Goal: Task Accomplishment & Management: Manage account settings

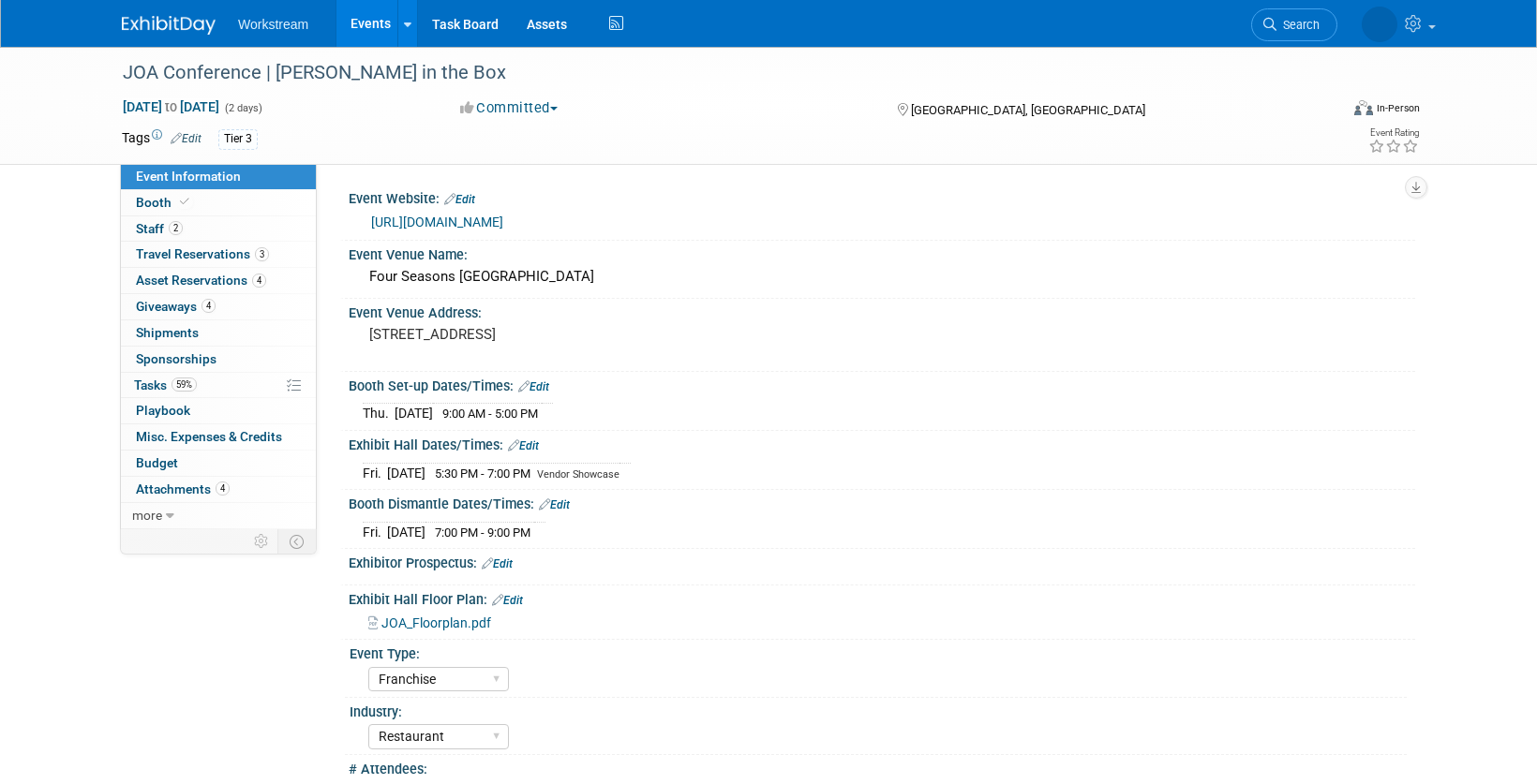
select select "Franchise"
select select "Restaurant"
select select "No"
select select "Tatia Meghdadi"
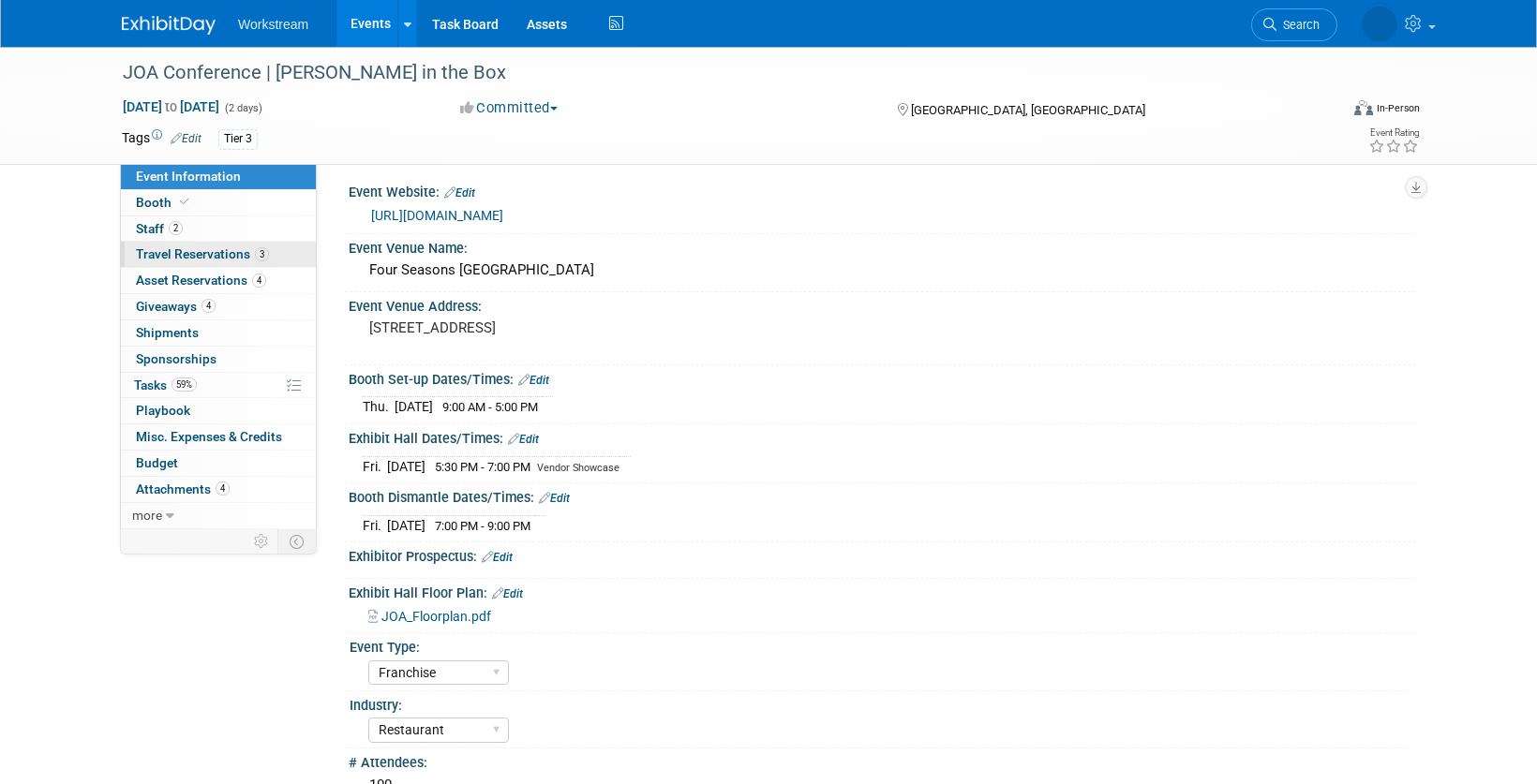
click at [209, 255] on span "Travel Reservations 3" at bounding box center [202, 254] width 133 height 15
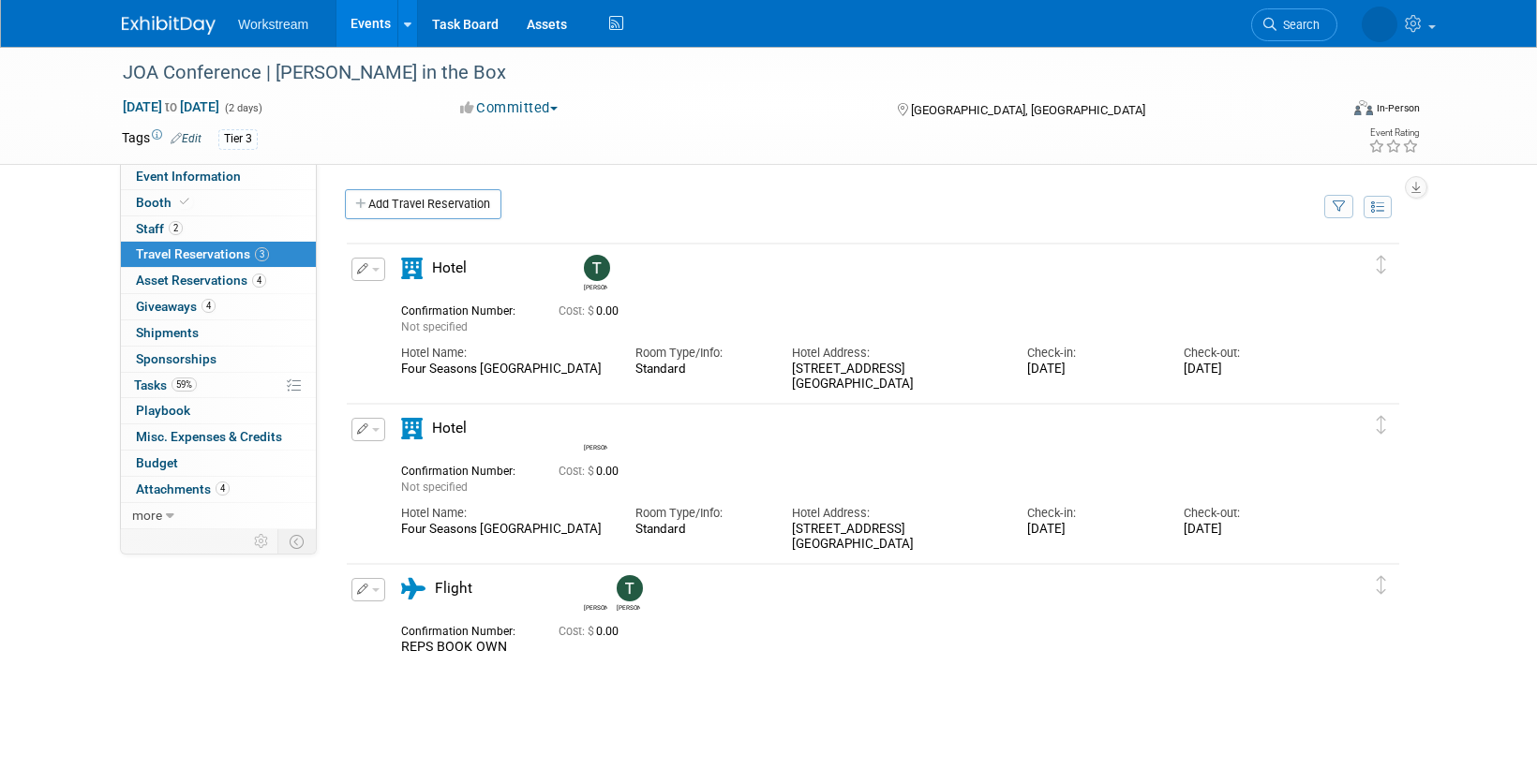
click at [373, 20] on link "Events" at bounding box center [370, 24] width 69 height 47
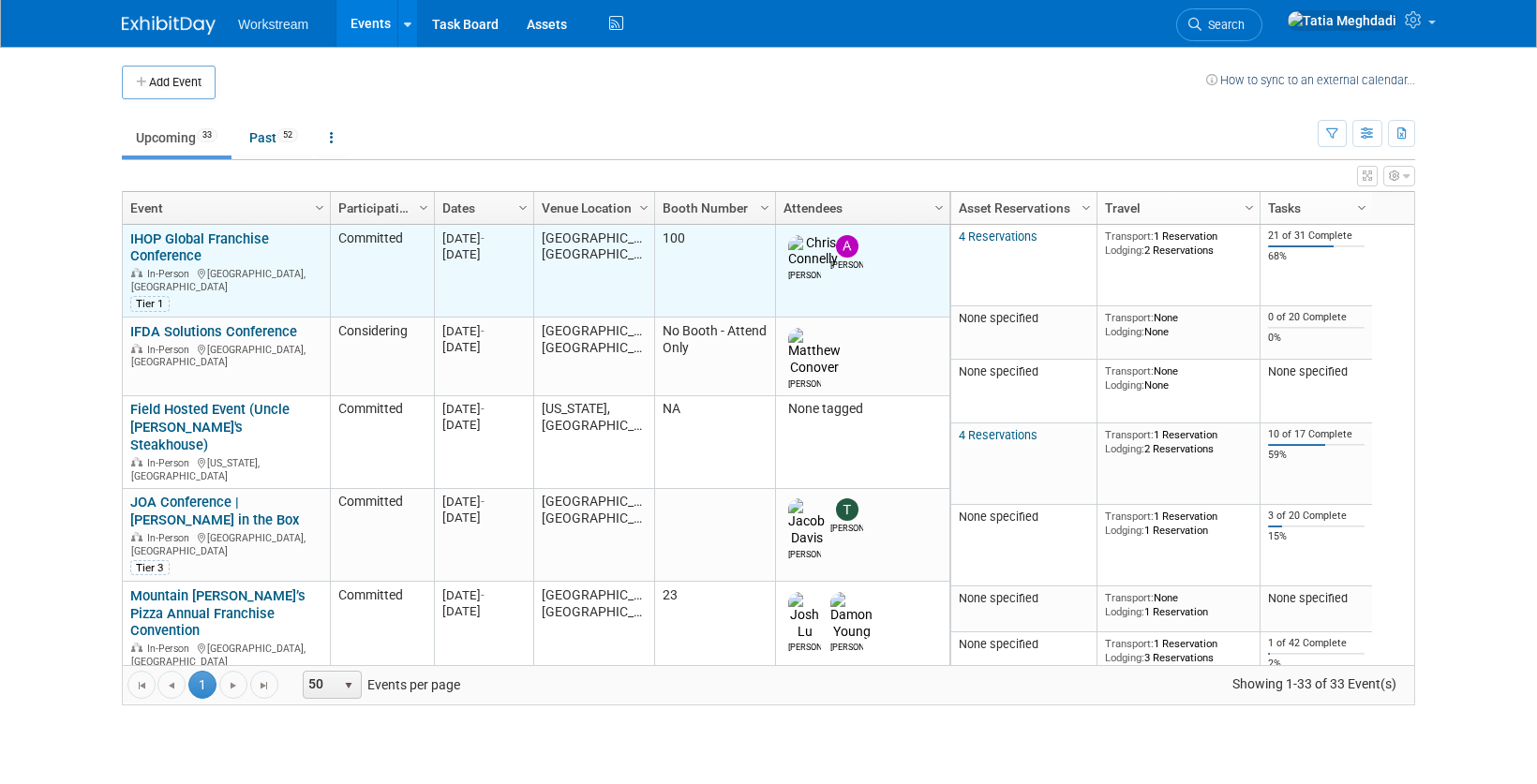
click at [166, 239] on link "IHOP Global Franchise Conference" at bounding box center [199, 248] width 139 height 35
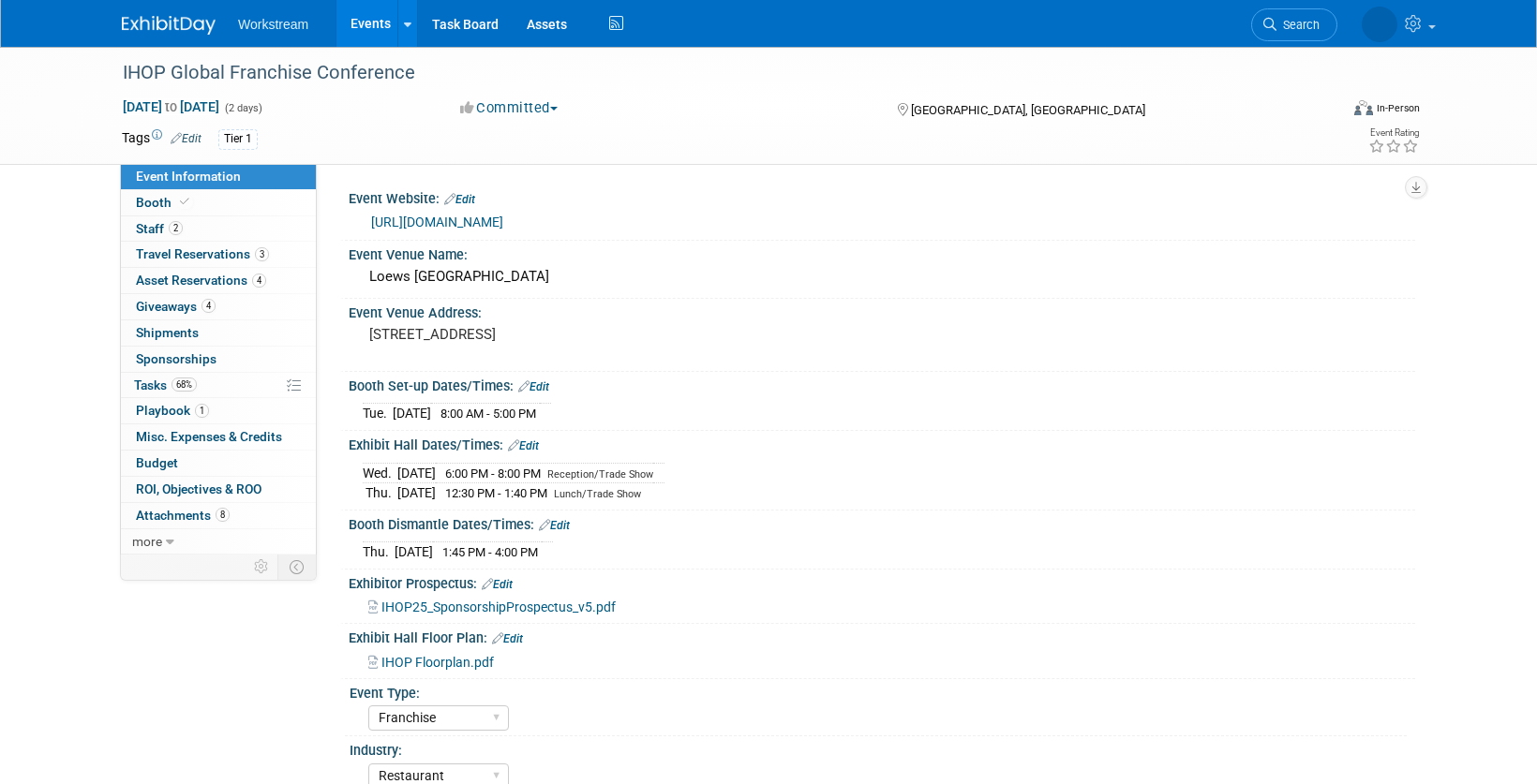
select select "Franchise"
select select "Restaurant"
select select "No"
select select "Tatia Meghdadi"
click at [162, 247] on span "Travel Reservations 3" at bounding box center [202, 254] width 133 height 15
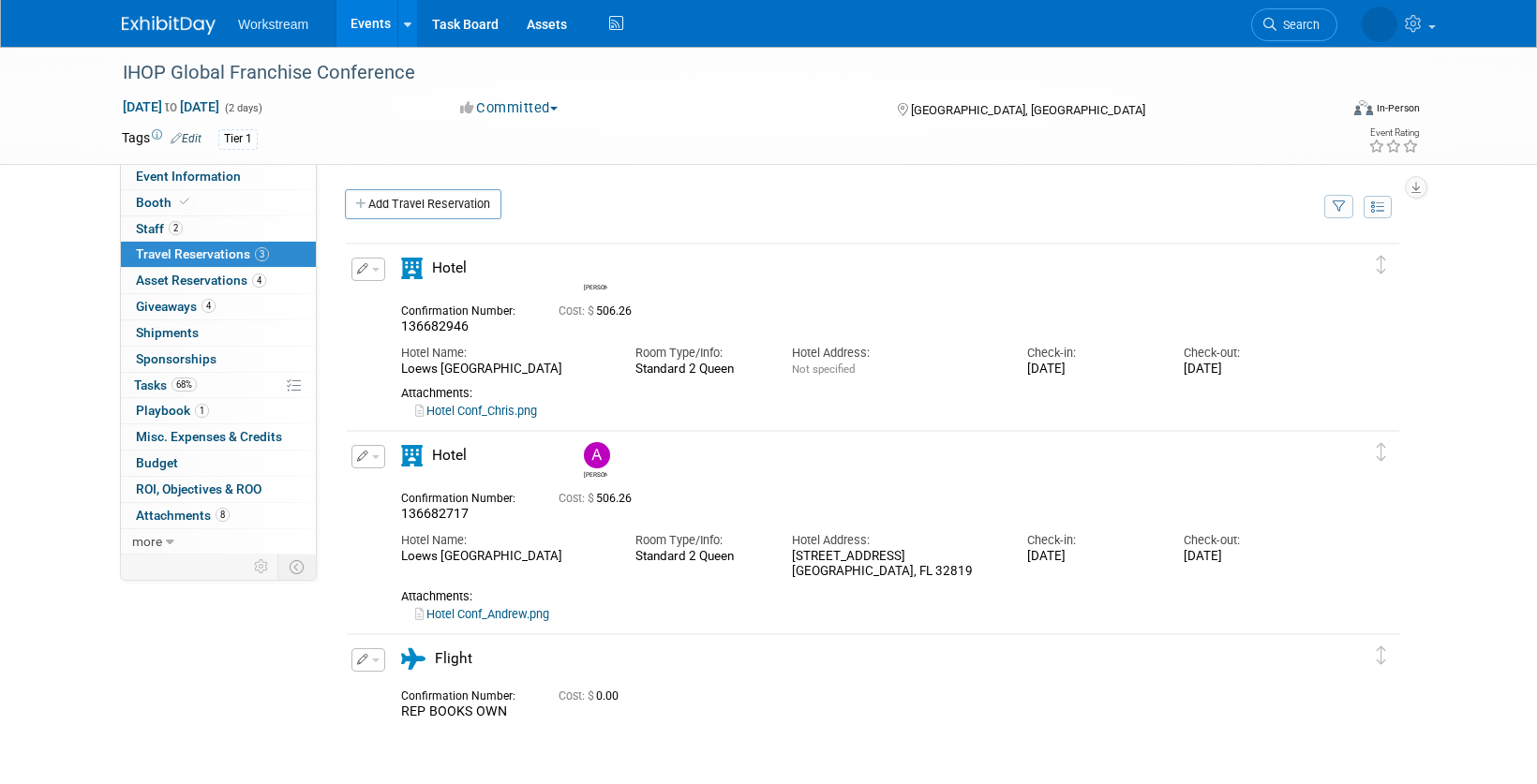
click at [525, 408] on link "Hotel Conf_Chris.png" at bounding box center [475, 411] width 122 height 14
click at [377, 271] on button "button" at bounding box center [368, 269] width 34 height 24
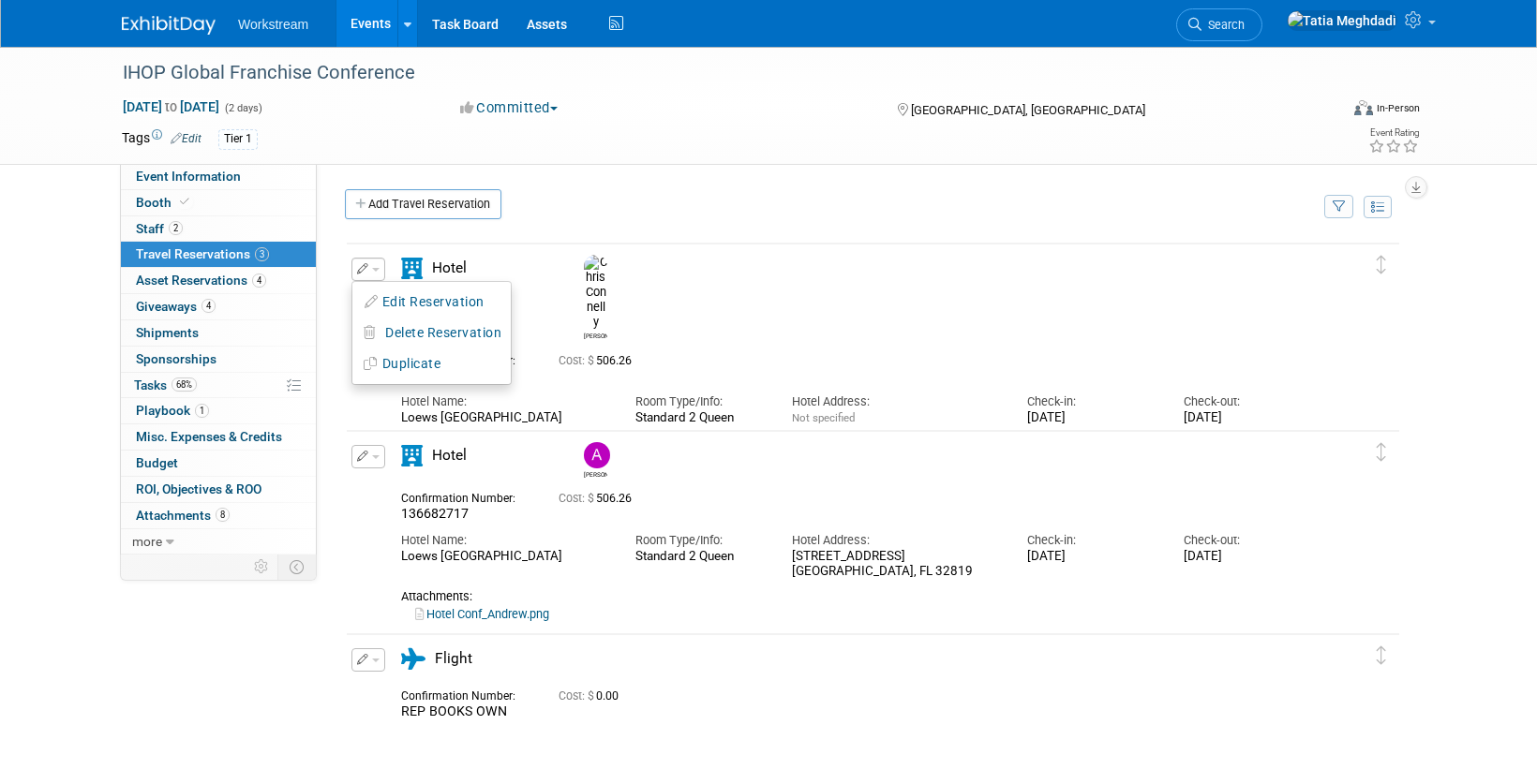
drag, startPoint x: 405, startPoint y: 294, endPoint x: 417, endPoint y: 301, distance: 13.9
click at [405, 294] on button "Edit Reservation" at bounding box center [432, 302] width 158 height 27
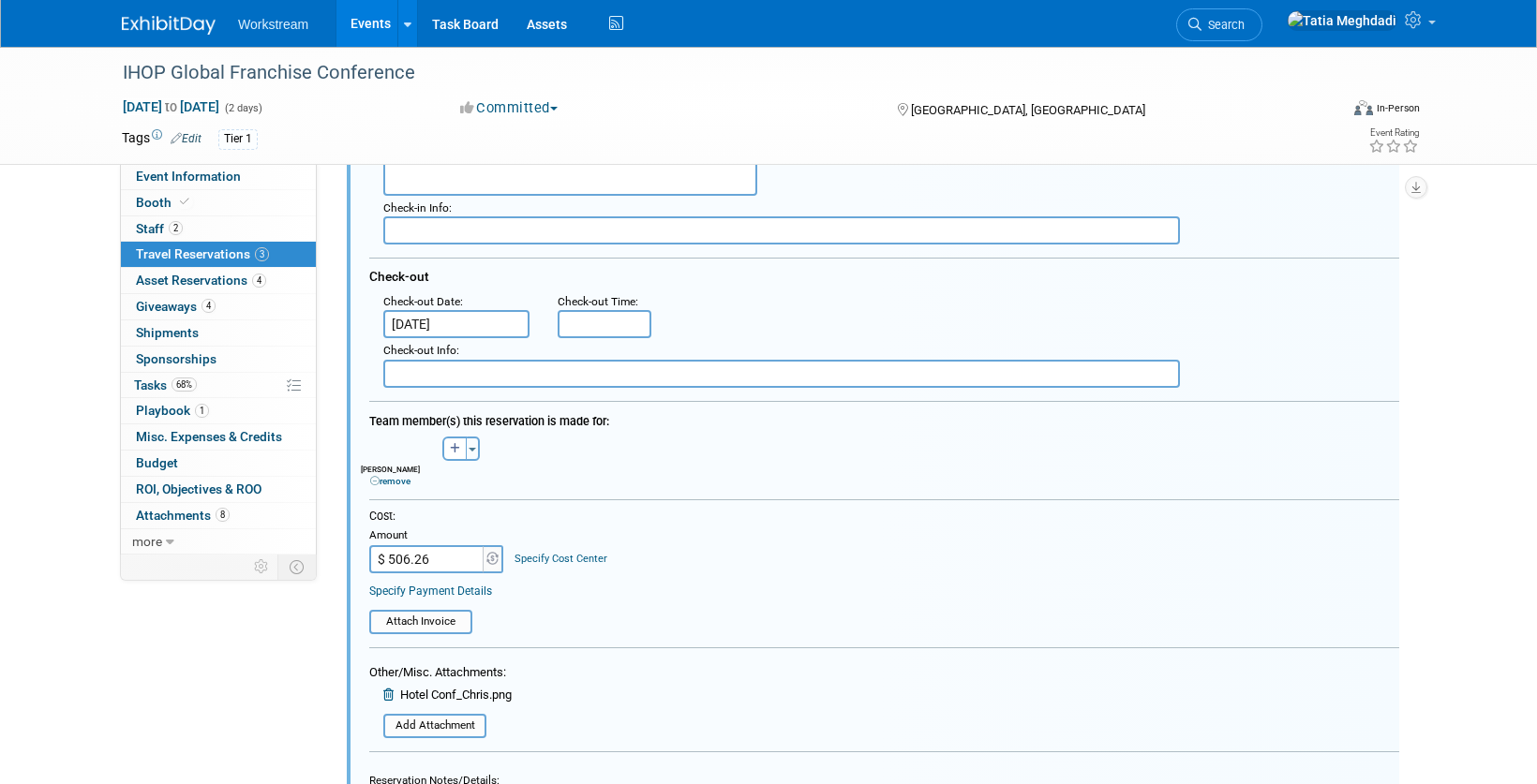
scroll to position [409, 0]
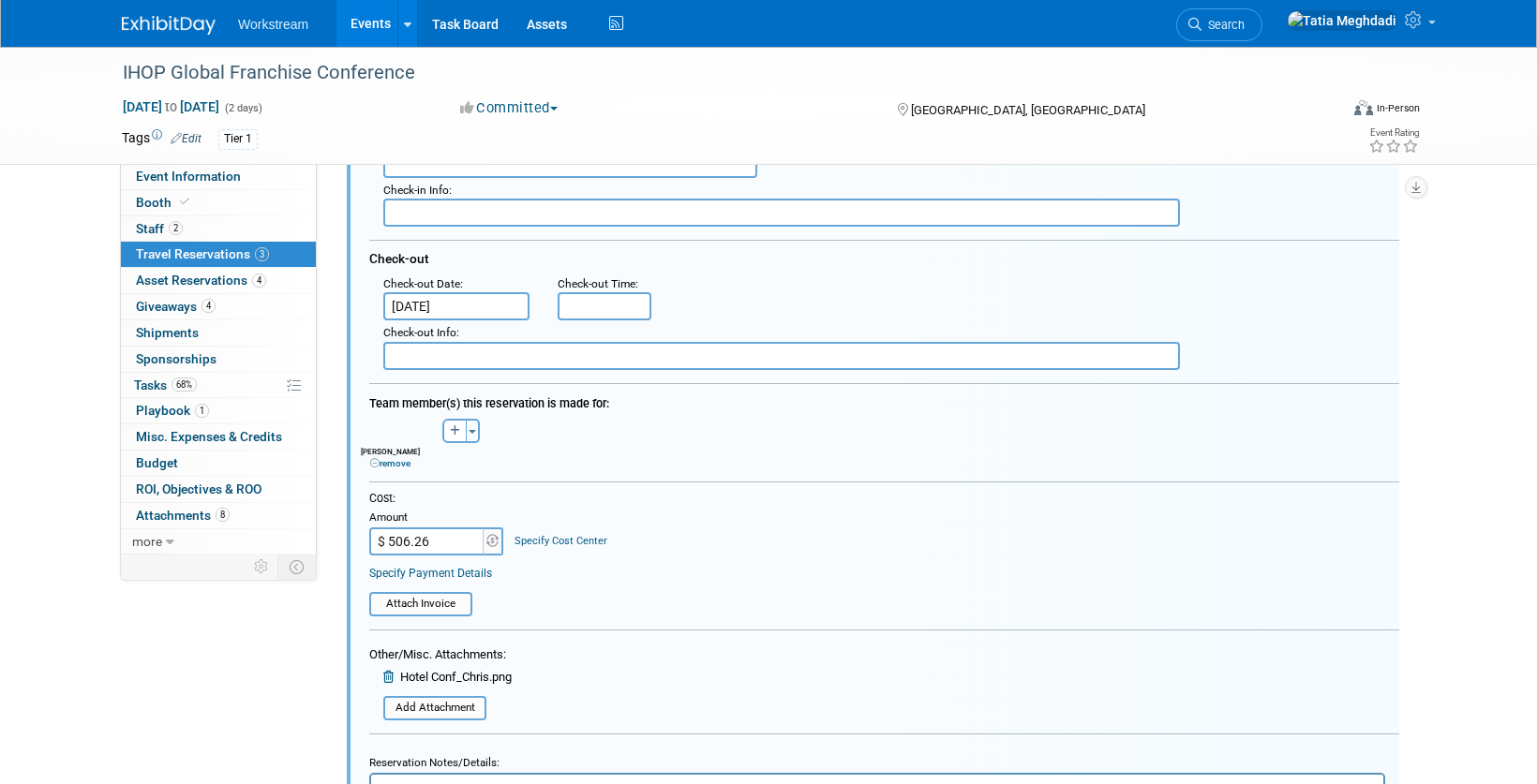
drag, startPoint x: 433, startPoint y: 541, endPoint x: 351, endPoint y: 540, distance: 82.0
click at [352, 541] on div "<i class="fas fa-plane" style="padding: 6px 4px 6px 1px;"></i> Flight <i class=…" at bounding box center [873, 396] width 1053 height 1120
drag, startPoint x: 444, startPoint y: 551, endPoint x: 368, endPoint y: 545, distance: 76.2
click at [369, 545] on input "$ 506.26" at bounding box center [428, 542] width 117 height 28
type input "$ 611.61"
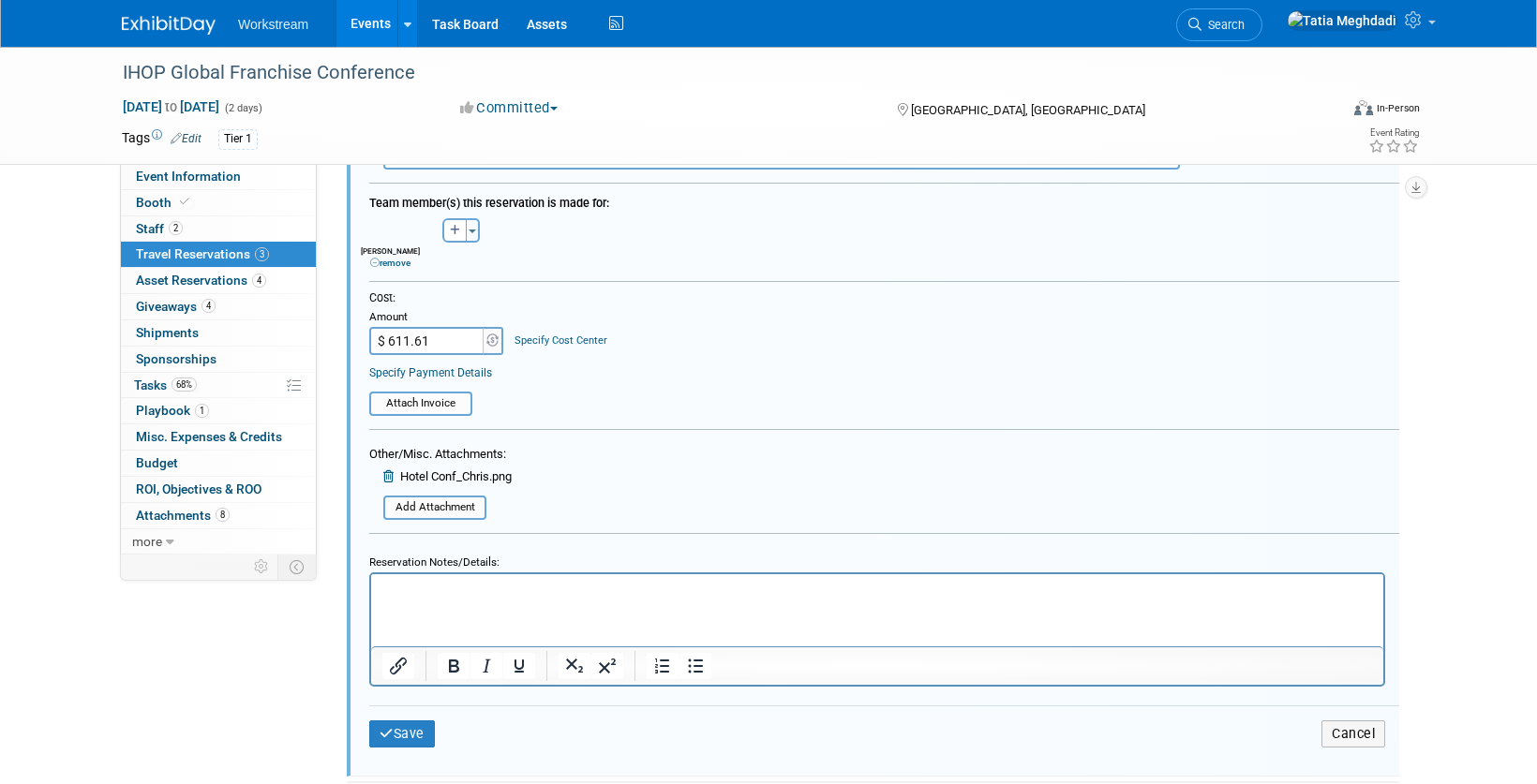
scroll to position [611, 0]
click at [410, 730] on button "Save" at bounding box center [402, 732] width 66 height 27
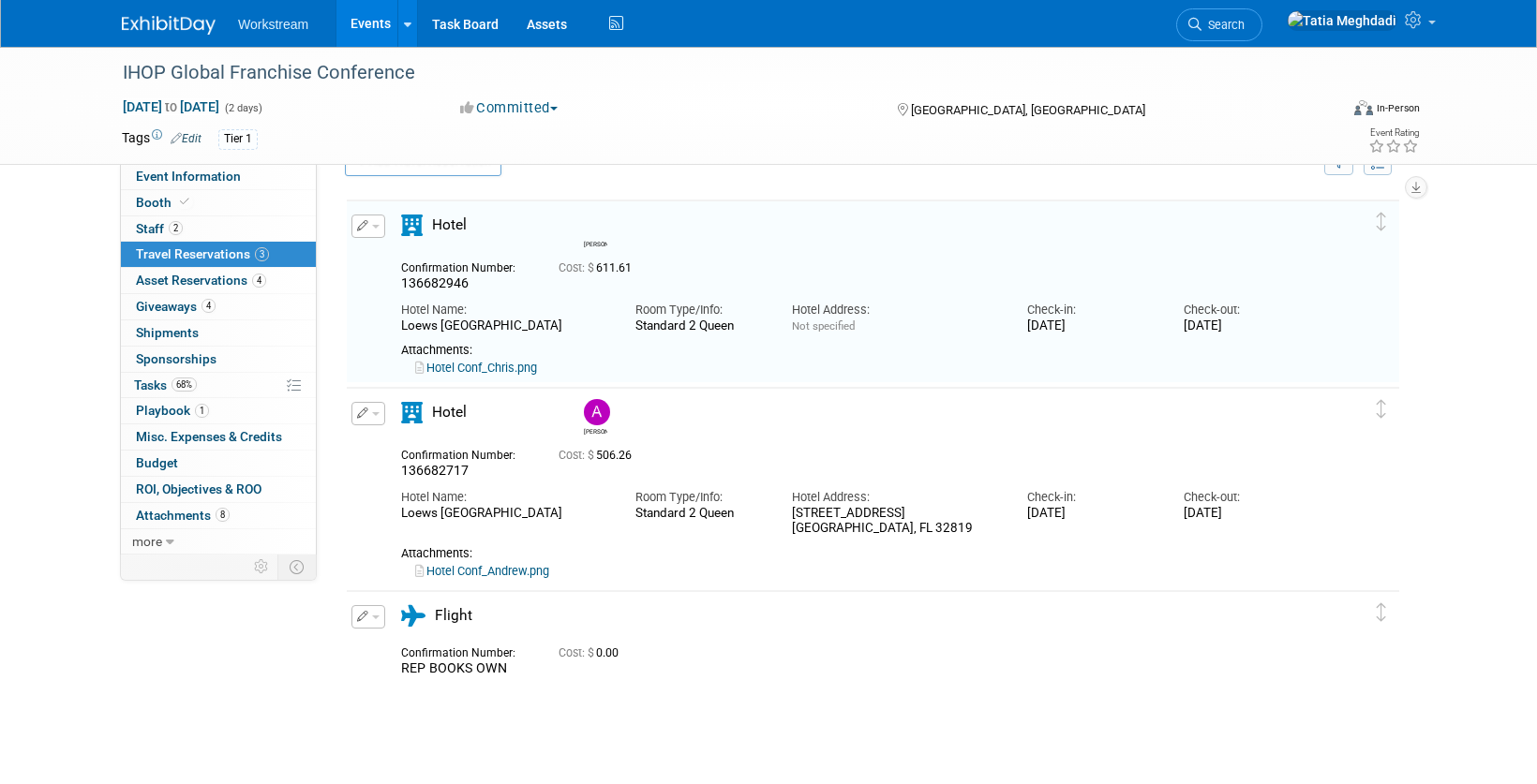
scroll to position [31, 0]
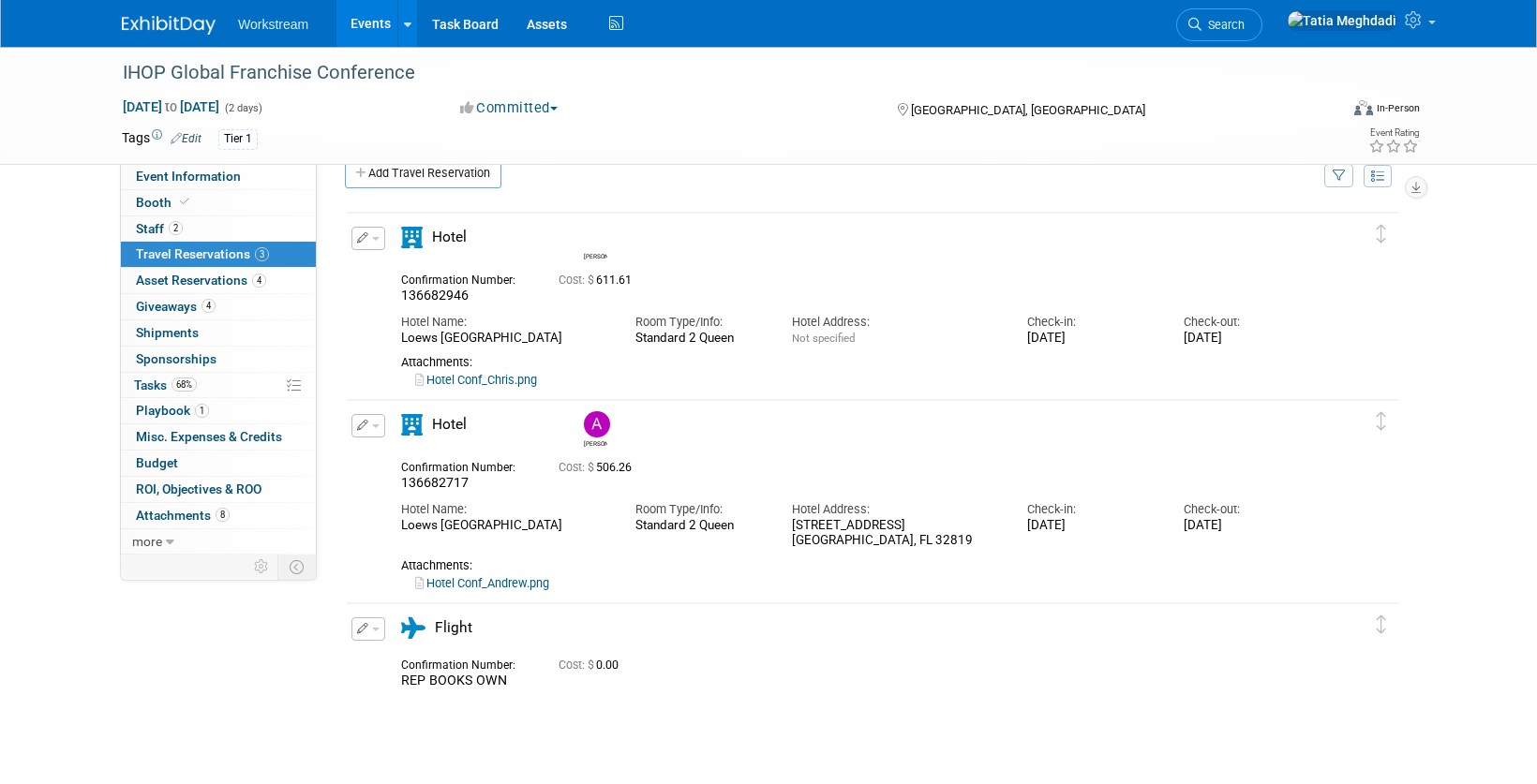
click at [381, 239] on button "button" at bounding box center [368, 238] width 34 height 24
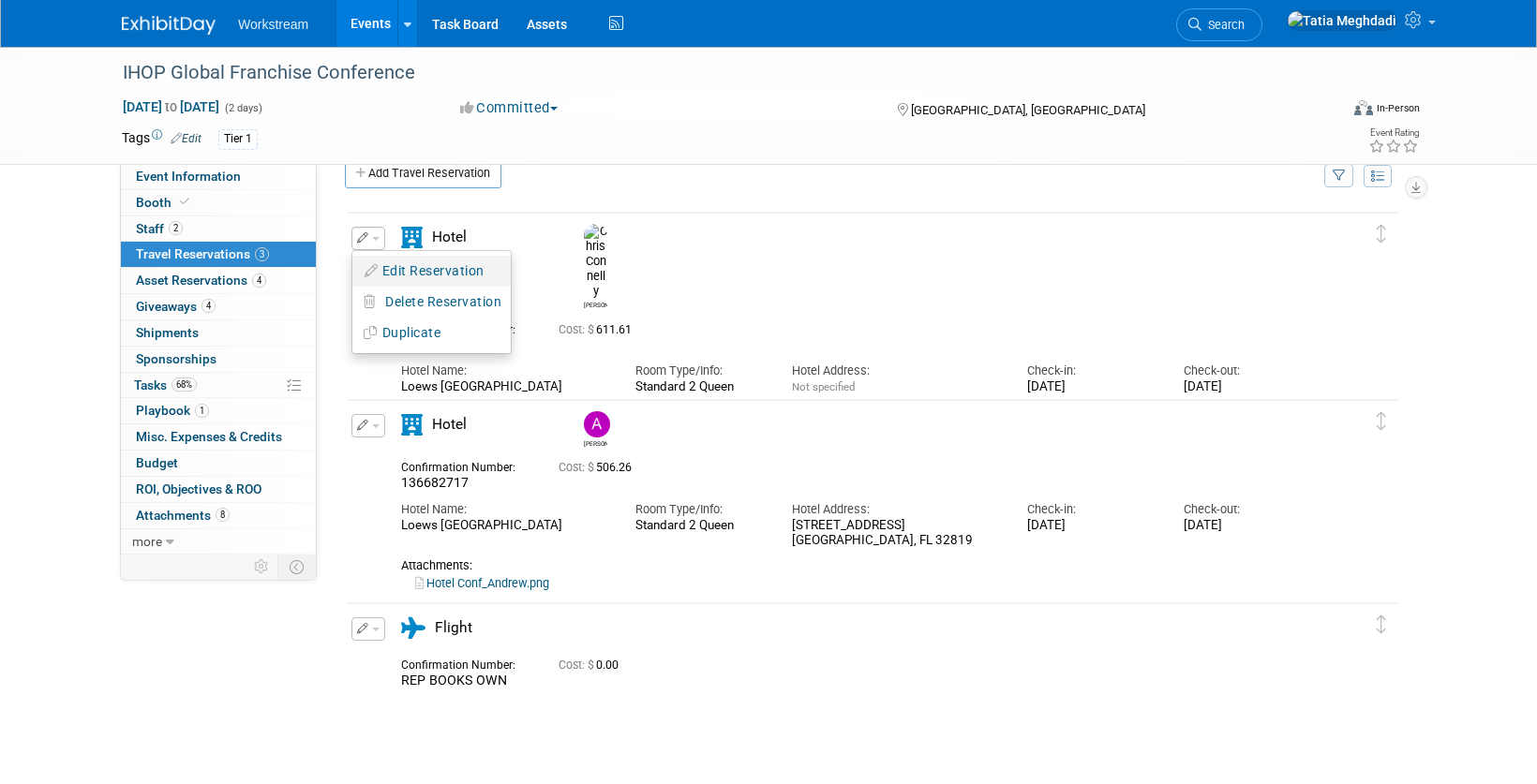
click at [392, 265] on button "Edit Reservation" at bounding box center [432, 270] width 158 height 27
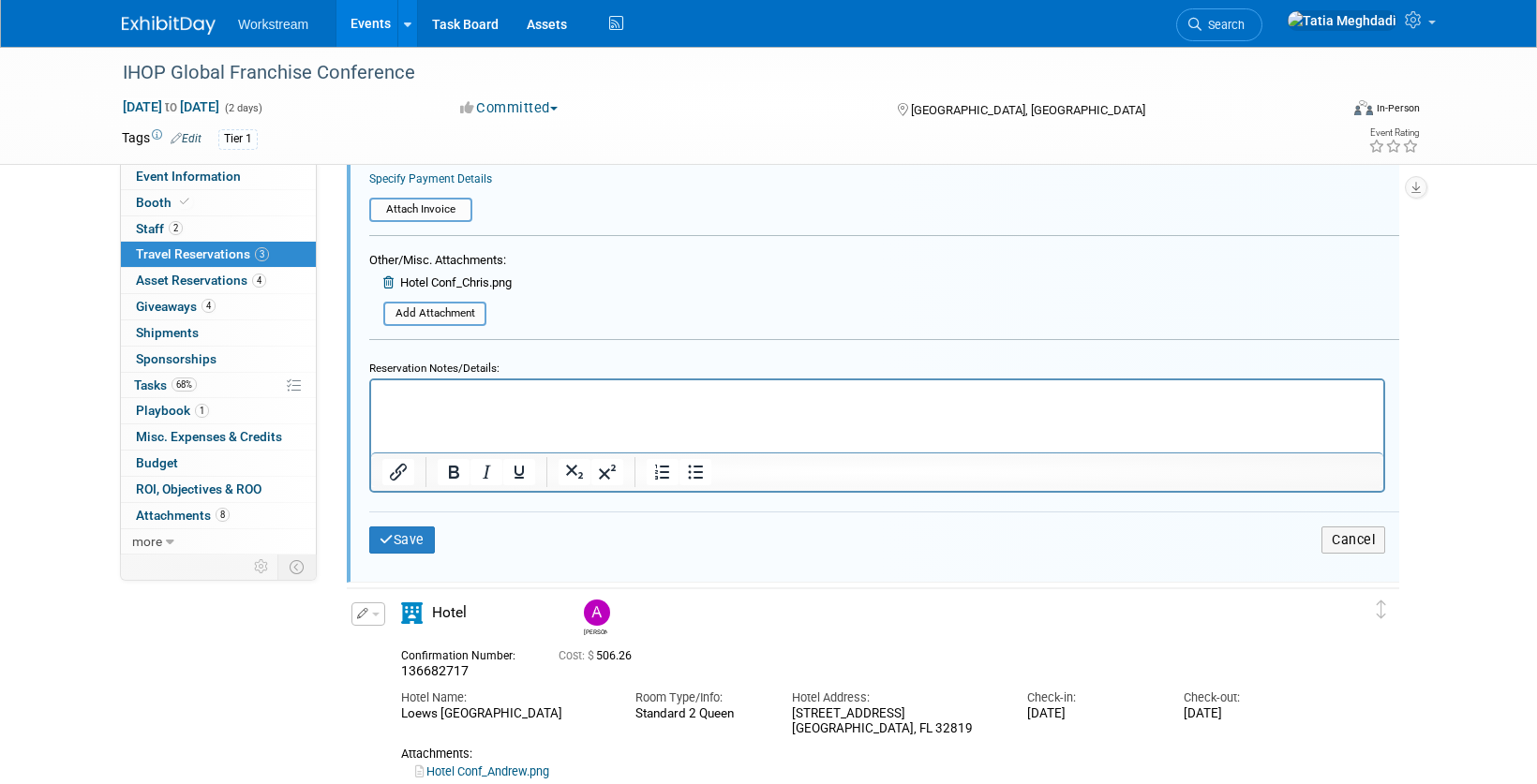
scroll to position [799, 0]
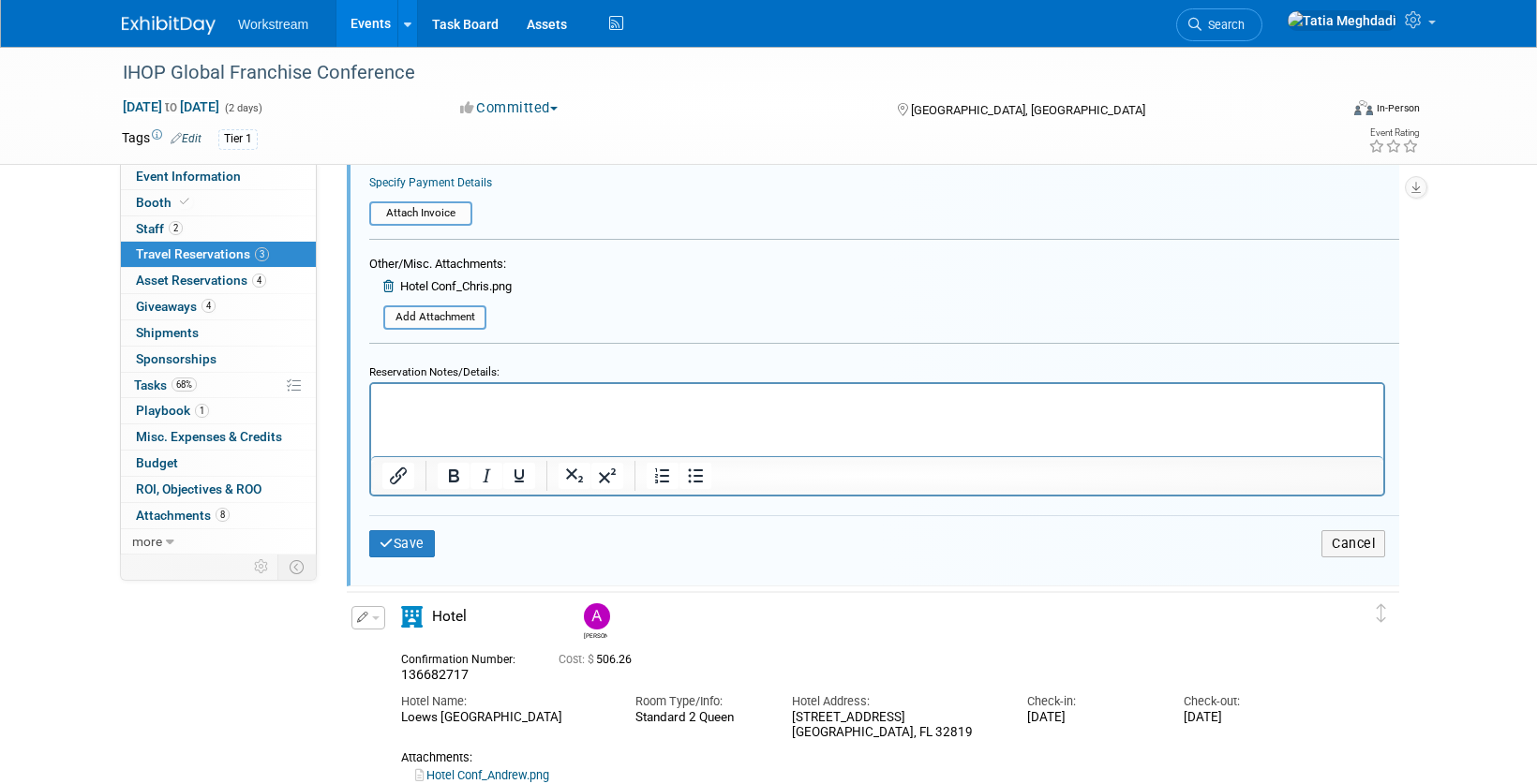
click at [382, 289] on div "Hotel Conf_Chris.png" at bounding box center [440, 288] width 142 height 23
click at [388, 284] on icon at bounding box center [390, 286] width 14 height 12
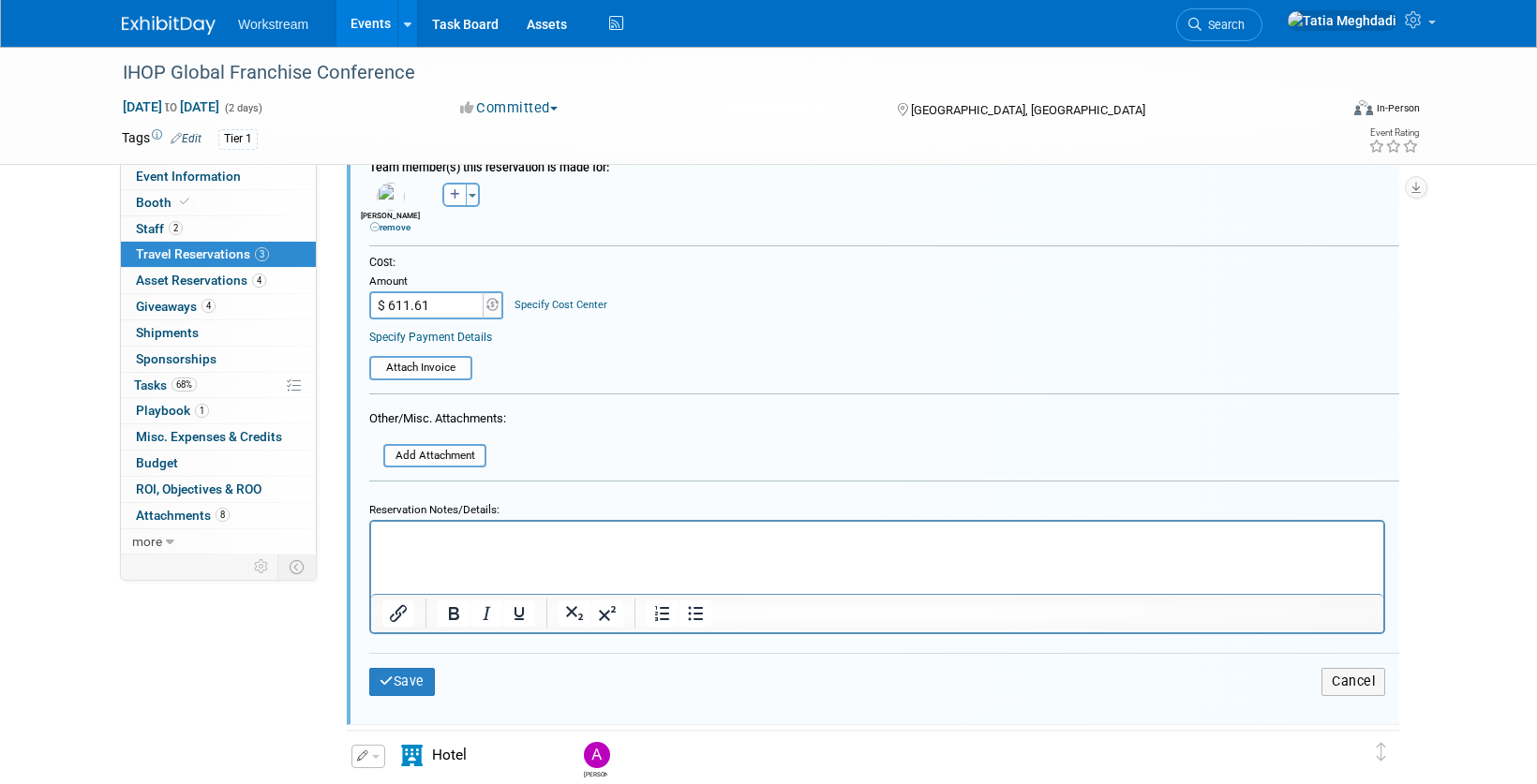
scroll to position [510, 0]
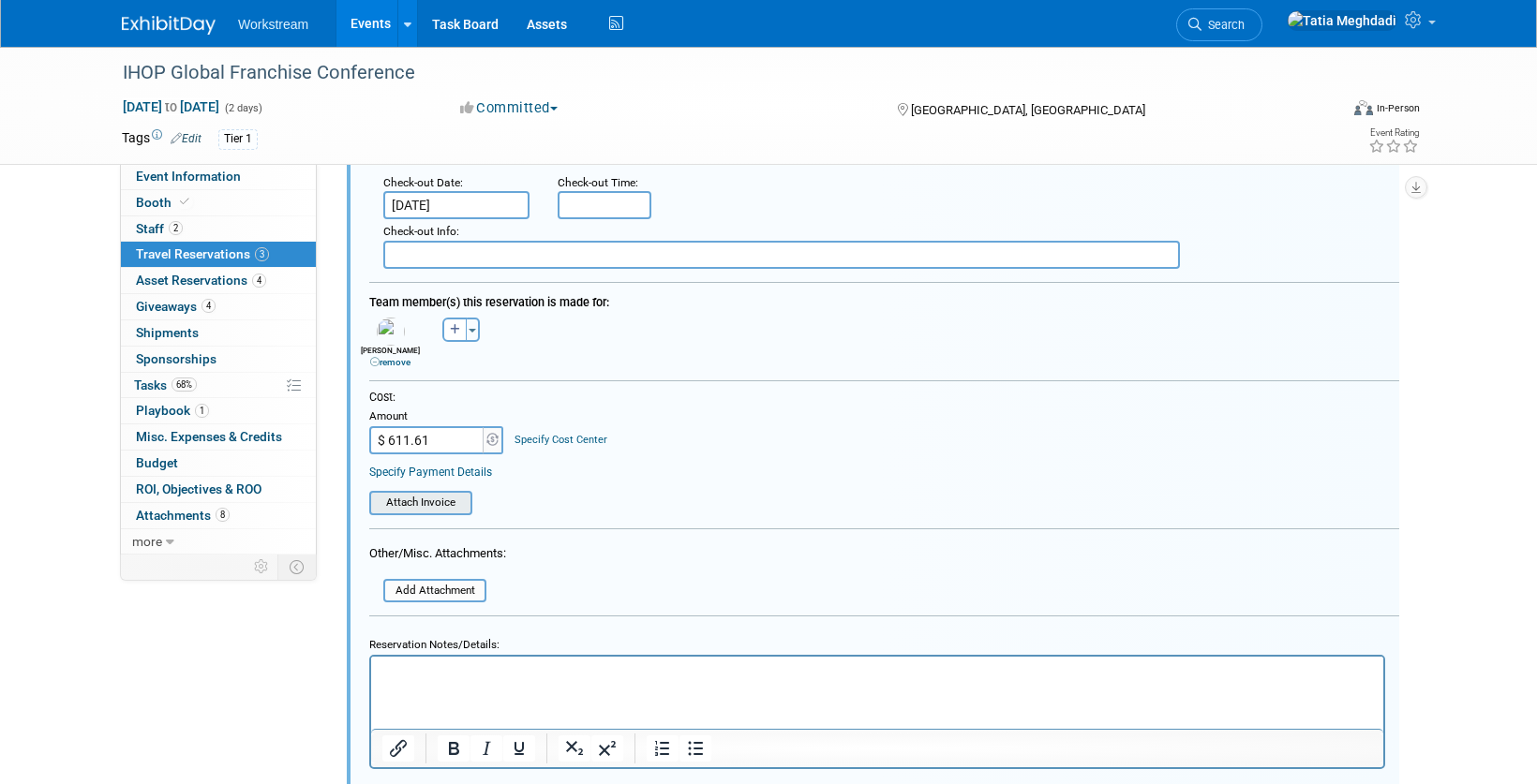
click at [439, 501] on input "file" at bounding box center [358, 503] width 223 height 21
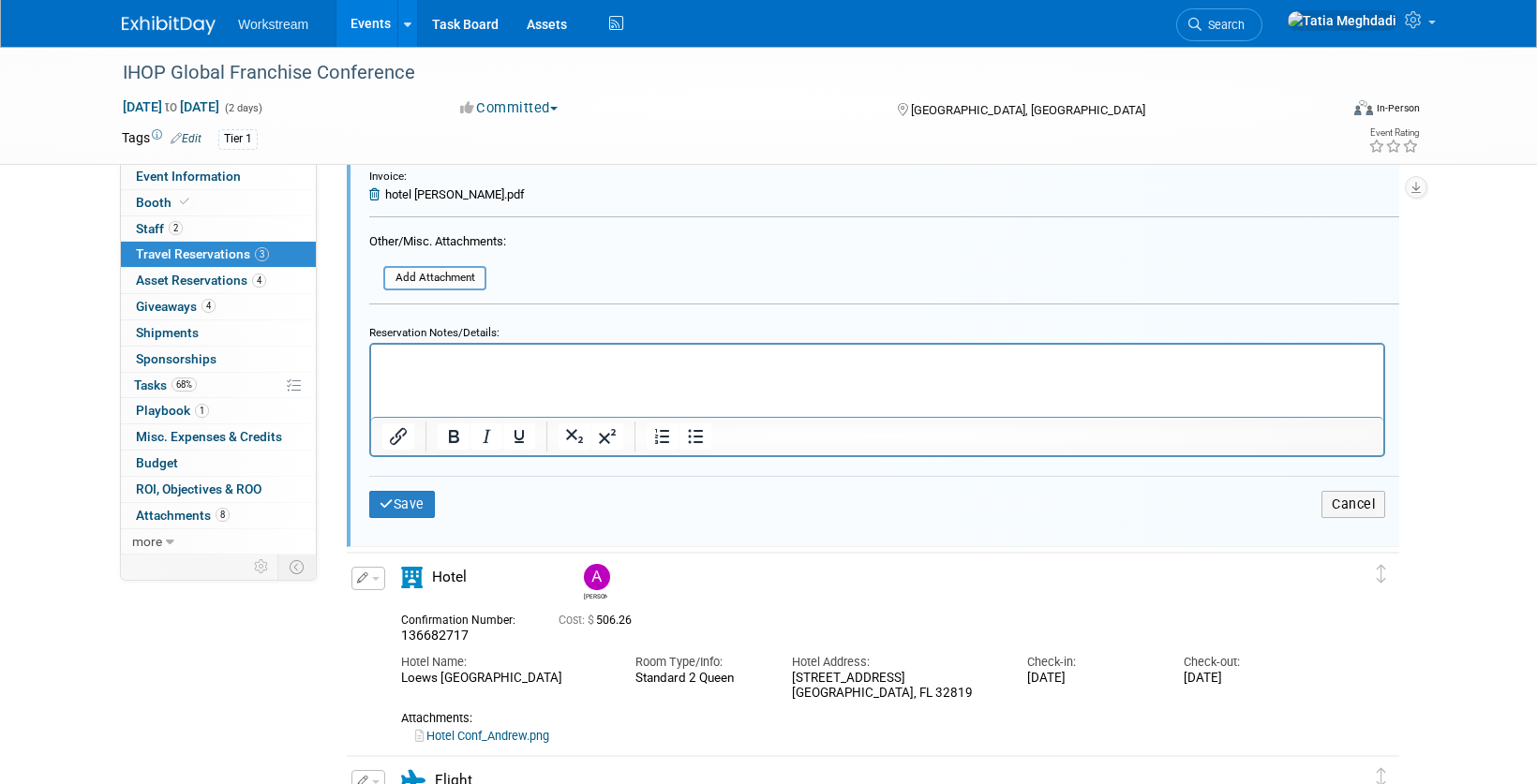
scroll to position [833, 0]
click at [397, 498] on button "Save" at bounding box center [402, 502] width 66 height 27
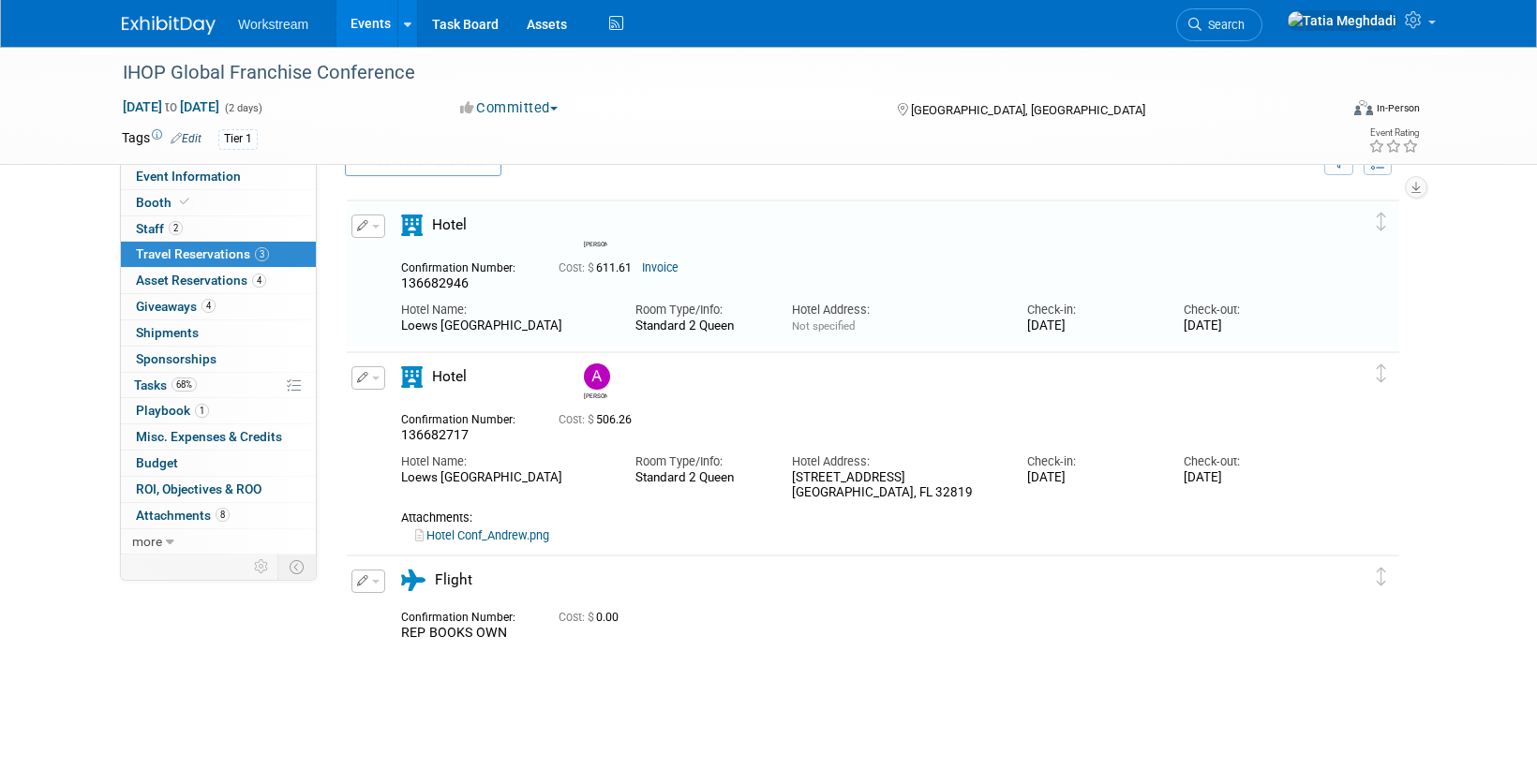
scroll to position [31, 0]
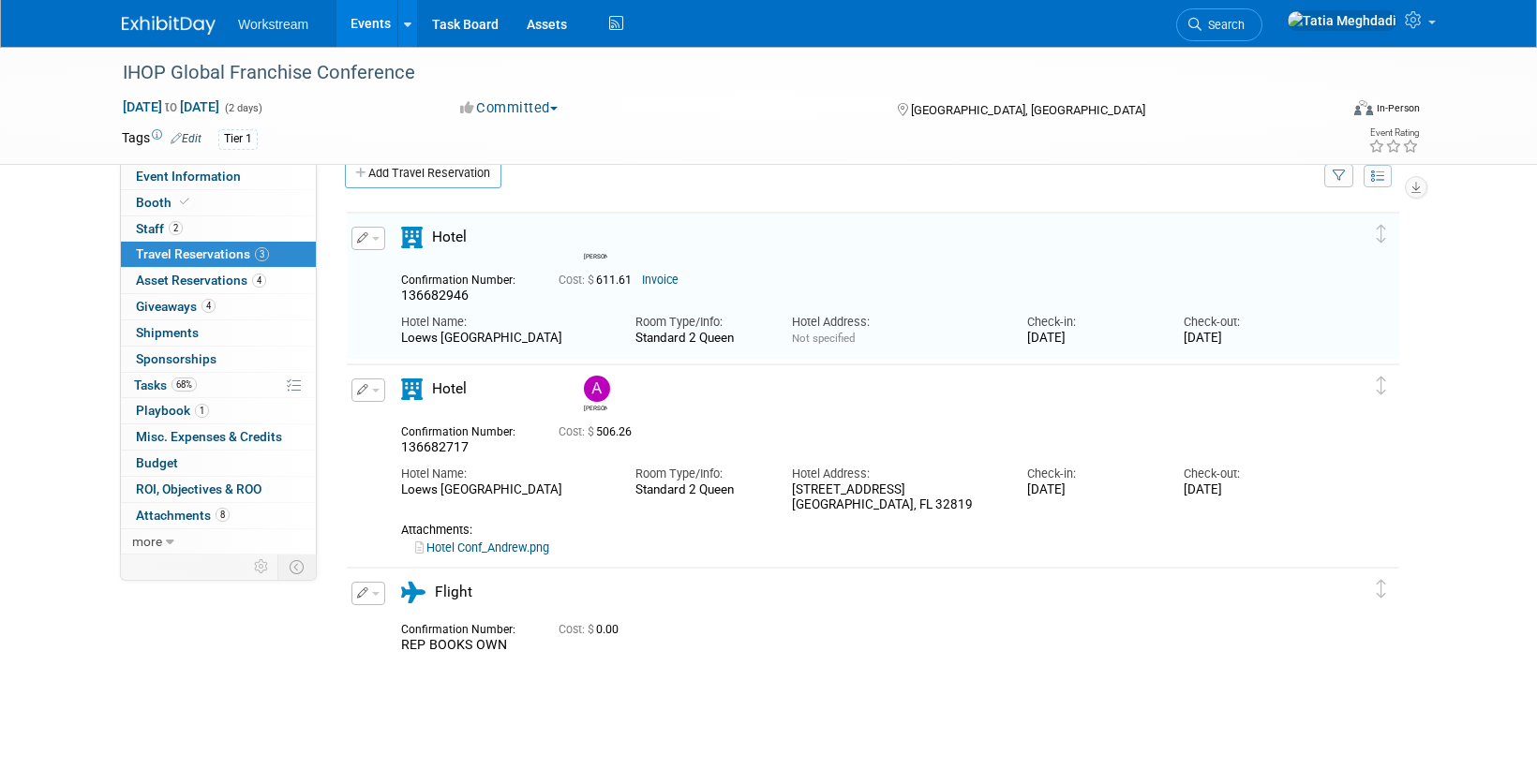
click at [383, 392] on button "button" at bounding box center [368, 390] width 34 height 24
click at [407, 419] on button "Edit Reservation" at bounding box center [432, 423] width 158 height 27
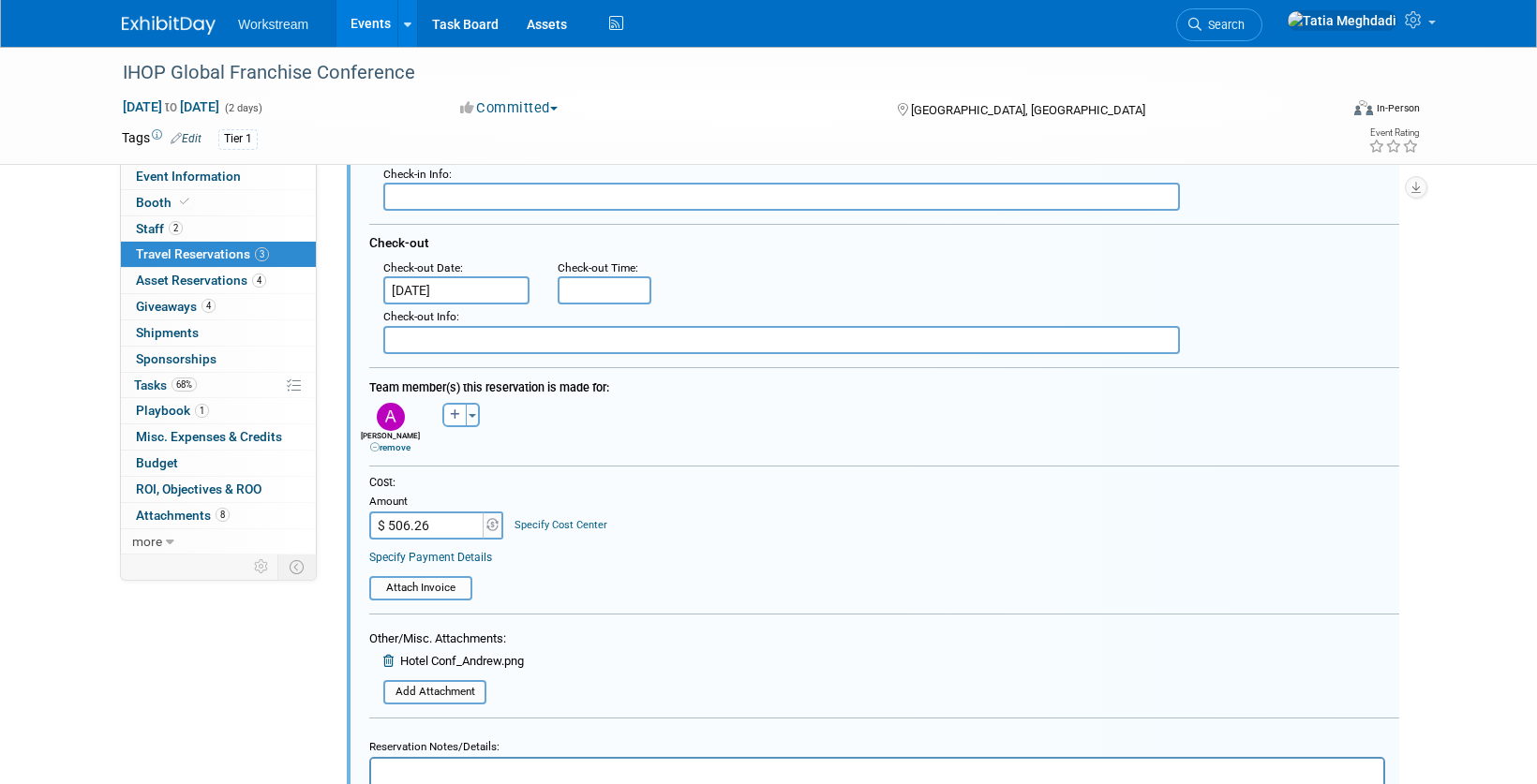
scroll to position [607, 0]
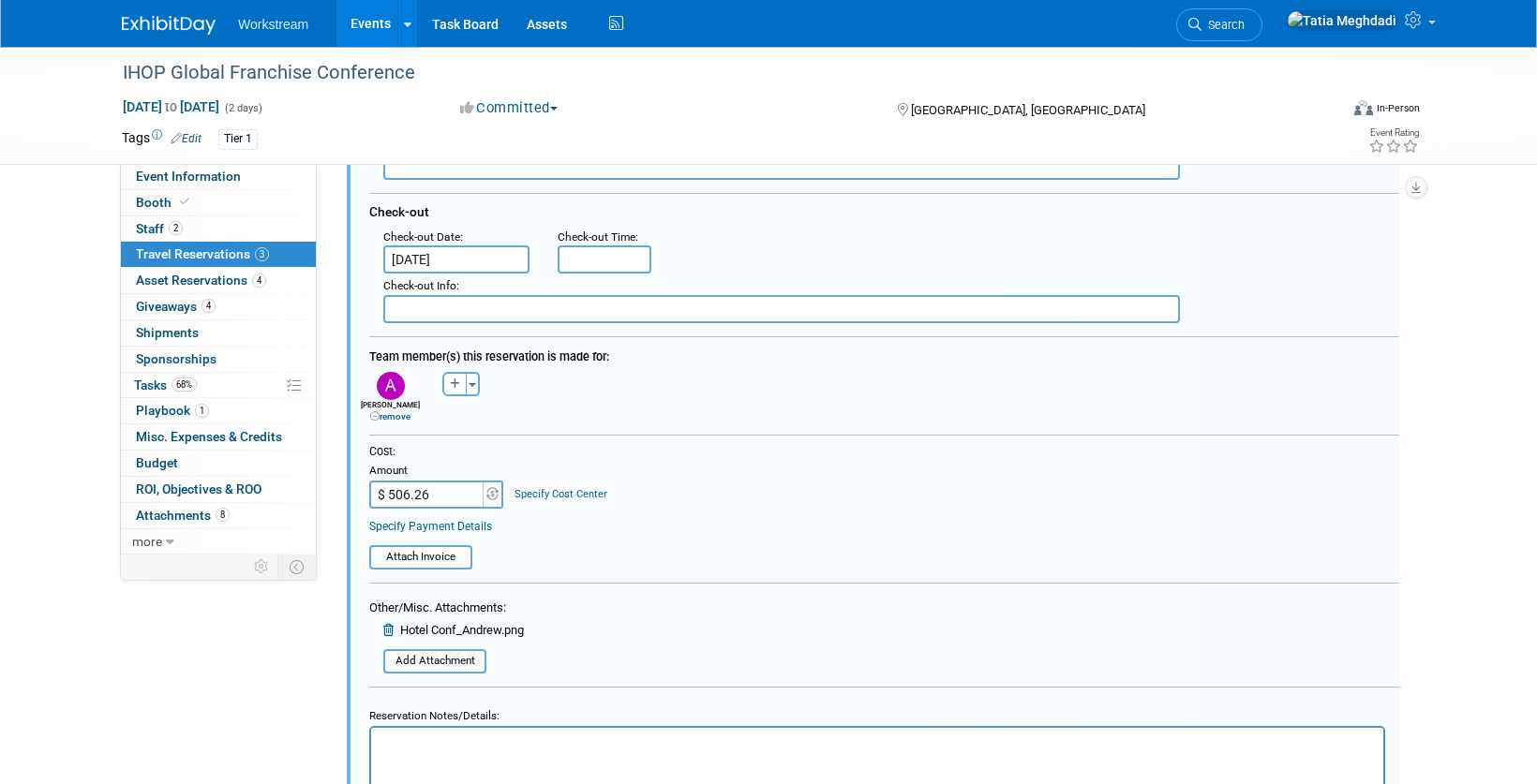
drag, startPoint x: 449, startPoint y: 496, endPoint x: 435, endPoint y: 494, distance: 14.1
click at [396, 494] on input "$ 506.26" at bounding box center [428, 495] width 117 height 28
drag, startPoint x: 440, startPoint y: 494, endPoint x: 368, endPoint y: 493, distance: 72.0
click at [367, 493] on div "Cost: Amount $ 506.26 Specify Cost Center Cost Center -- Not Specified --" at bounding box center [884, 506] width 1058 height 125
type input "$ 611.61"
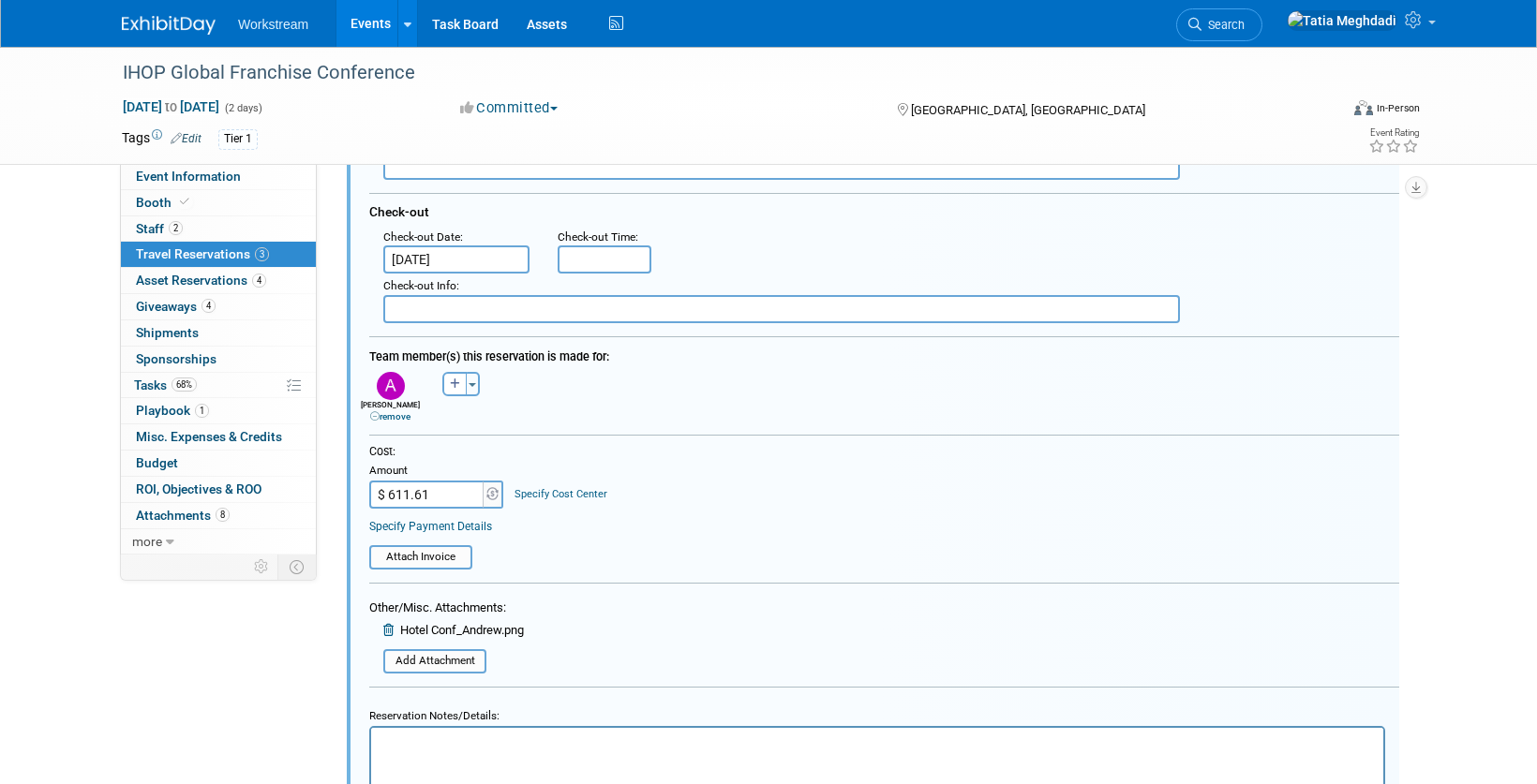
click at [745, 543] on table "Attach Invoice" at bounding box center [884, 549] width 1030 height 41
click at [392, 629] on icon at bounding box center [390, 629] width 14 height 12
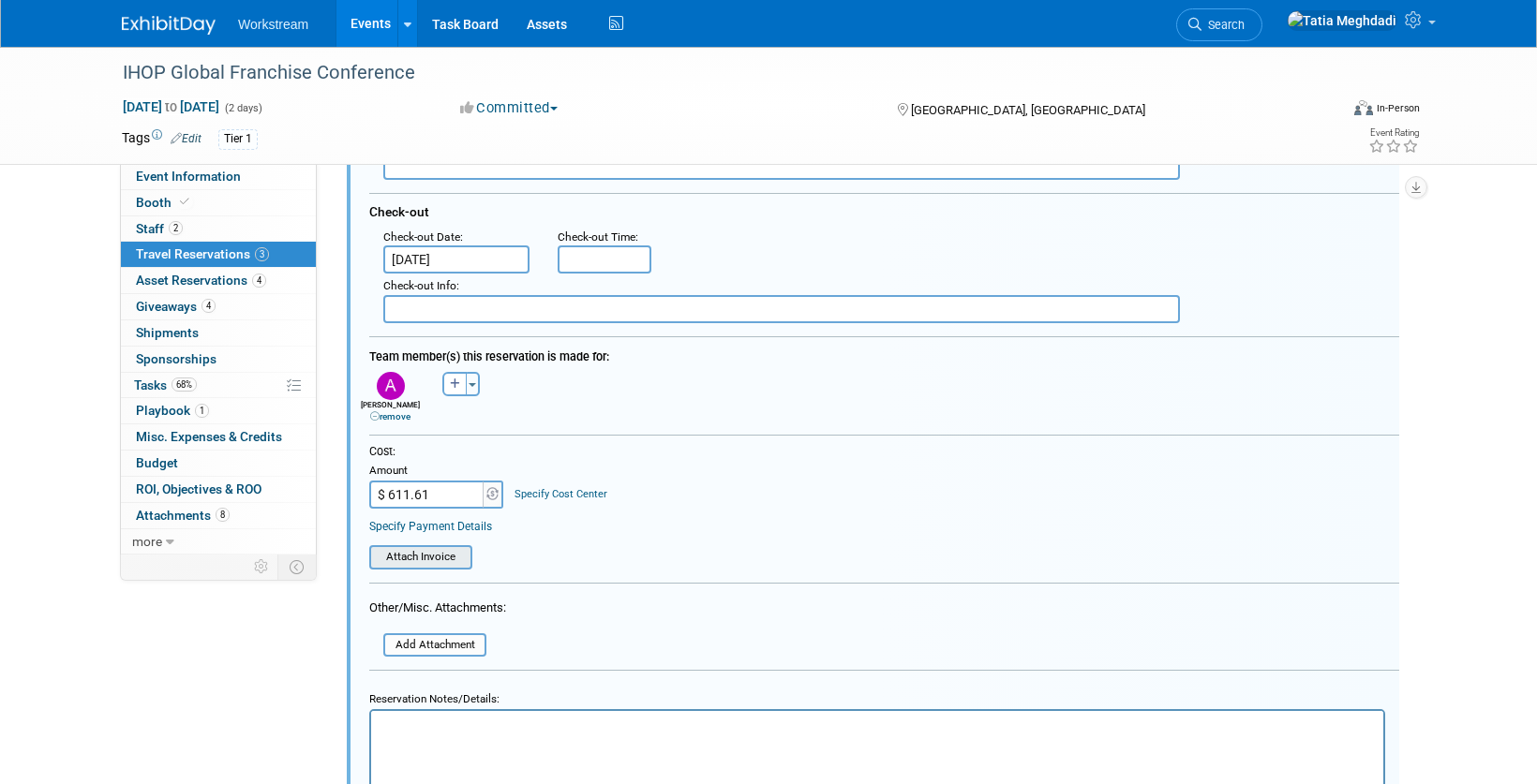
click at [458, 556] on input "file" at bounding box center [358, 558] width 223 height 21
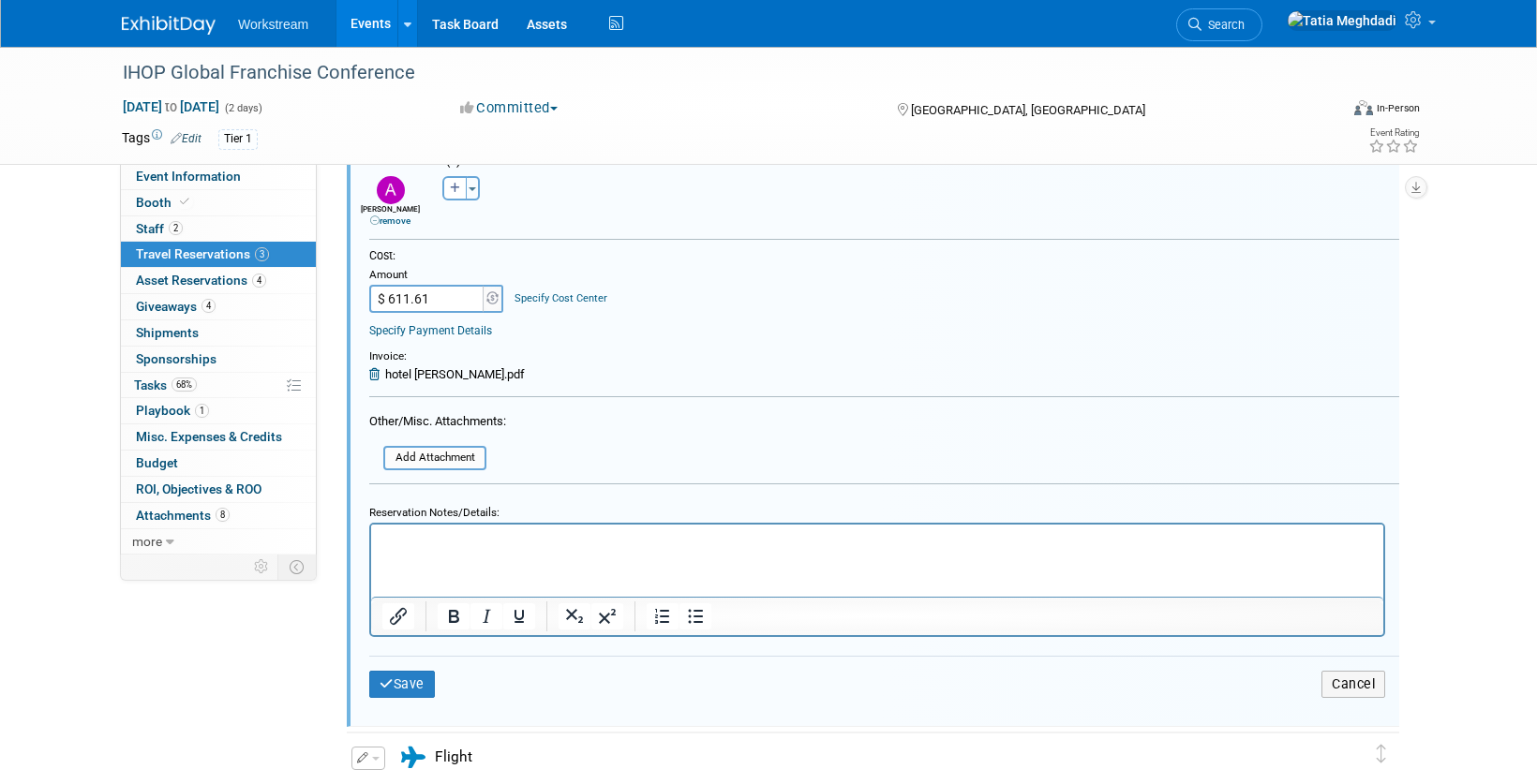
scroll to position [933, 0]
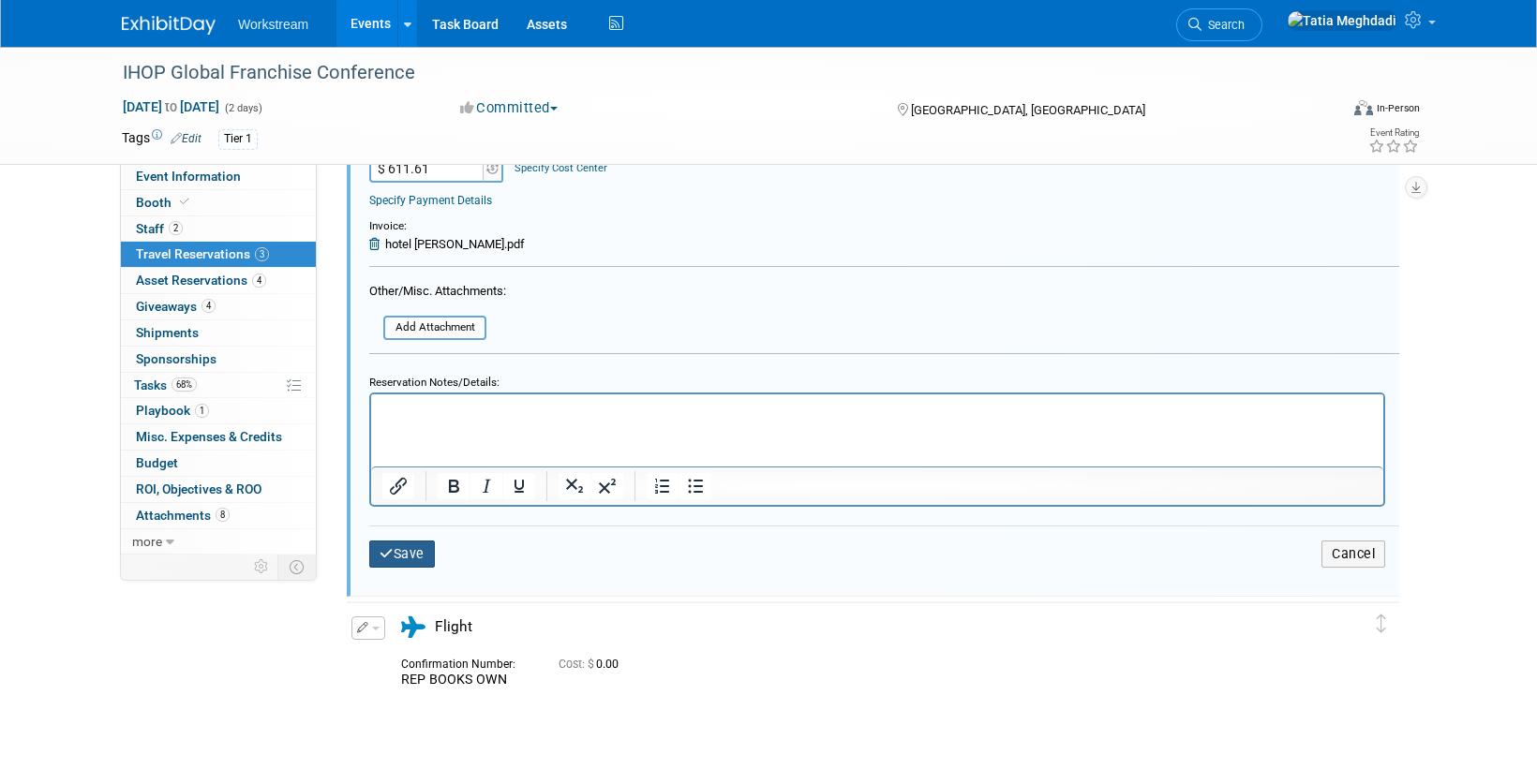
click at [410, 553] on button "Save" at bounding box center [402, 554] width 66 height 27
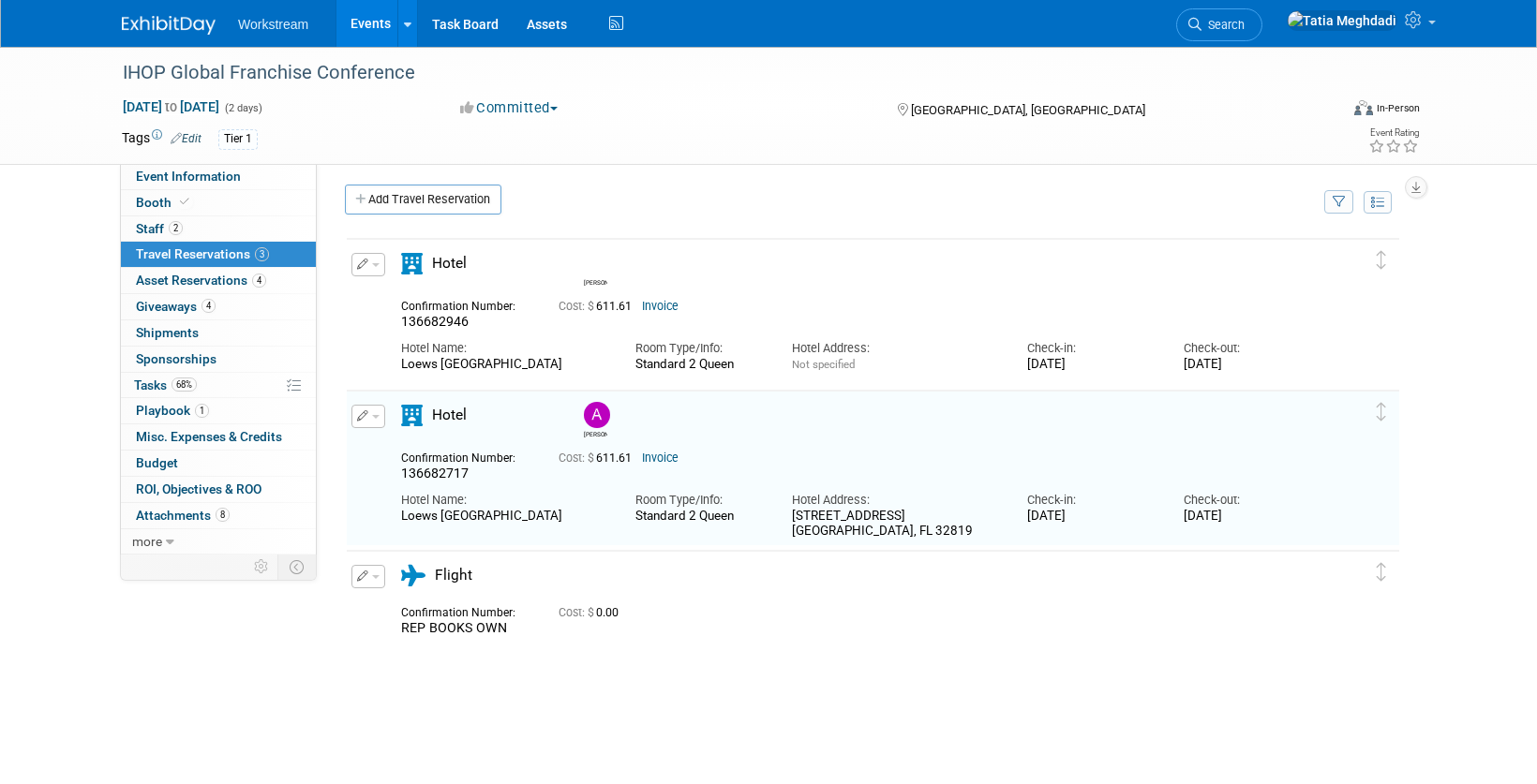
scroll to position [0, 0]
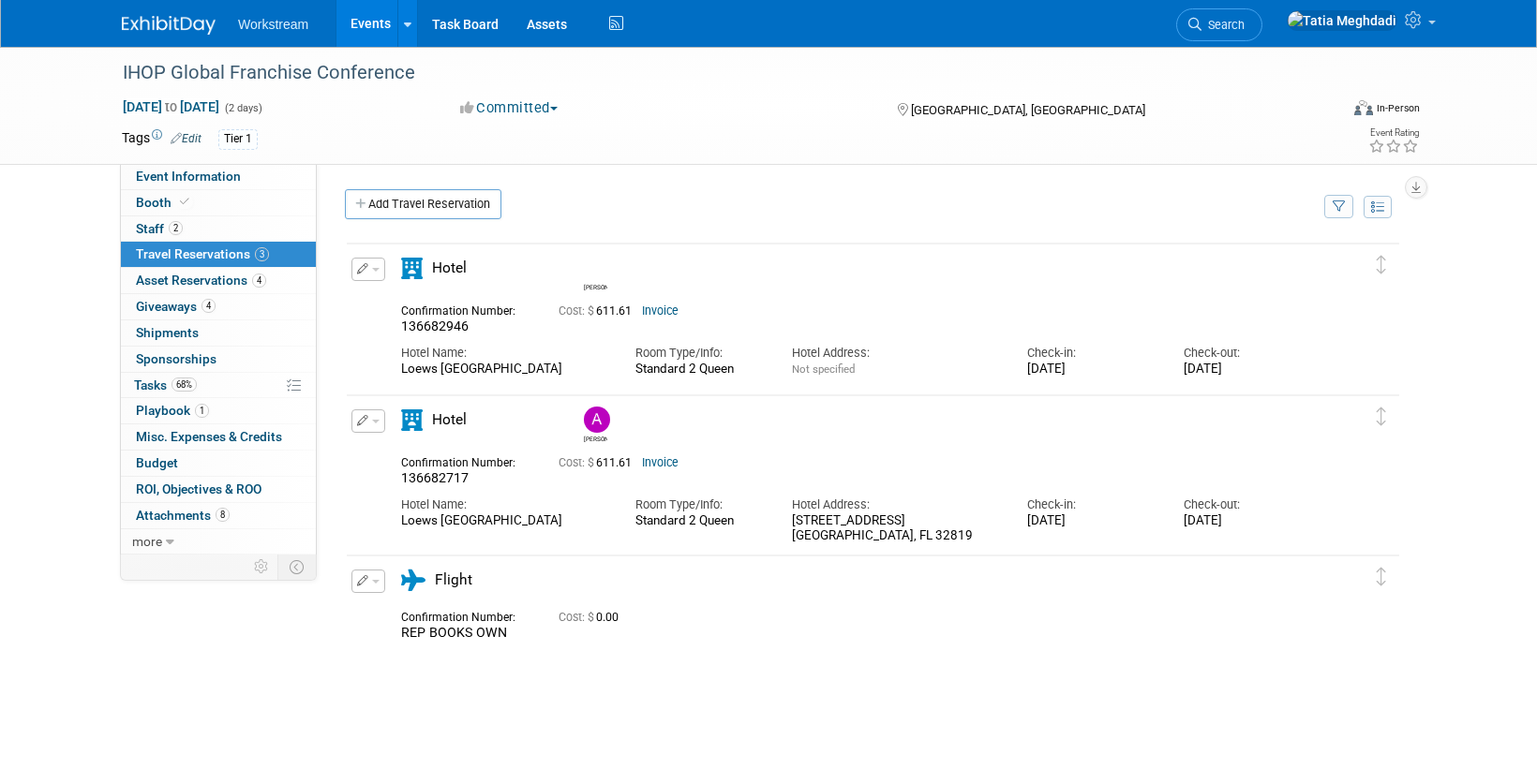
click at [352, 17] on link "Events" at bounding box center [370, 24] width 69 height 47
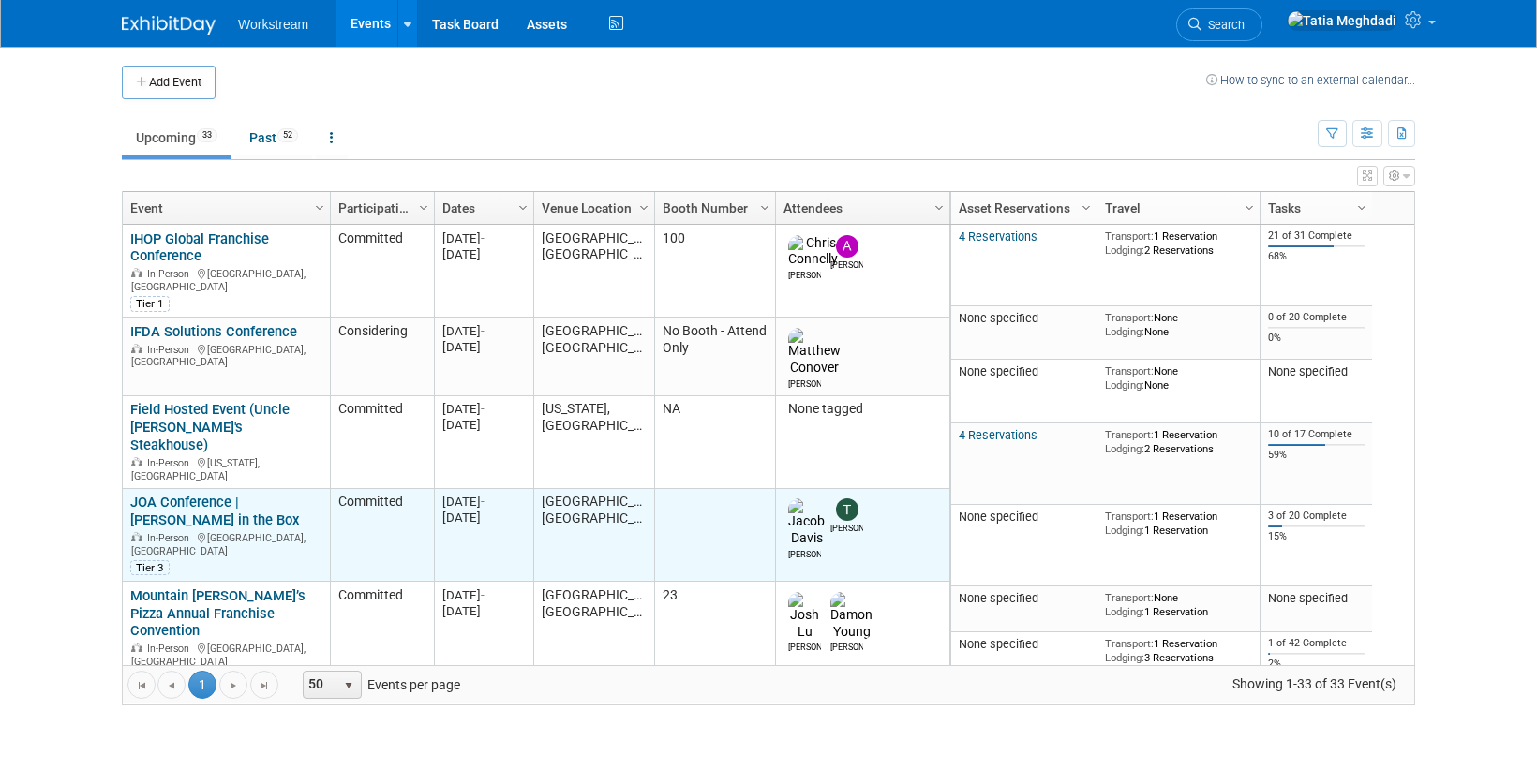
click at [204, 494] on link "JOA Conference | [PERSON_NAME] in the Box" at bounding box center [214, 511] width 169 height 35
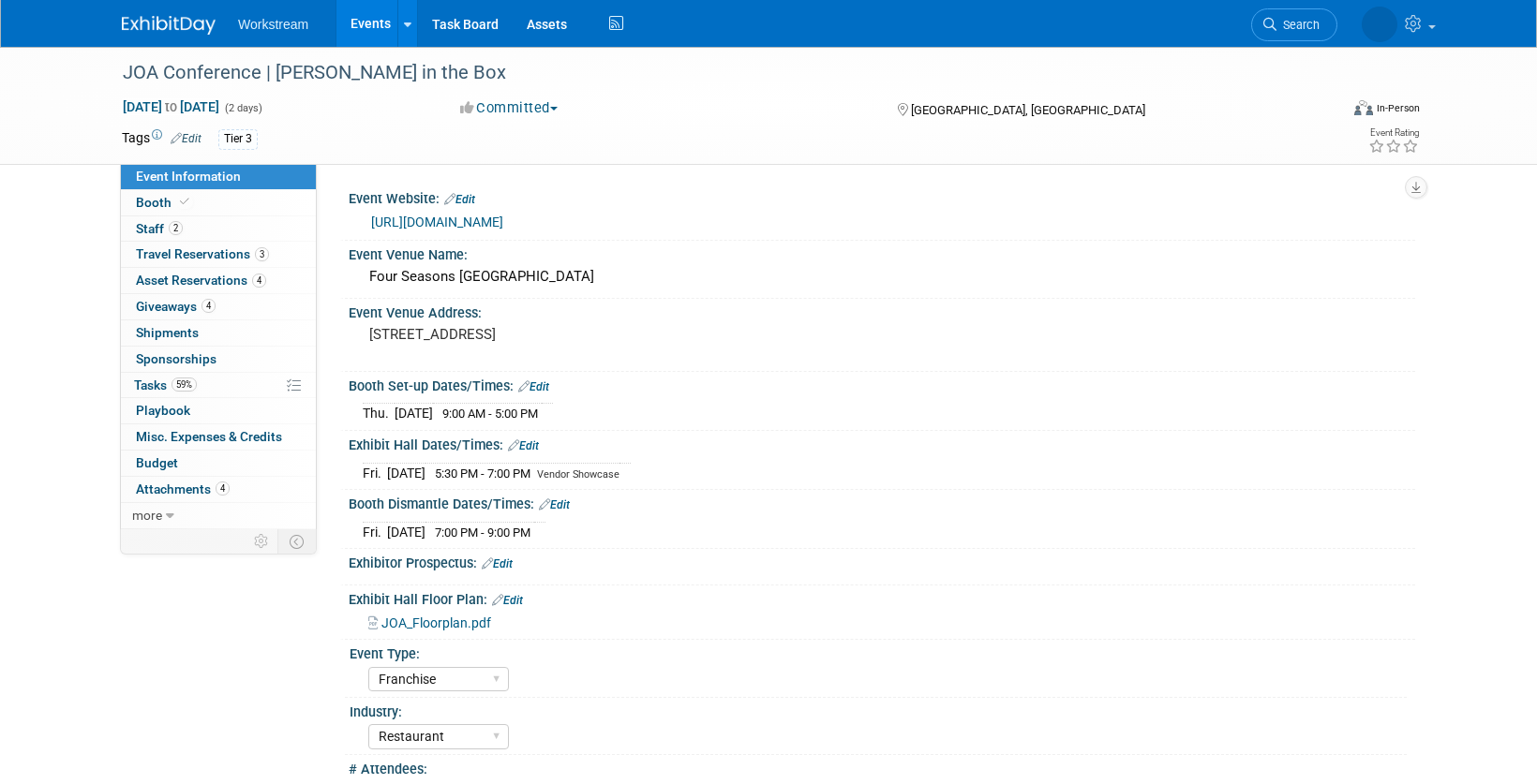
select select "Franchise"
select select "Restaurant"
select select "No"
select select "[PERSON_NAME]"
click at [156, 382] on span "Tasks 59%" at bounding box center [165, 385] width 63 height 15
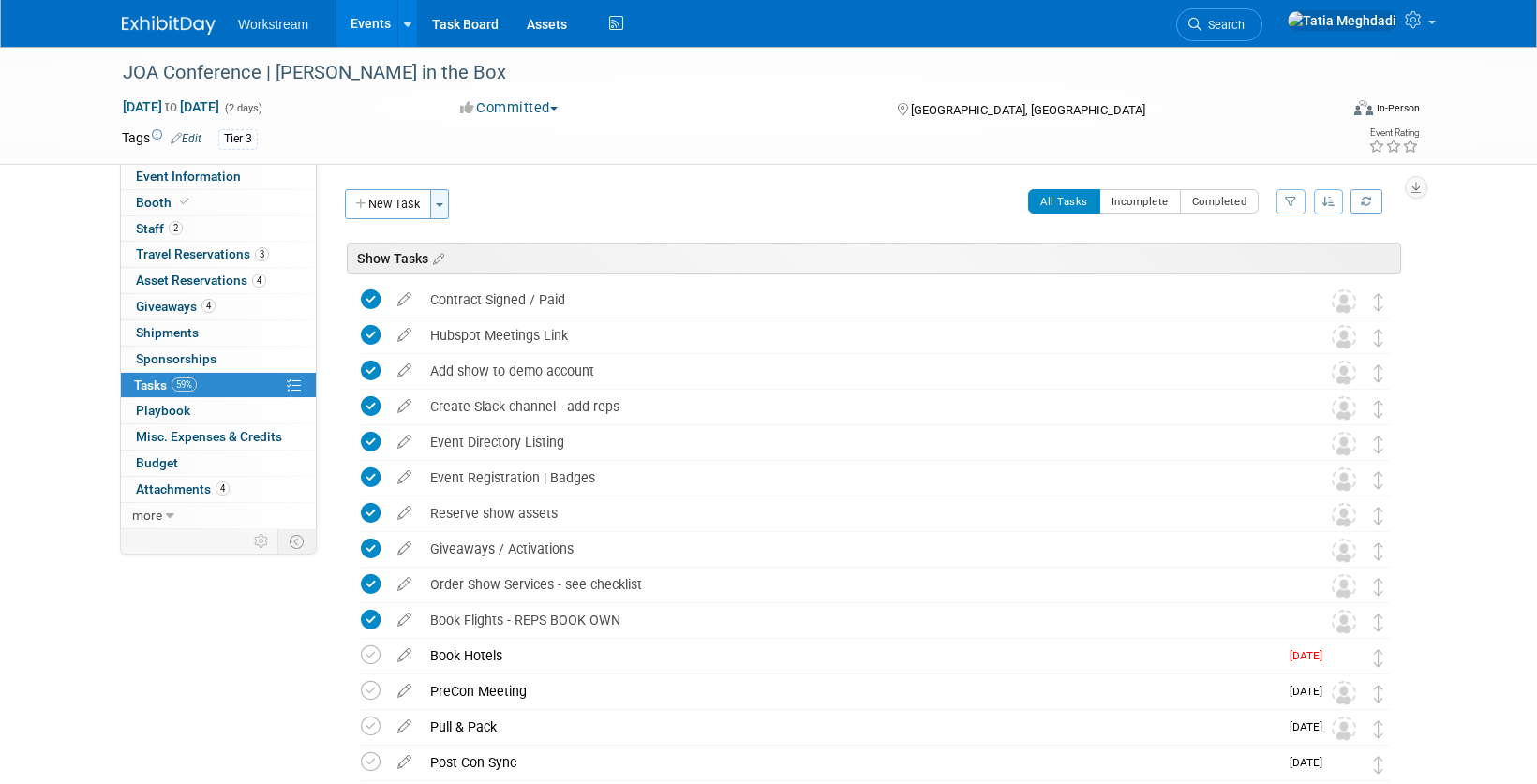
click at [441, 207] on button "Toggle Dropdown" at bounding box center [439, 204] width 19 height 30
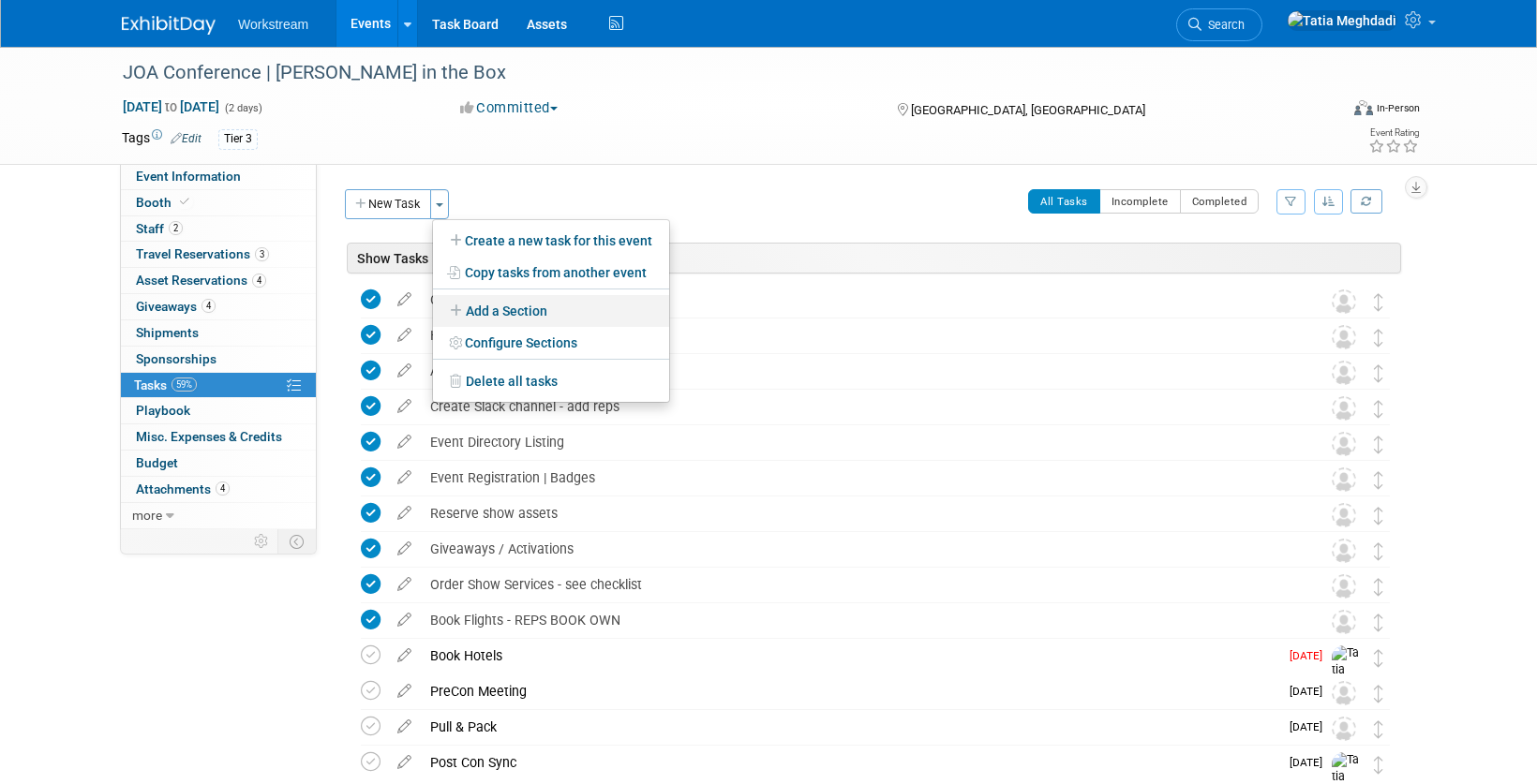
click at [506, 305] on link "Add a Section" at bounding box center [550, 311] width 237 height 32
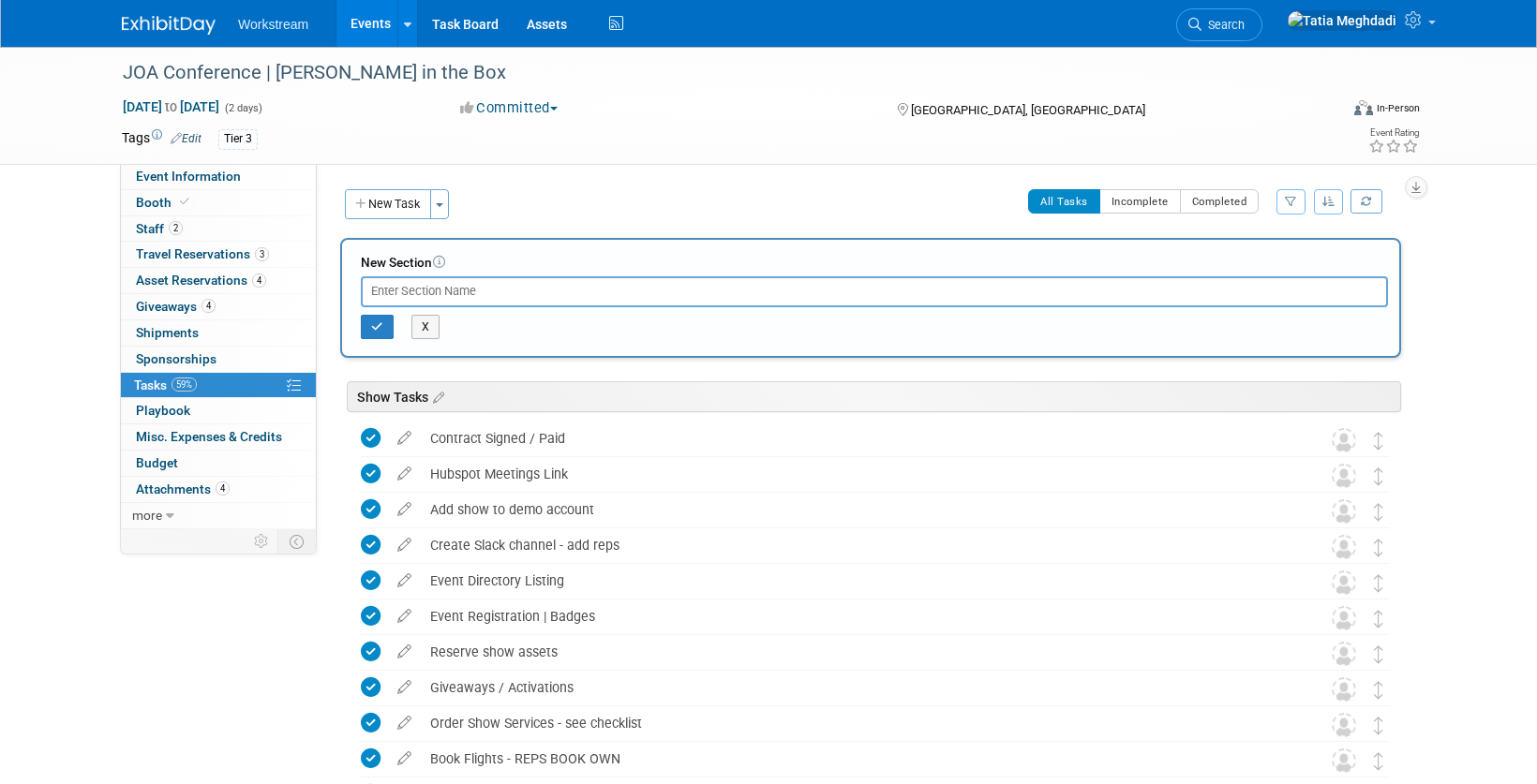
click at [460, 289] on input "text" at bounding box center [875, 291] width 1027 height 30
type input "p"
type input "PRE SHOW OUTREACH SEQUENCE"
click at [382, 331] on icon "button" at bounding box center [377, 327] width 12 height 11
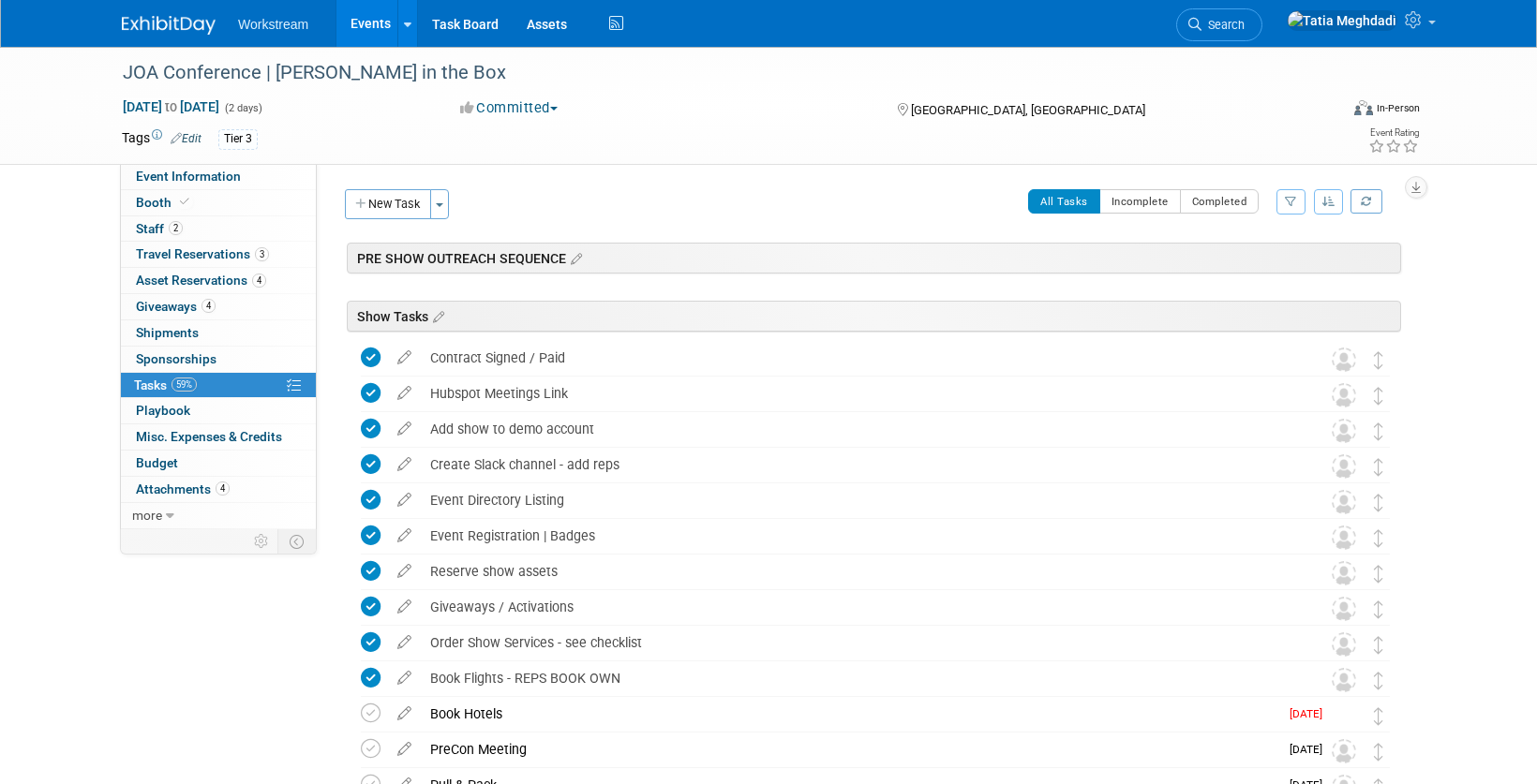
click at [585, 255] on div "PRE SHOW OUTREACH SEQUENCE" at bounding box center [874, 258] width 1055 height 31
click at [576, 257] on icon at bounding box center [574, 259] width 16 height 17
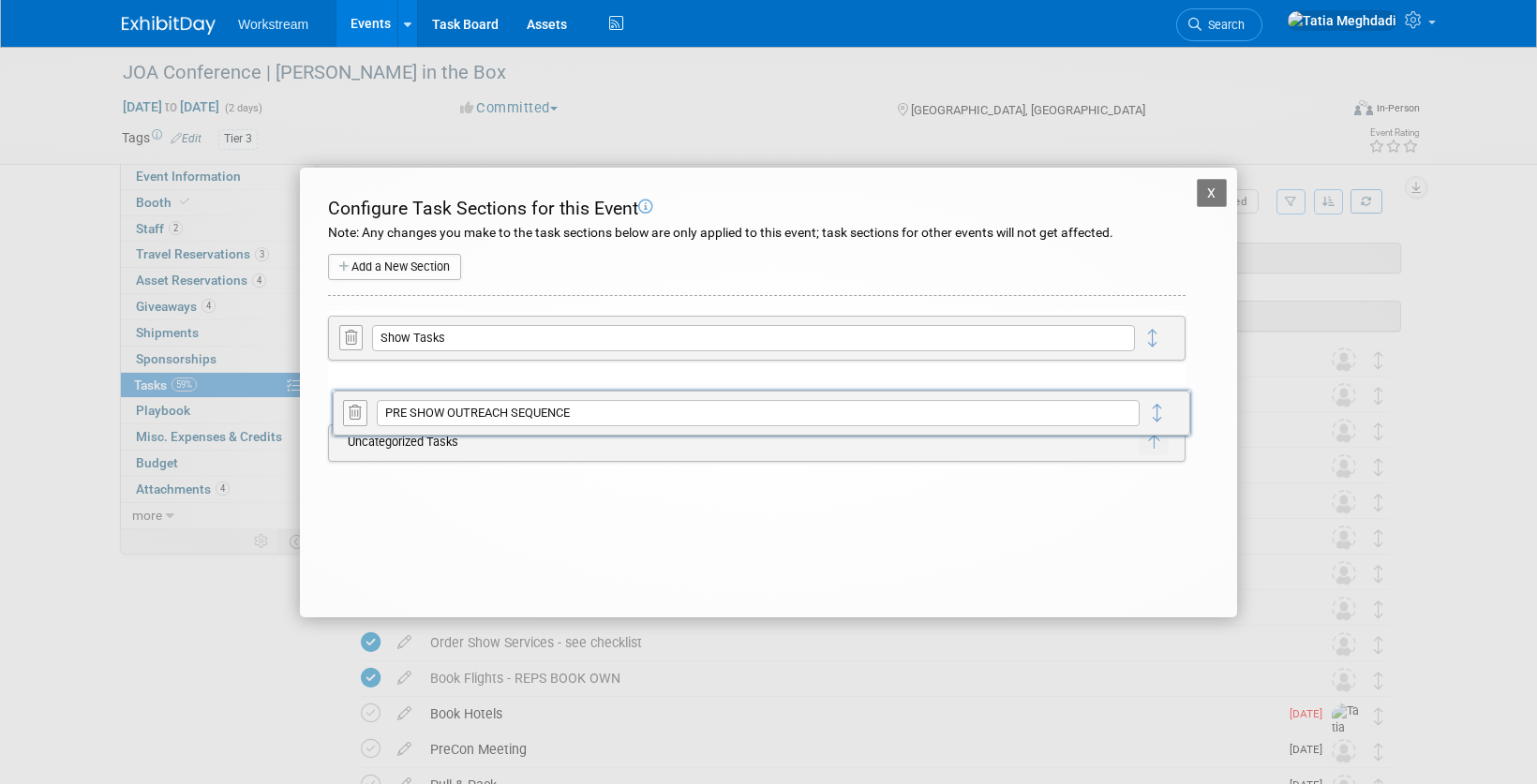
drag, startPoint x: 1153, startPoint y: 373, endPoint x: 1162, endPoint y: 409, distance: 37.1
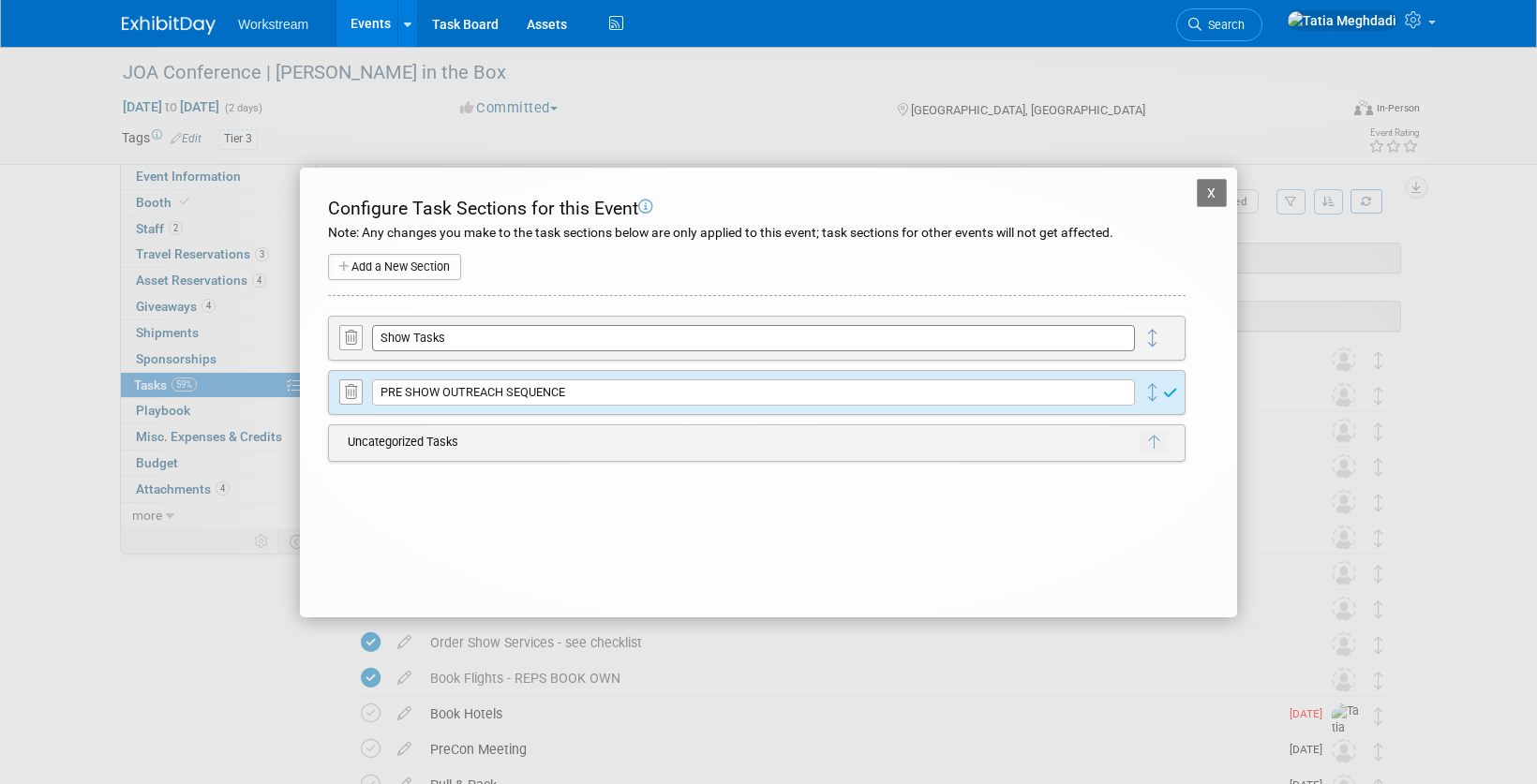
click at [529, 334] on input "Show Tasks" at bounding box center [753, 338] width 762 height 26
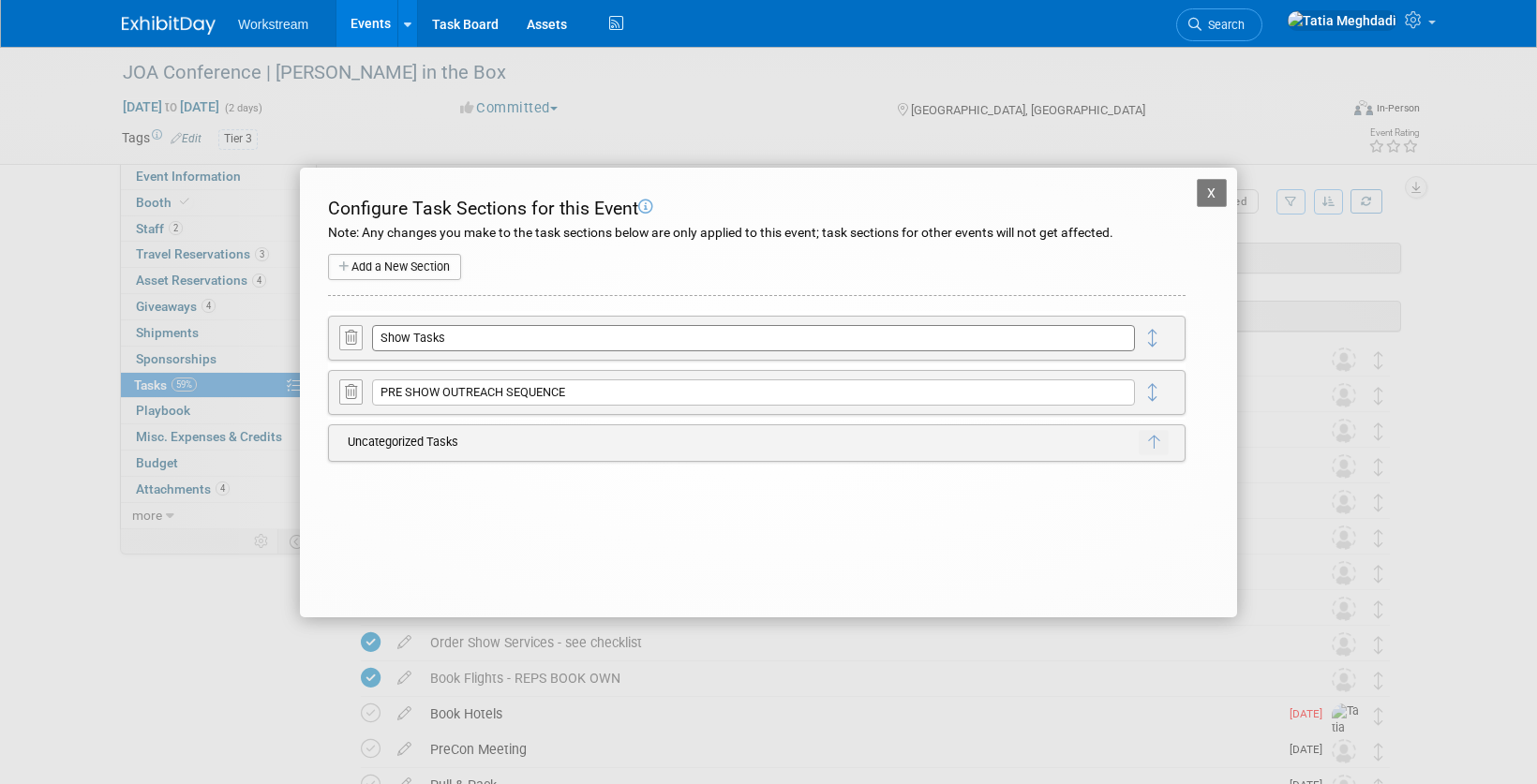
drag, startPoint x: 483, startPoint y: 340, endPoint x: 372, endPoint y: 332, distance: 111.3
click at [365, 336] on tr "Show Tasks X Delete Section Cancel" at bounding box center [761, 337] width 846 height 33
type input "s"
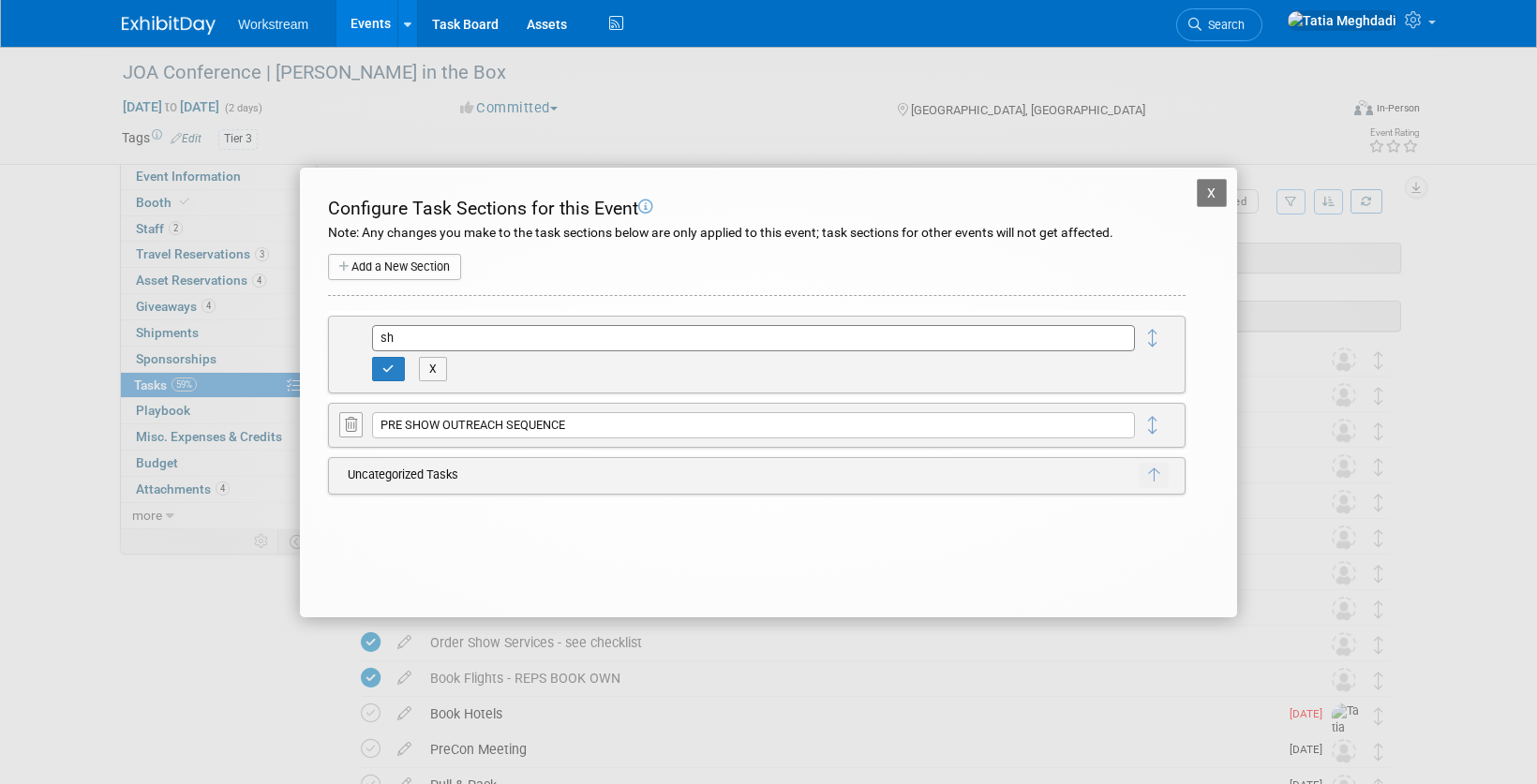
type input "s"
type input "SHOW TASKS"
click at [385, 364] on icon "button" at bounding box center [388, 369] width 12 height 11
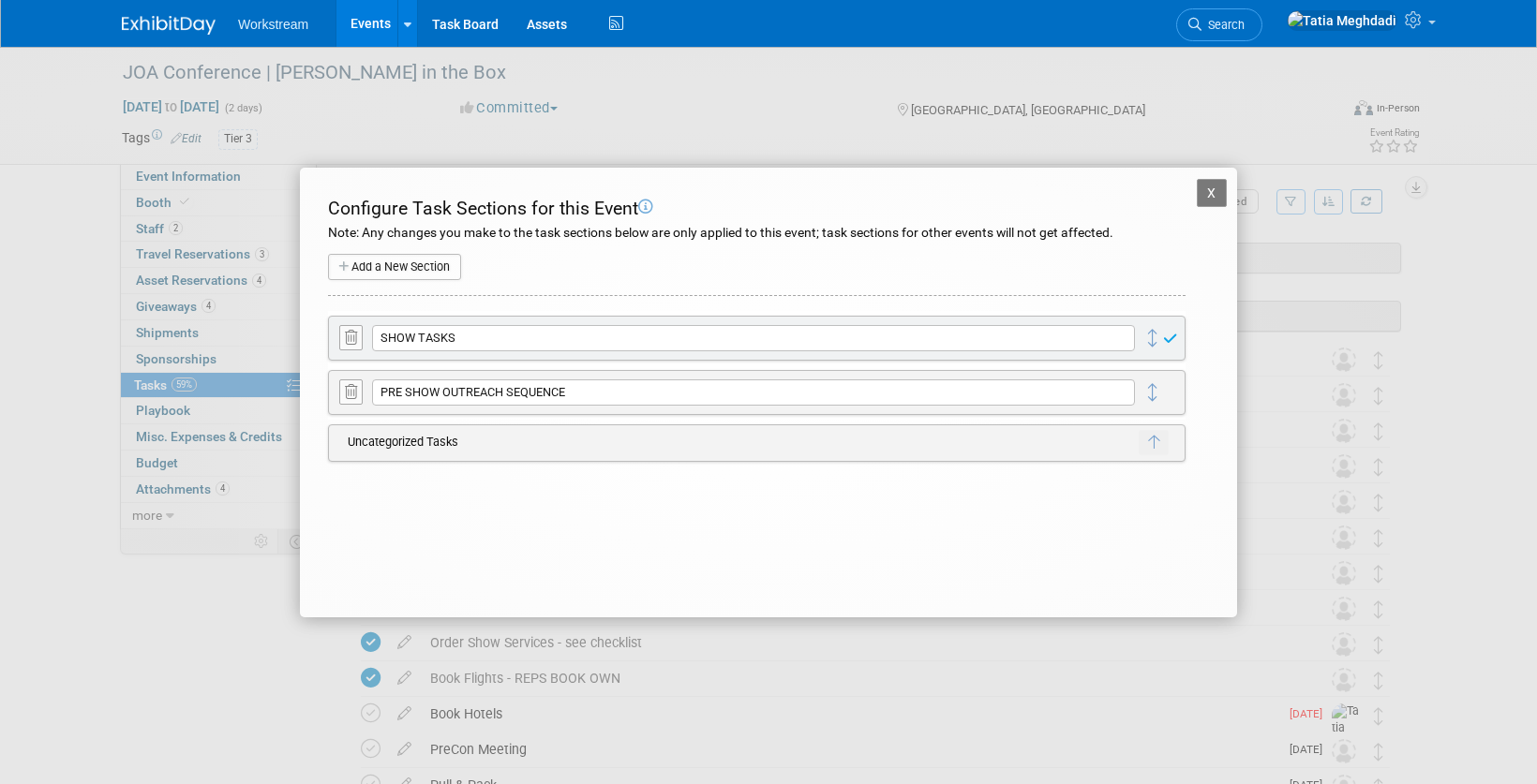
click at [1214, 188] on button "X" at bounding box center [1212, 193] width 30 height 28
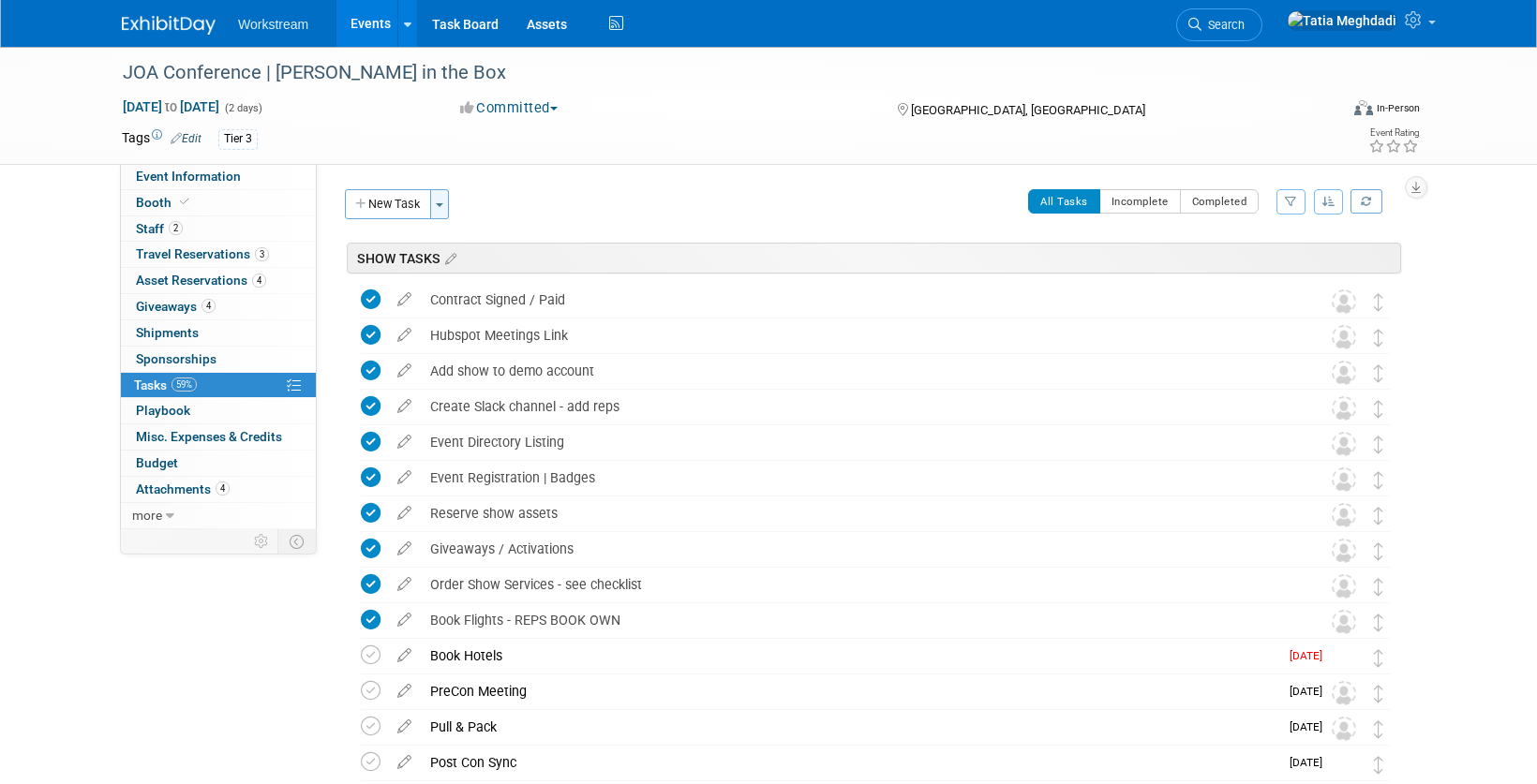
click at [439, 204] on span "button" at bounding box center [439, 205] width 8 height 4
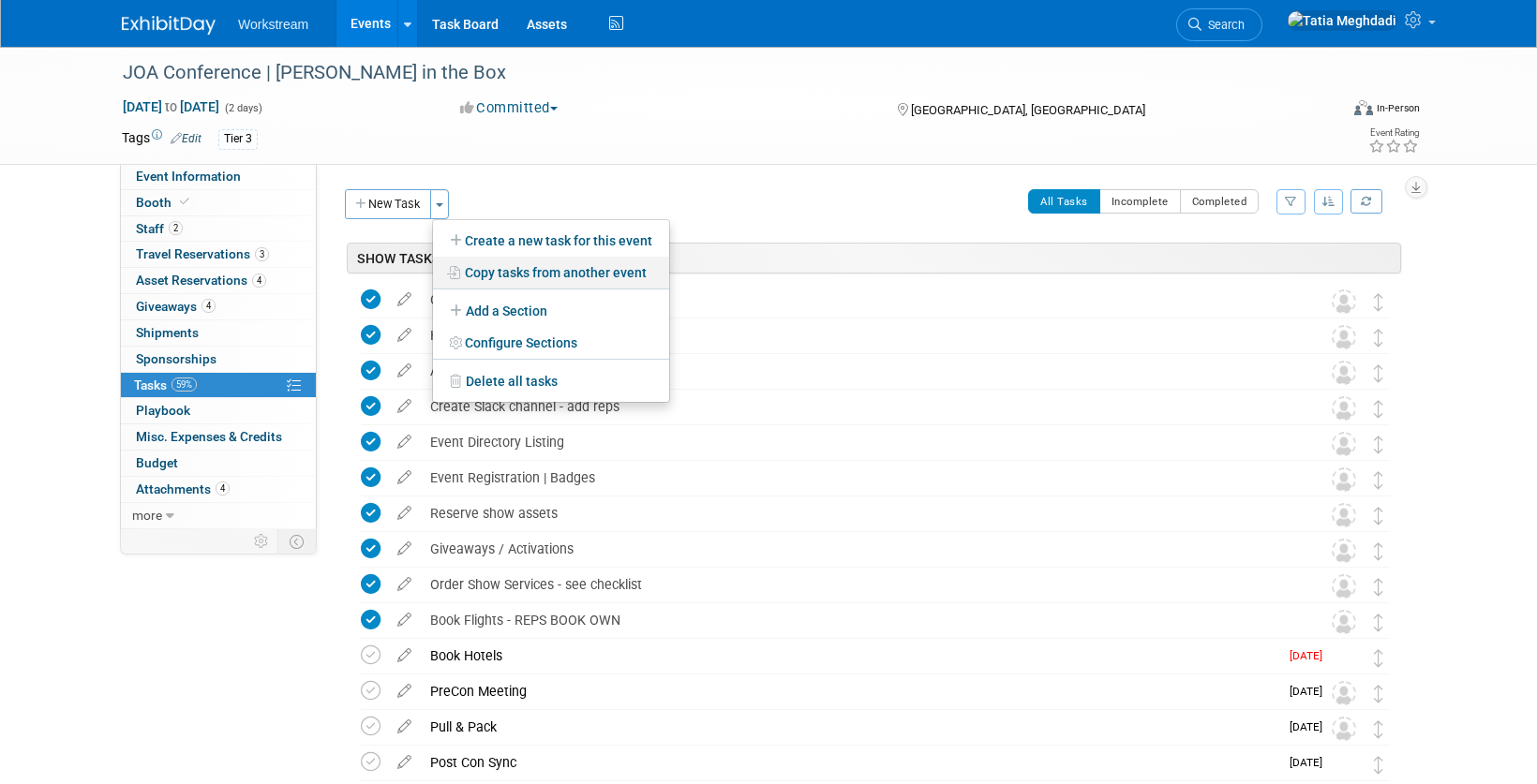
click at [532, 277] on link "Copy tasks from another event" at bounding box center [550, 272] width 237 height 32
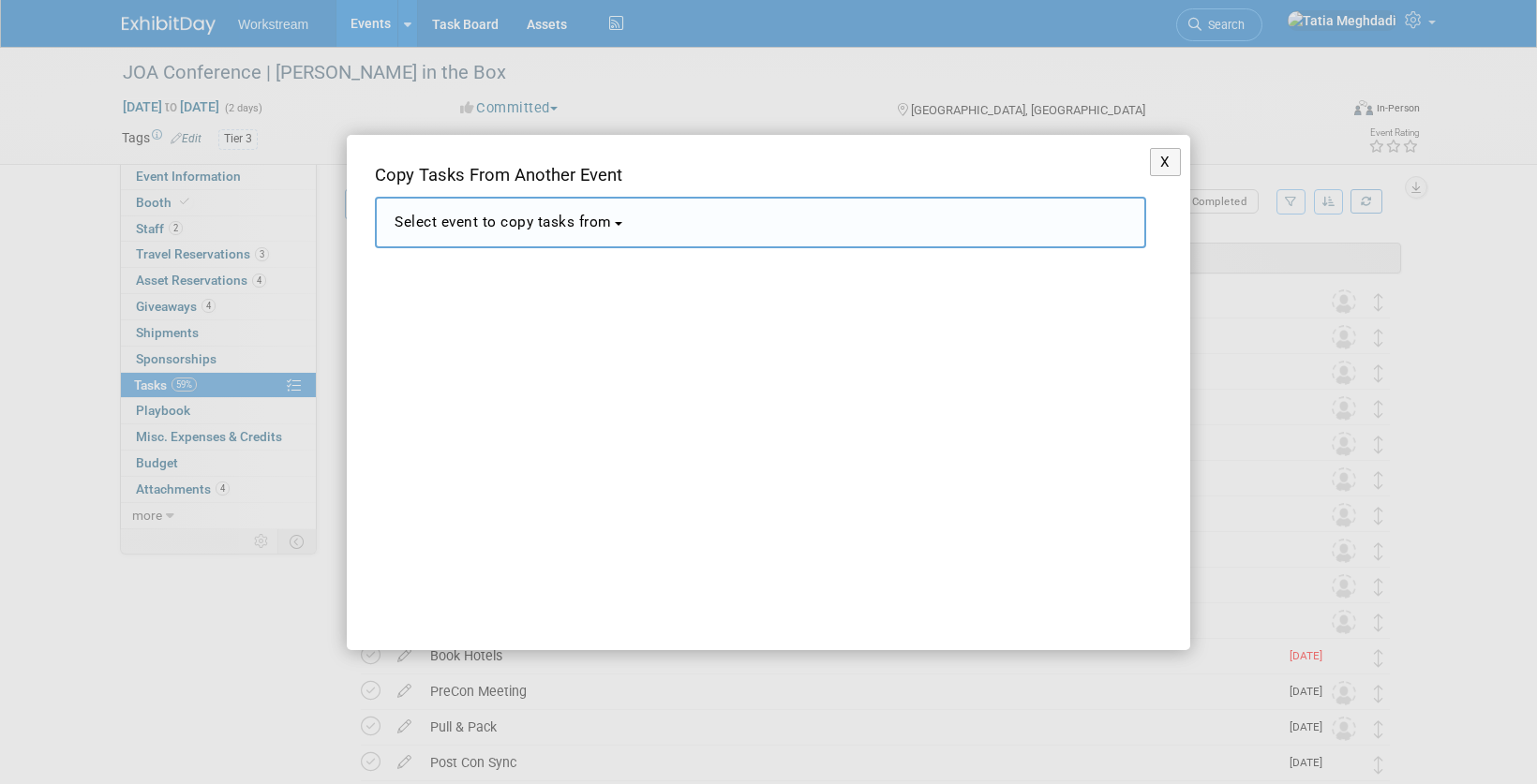
click at [454, 230] on span "Select event to copy tasks from" at bounding box center [503, 222] width 218 height 17
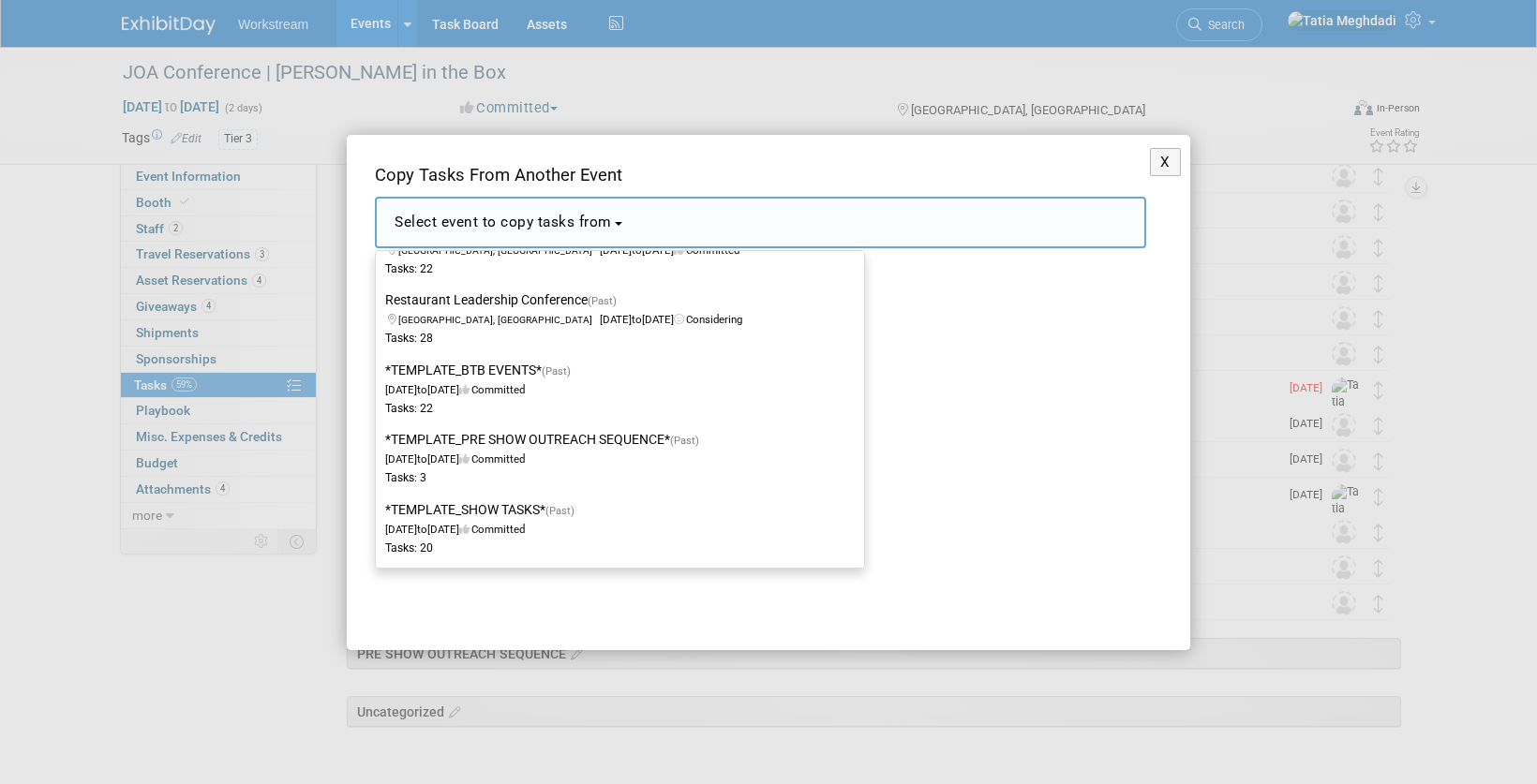
scroll to position [277, 0]
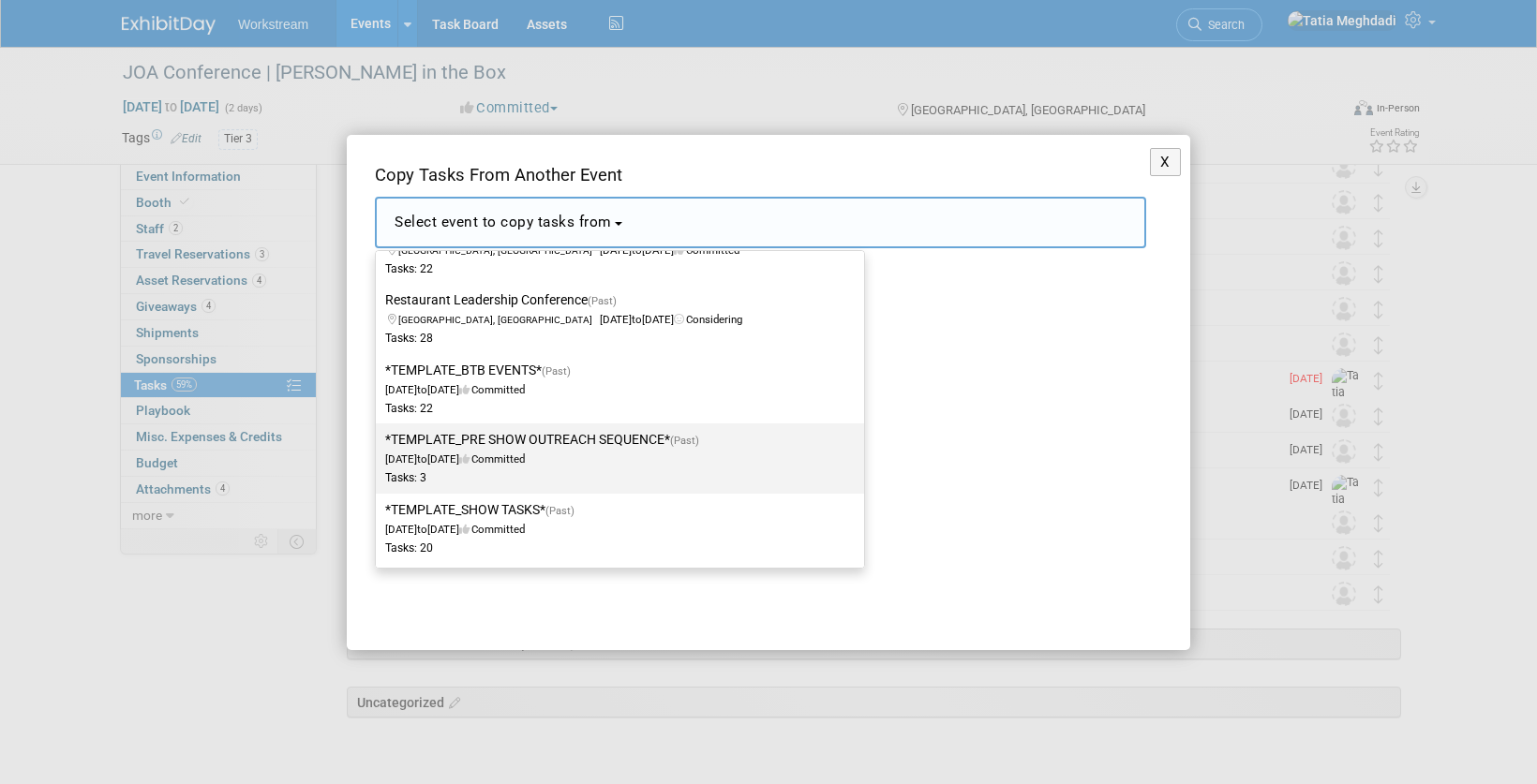
click at [514, 437] on label "*TEMPLATE_PRE SHOW OUTREACH SEQUENCE* (Past) Dec 2, 2024 to Dec 23, 2024 Commit…" at bounding box center [615, 458] width 460 height 62
click at [379, 437] on input "*TEMPLATE_PRE SHOW OUTREACH SEQUENCE* (Past) Dec 2, 2024 to Dec 23, 2024 Commit…" at bounding box center [372, 439] width 12 height 12
select select "11163559"
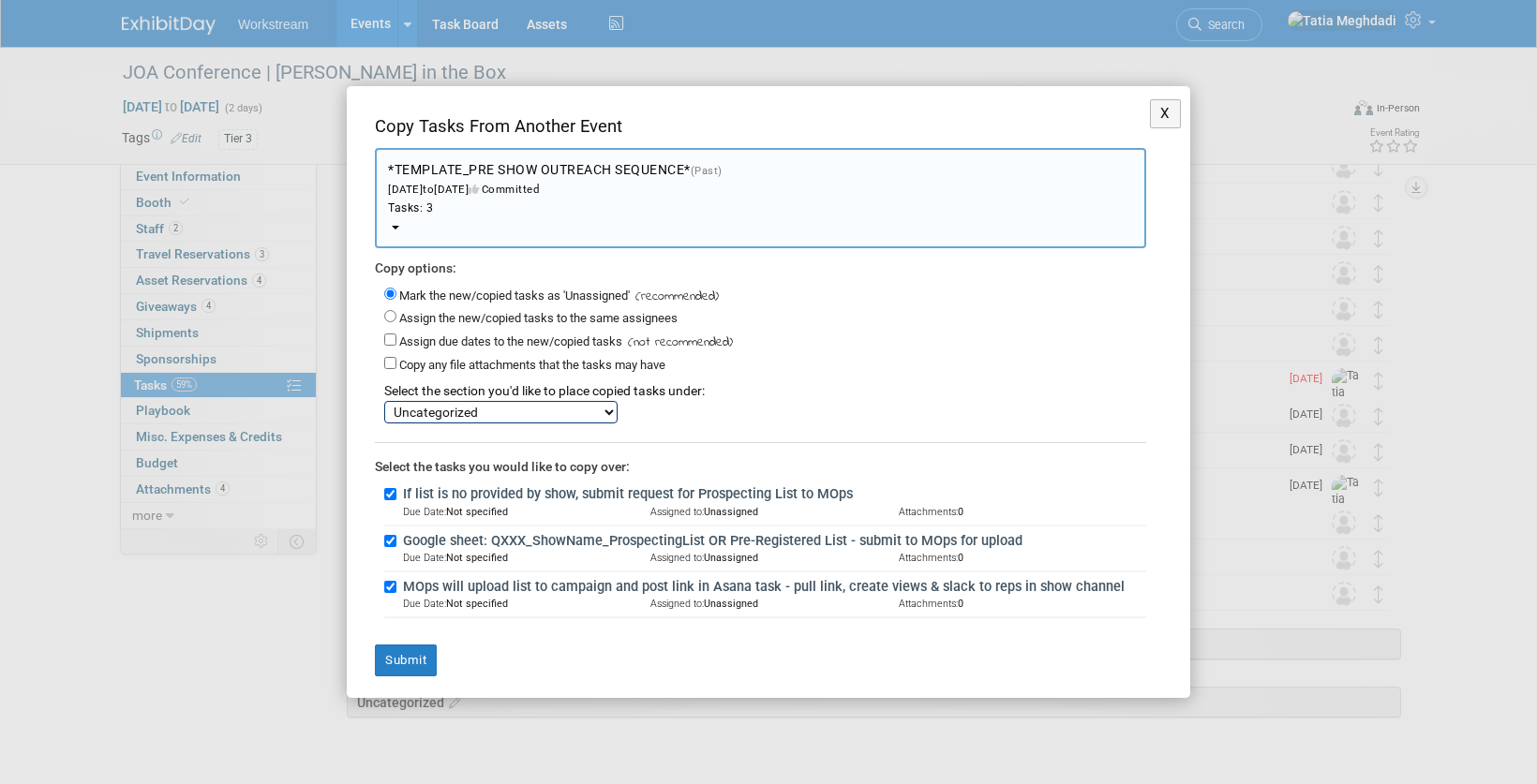
click at [450, 410] on select "SHOW TASKS PRE SHOW OUTREACH SEQUENCE Uncategorized" at bounding box center [501, 413] width 234 height 23
select select "11275578"
click at [384, 401] on select "SHOW TASKS PRE SHOW OUTREACH SEQUENCE Uncategorized" at bounding box center [501, 413] width 234 height 23
click at [398, 652] on button "Submit" at bounding box center [406, 661] width 62 height 32
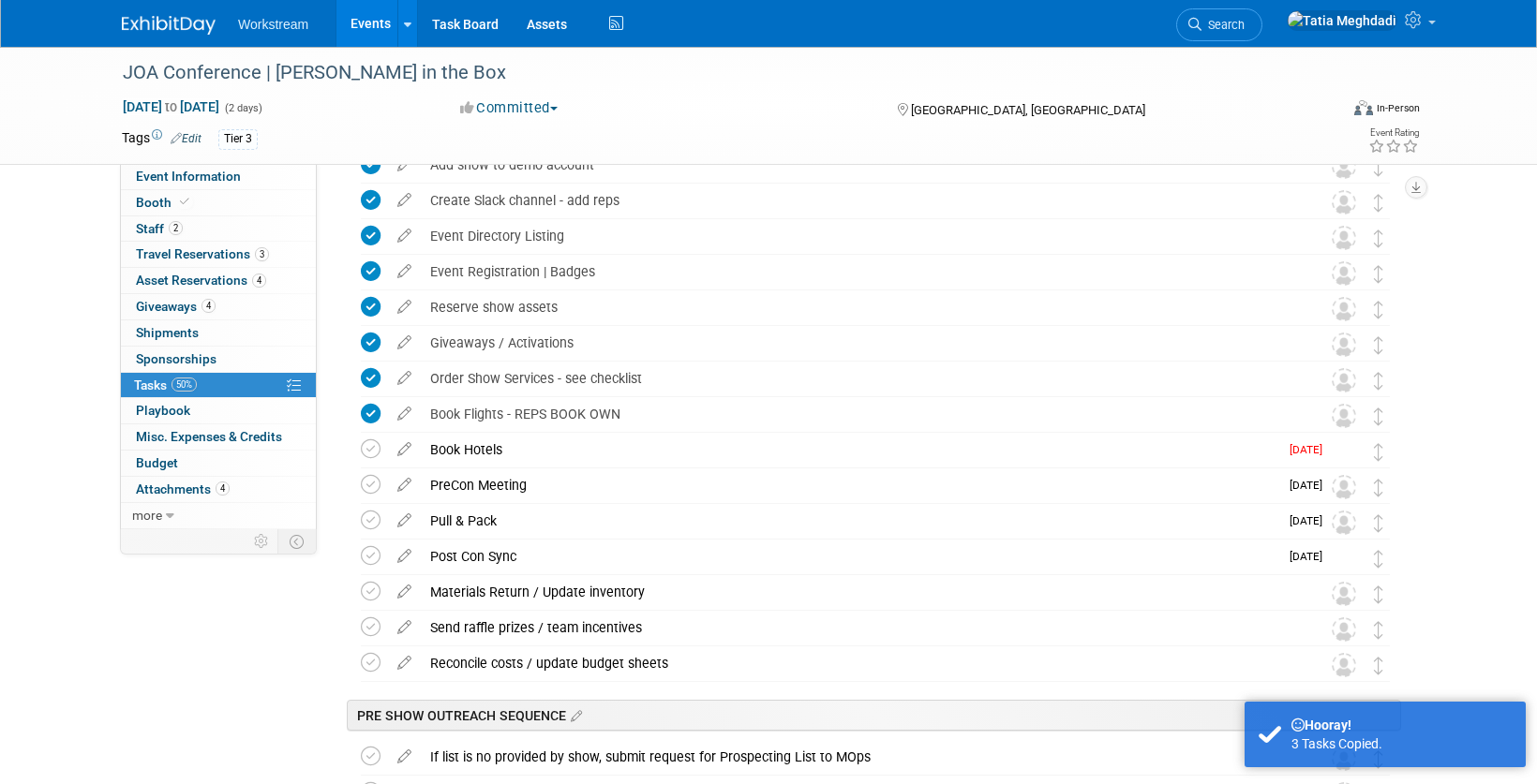
scroll to position [0, 0]
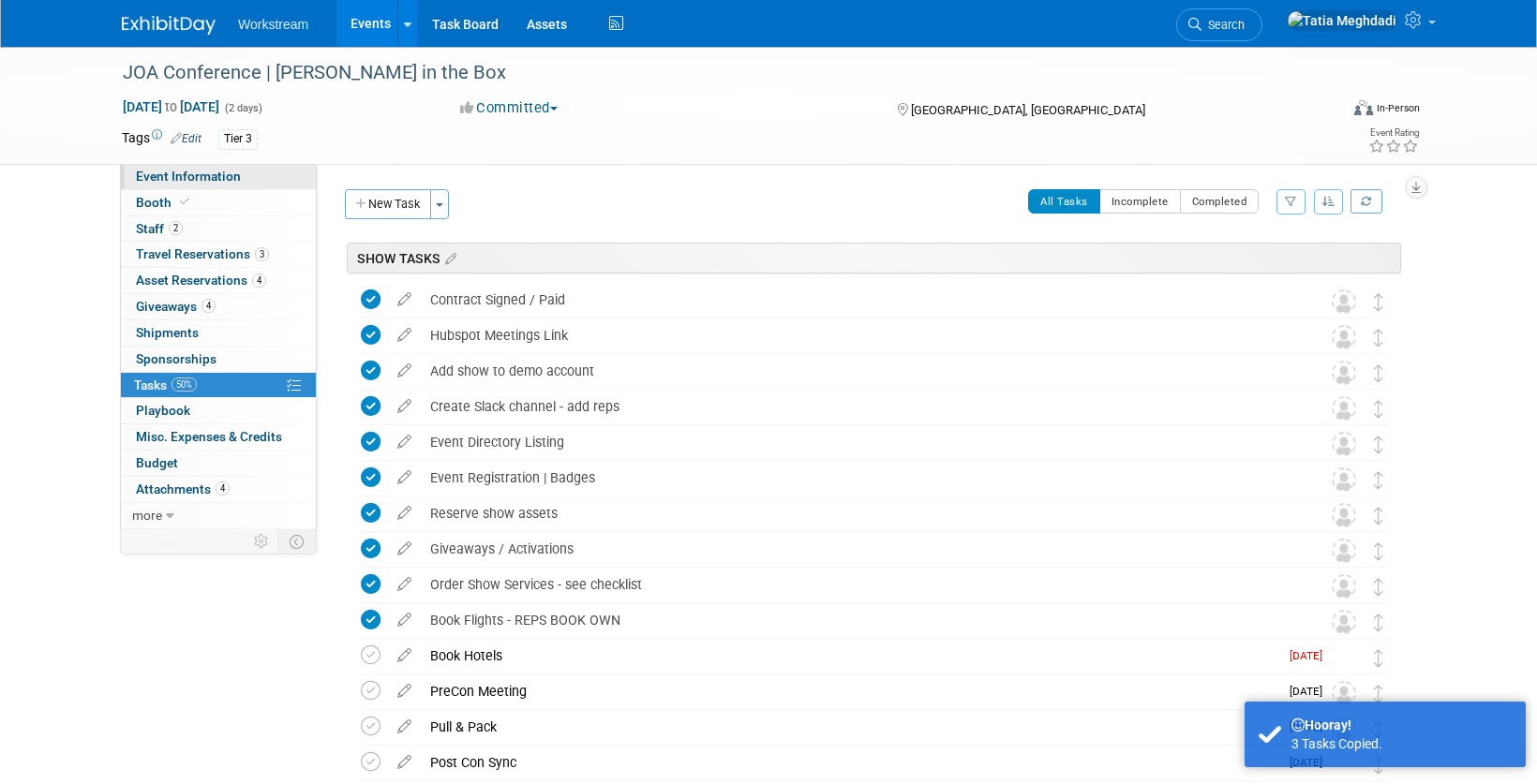
click at [155, 170] on span "Event Information" at bounding box center [188, 176] width 105 height 15
select select "Franchise"
select select "Restaurant"
select select "No"
select select "Tatia Meghdadi"
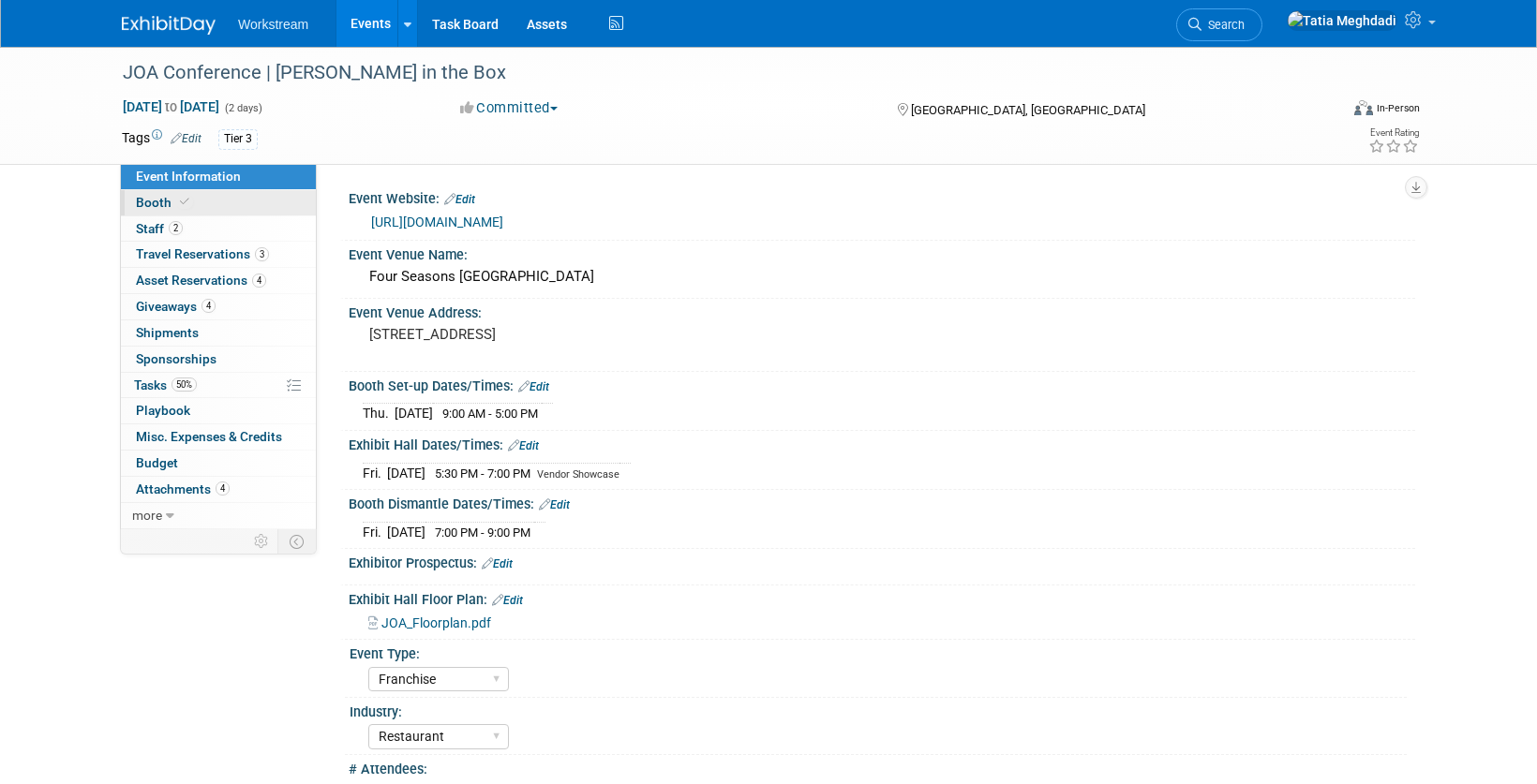
click at [196, 204] on link "Booth" at bounding box center [218, 203] width 195 height 25
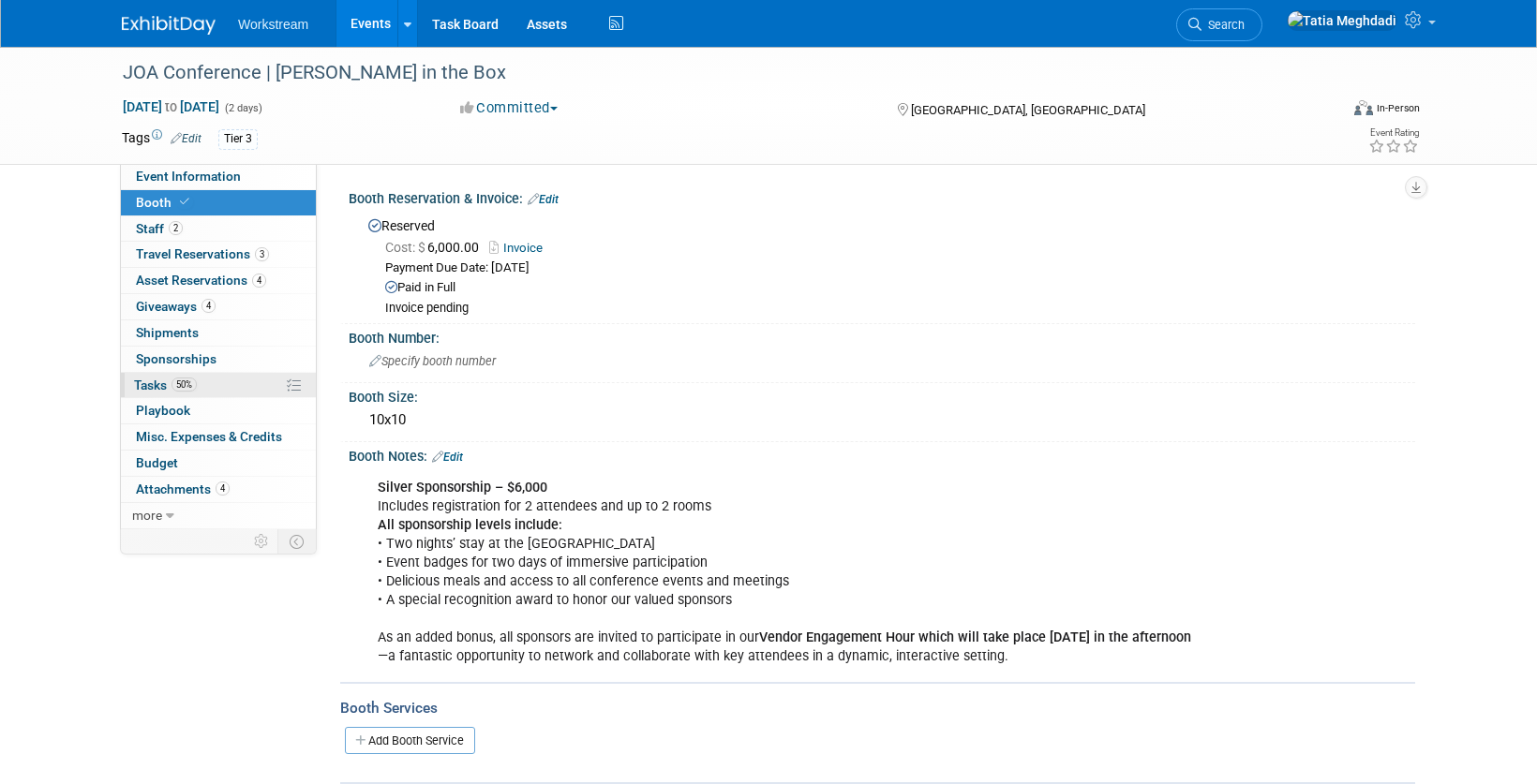
click at [155, 384] on span "Tasks 50%" at bounding box center [165, 385] width 63 height 15
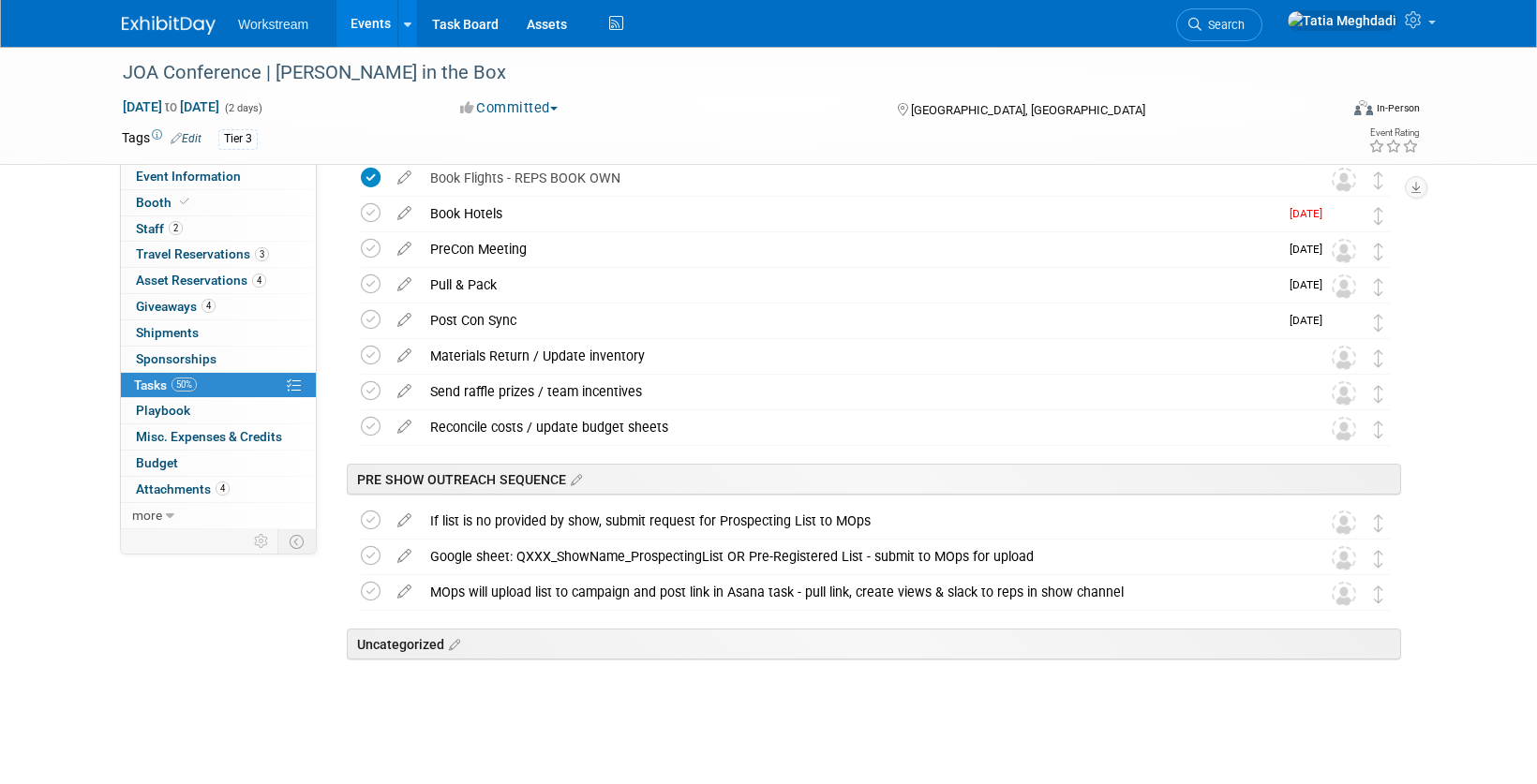
scroll to position [438, 0]
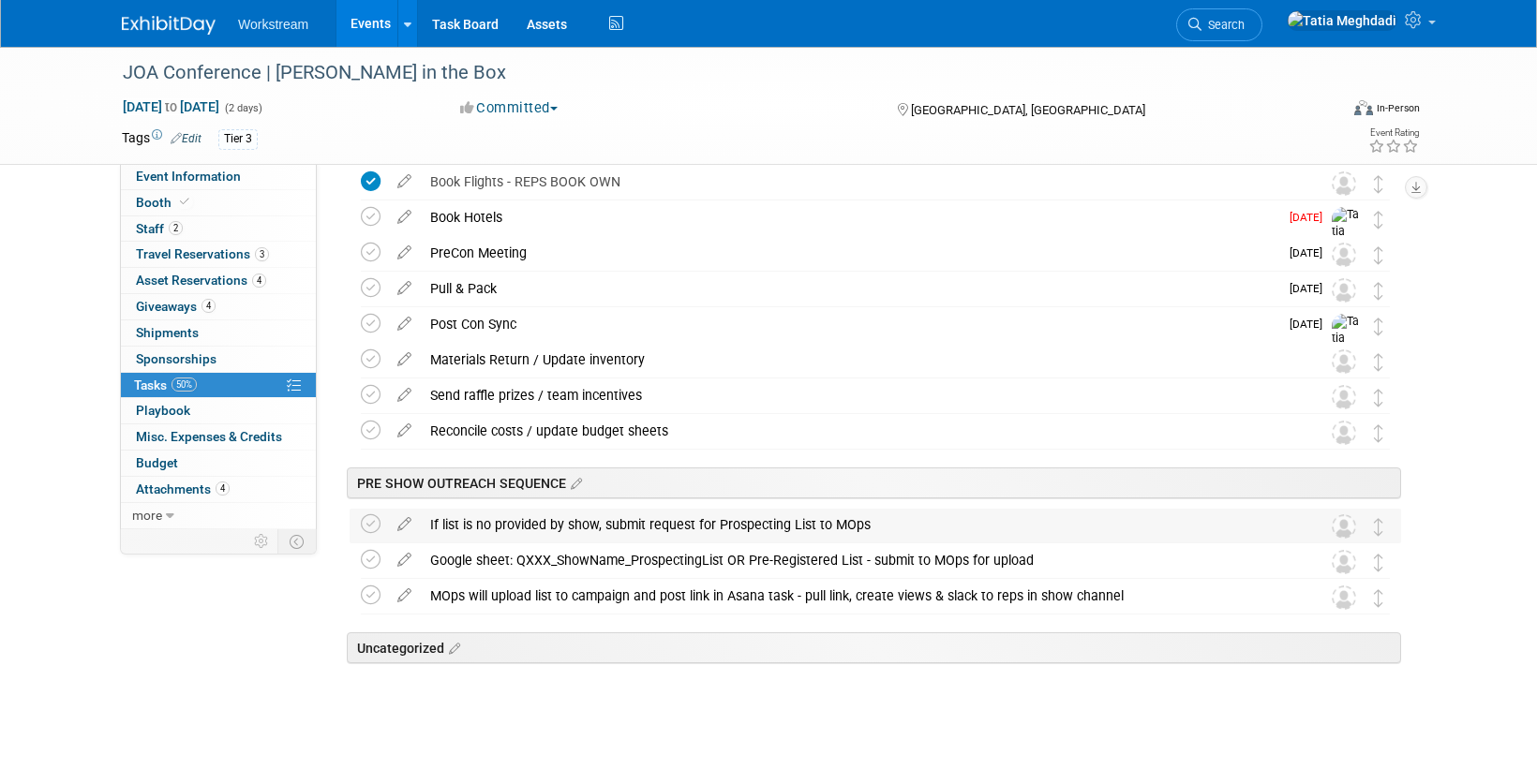
click at [983, 522] on div "If list is no provided by show, submit request for Prospecting List to MOps" at bounding box center [857, 525] width 874 height 32
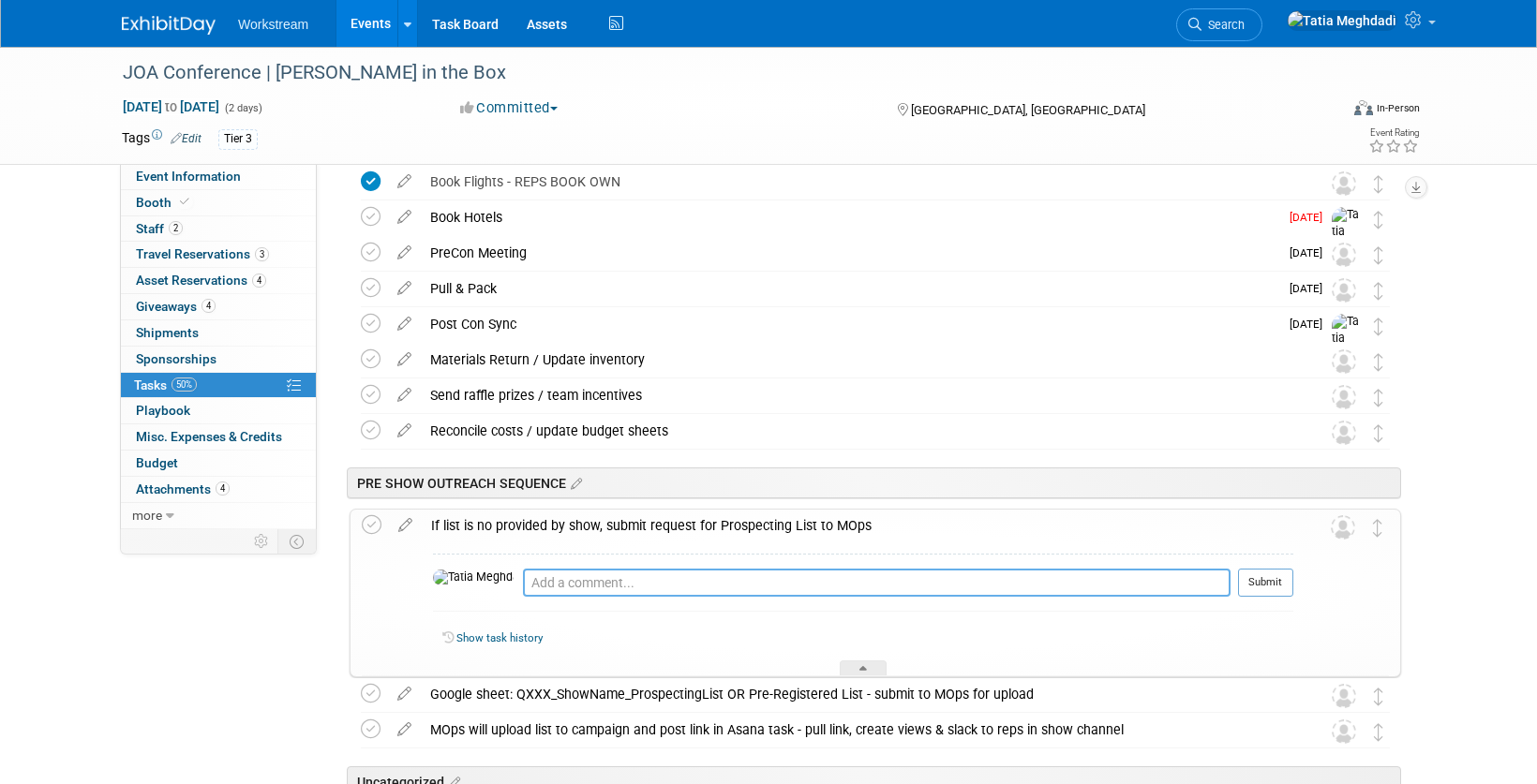
click at [897, 580] on textarea at bounding box center [876, 583] width 708 height 28
type textarea "9/25 sent update to Lena via slack - waiting on response about list/process"
click at [1249, 590] on button "Submit" at bounding box center [1265, 583] width 56 height 28
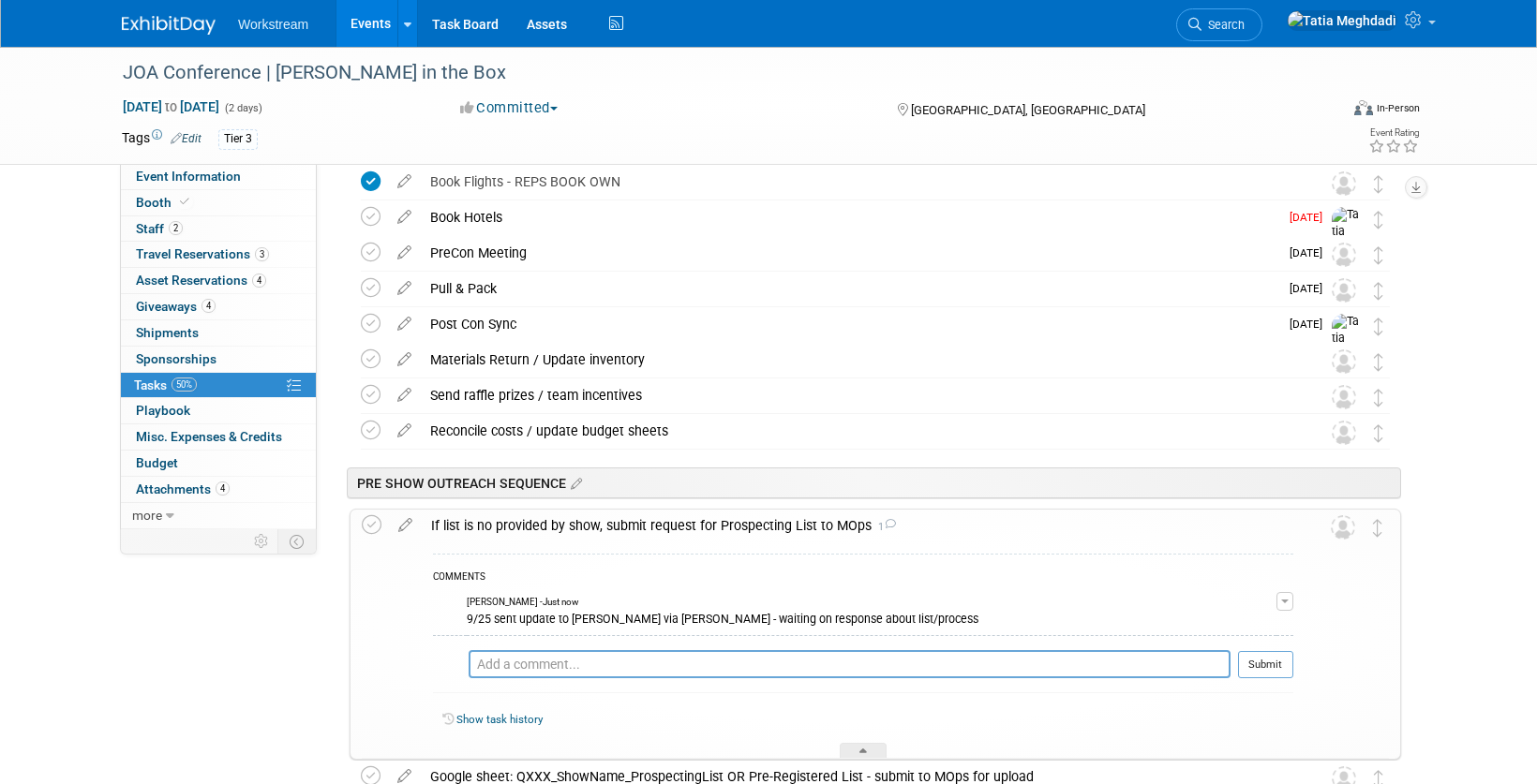
click at [855, 751] on div at bounding box center [863, 750] width 47 height 16
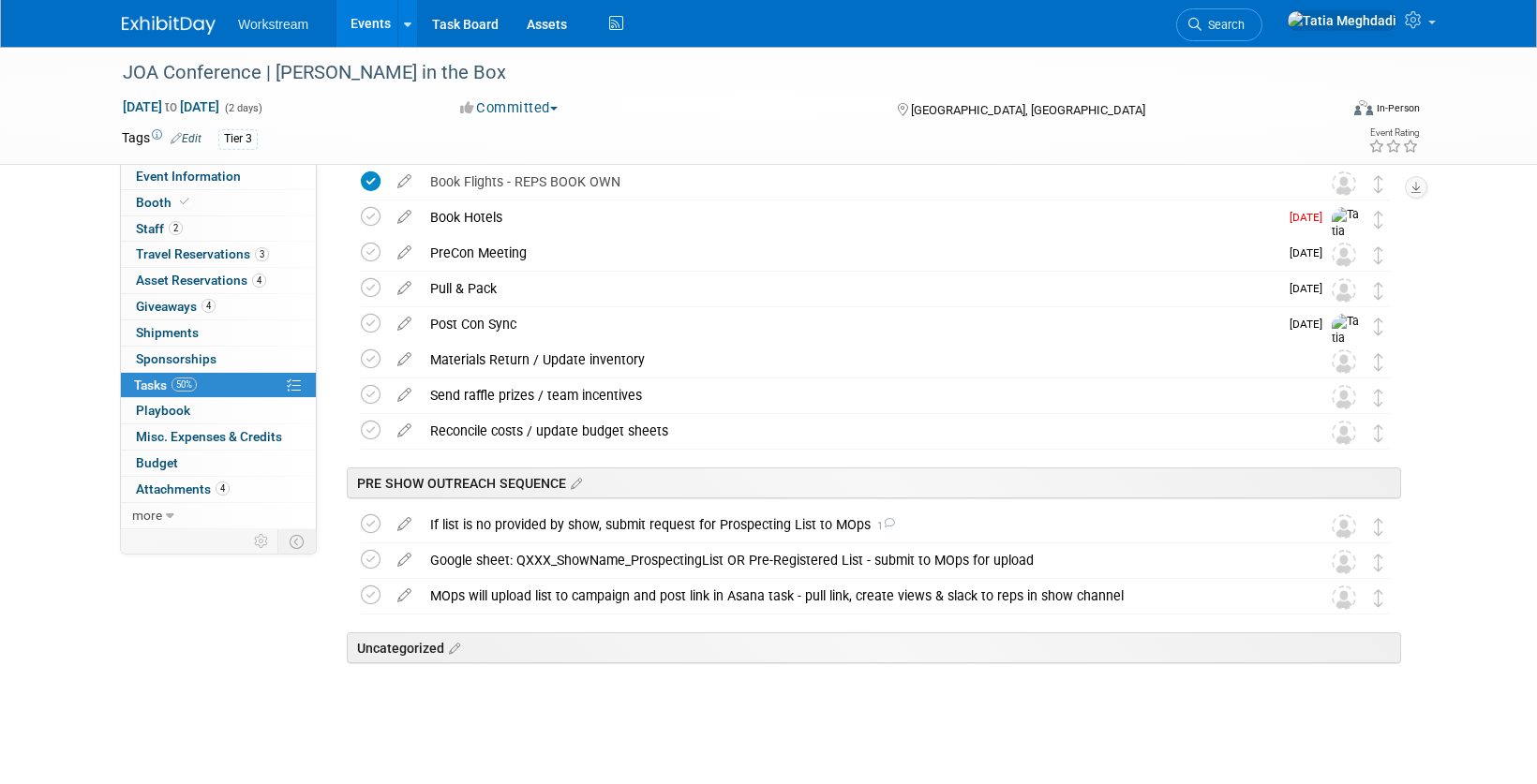
click at [381, 24] on link "Events" at bounding box center [370, 24] width 69 height 47
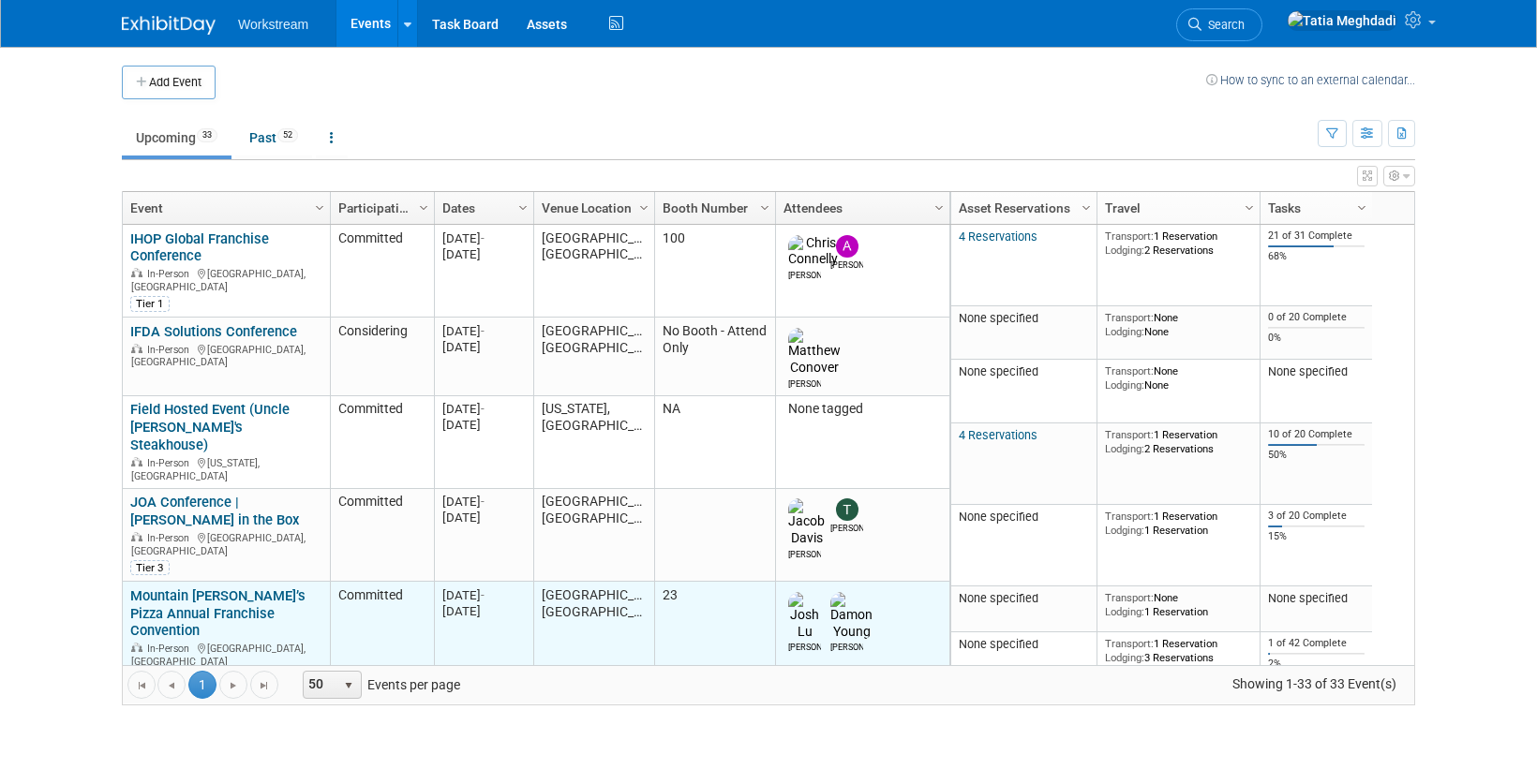
click at [179, 587] on link "Mountain [PERSON_NAME]’s Pizza Annual Franchise Convention" at bounding box center [218, 613] width 175 height 53
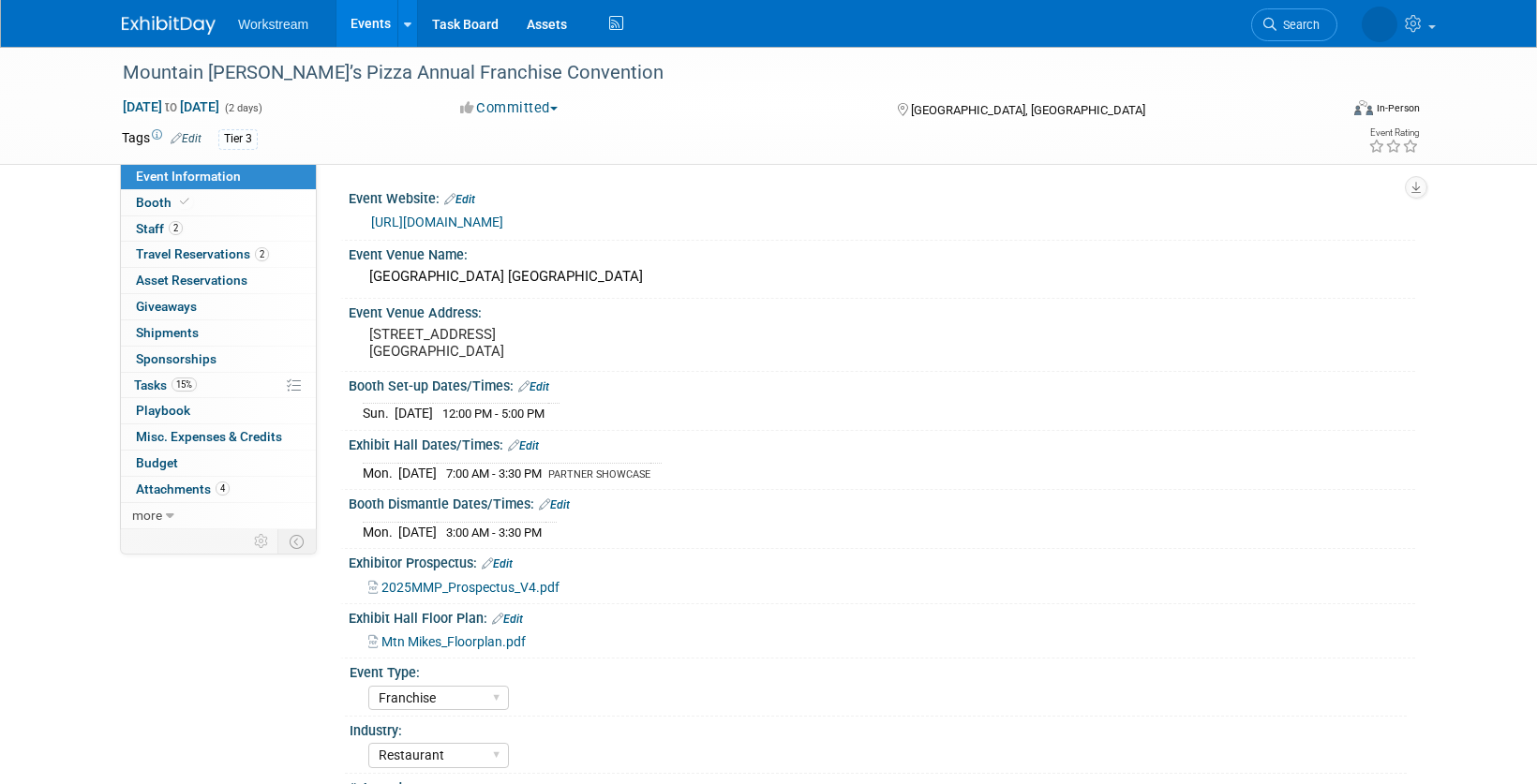
select select "Franchise"
select select "Restaurant"
select select "No"
select select "Tatia Meghdadi"
click at [157, 382] on span "Tasks 15%" at bounding box center [165, 385] width 63 height 15
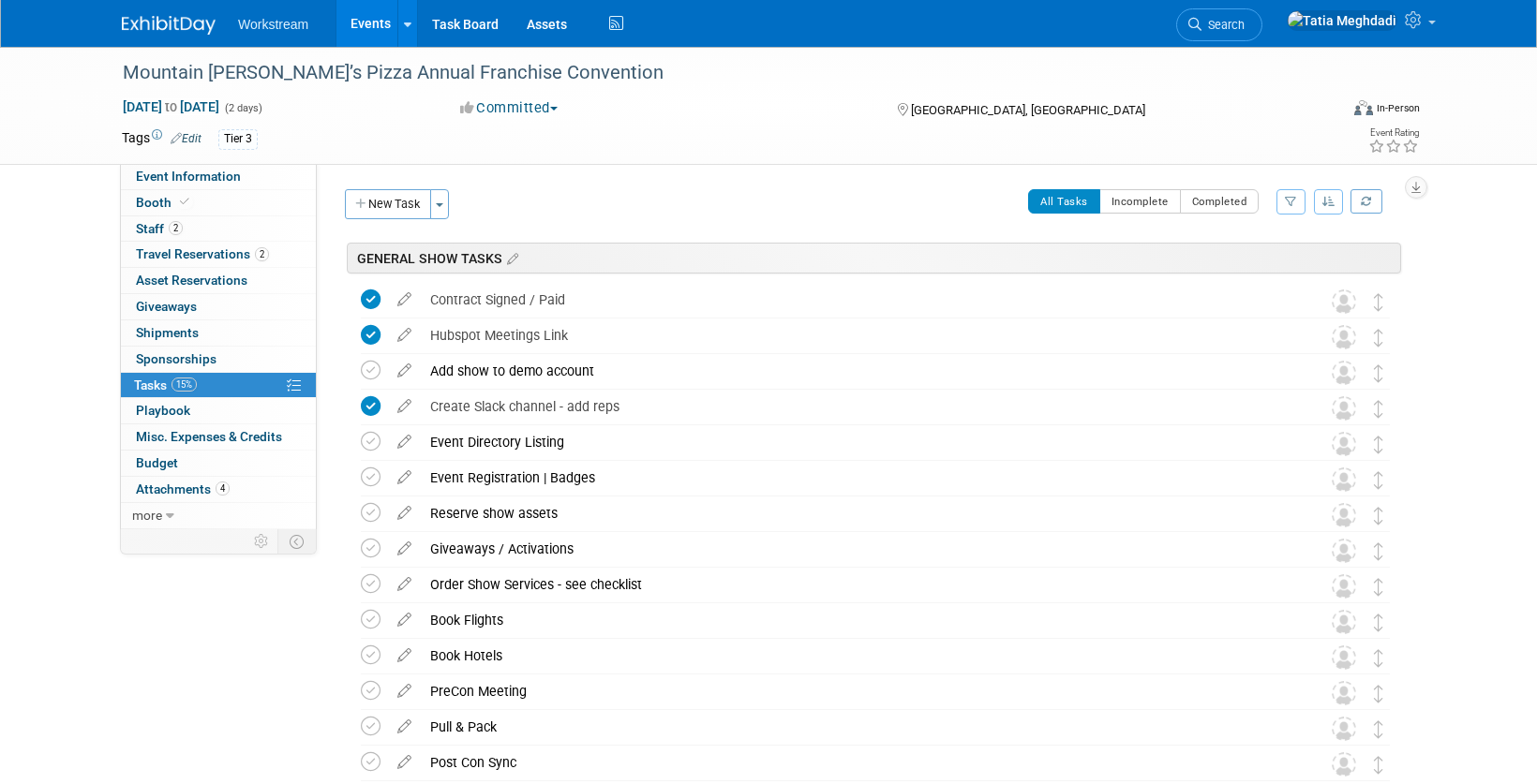
click at [388, 15] on link "Events" at bounding box center [370, 24] width 69 height 47
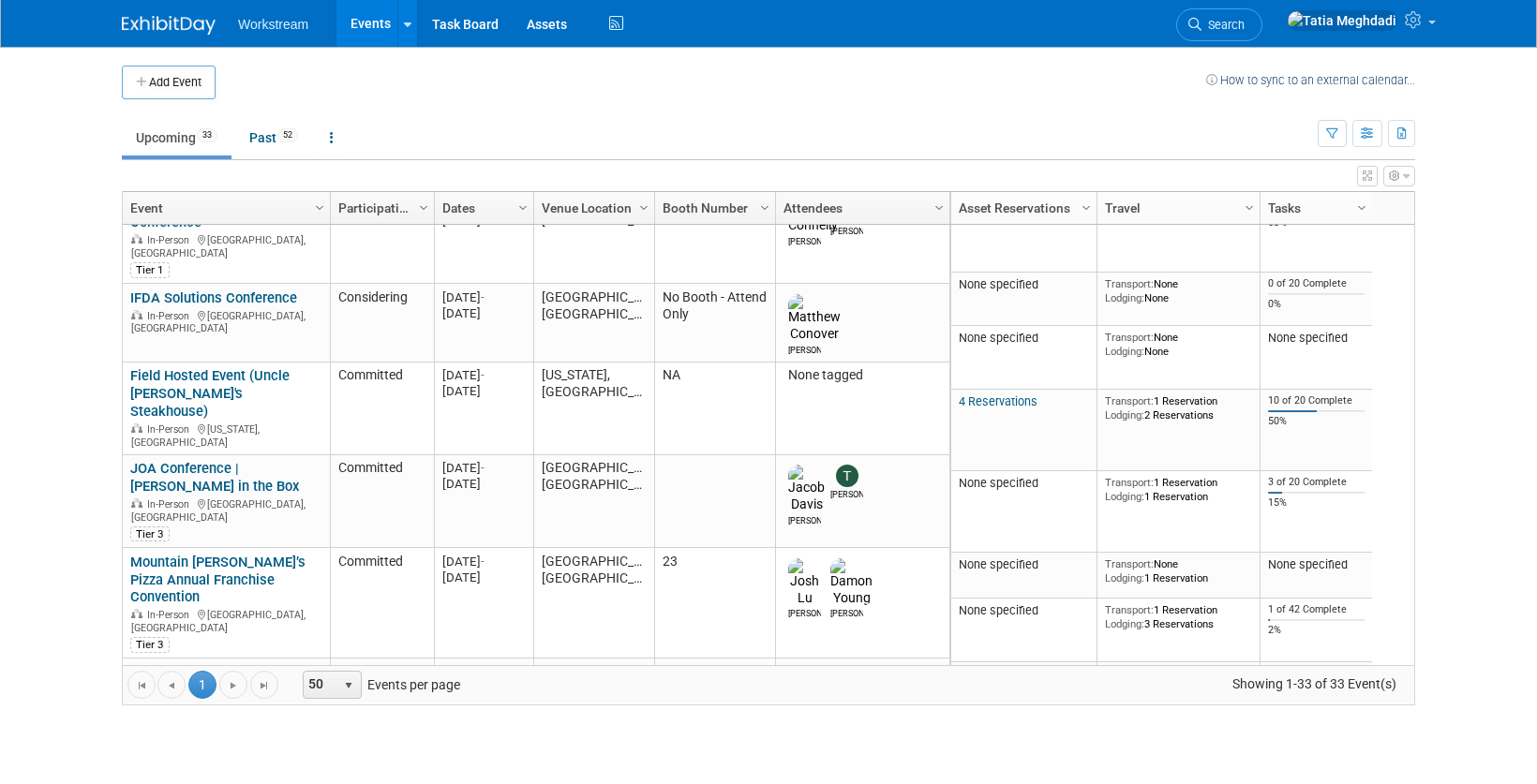
scroll to position [65, 0]
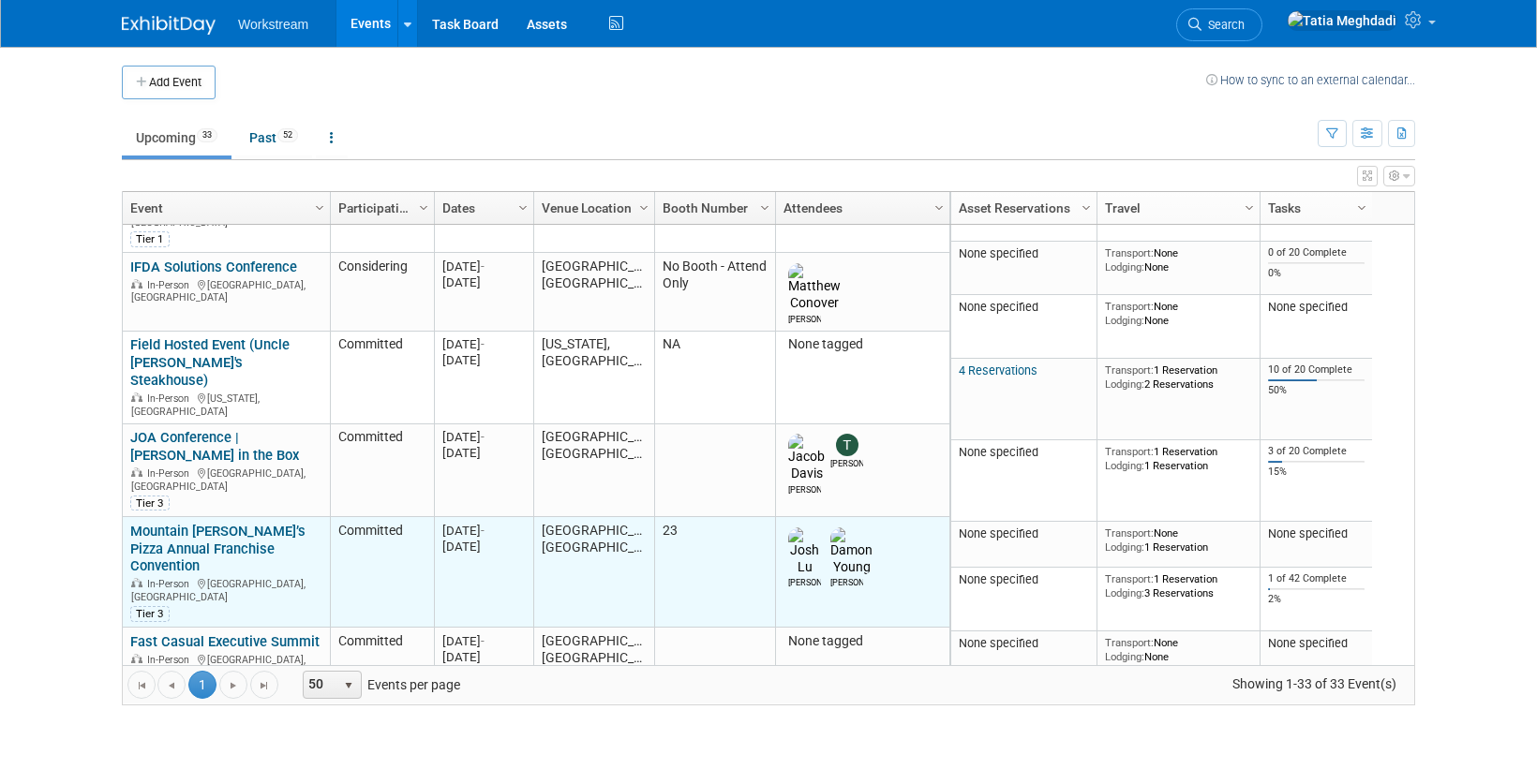
click at [193, 523] on link "Mountain [PERSON_NAME]’s Pizza Annual Franchise Convention" at bounding box center [218, 549] width 175 height 53
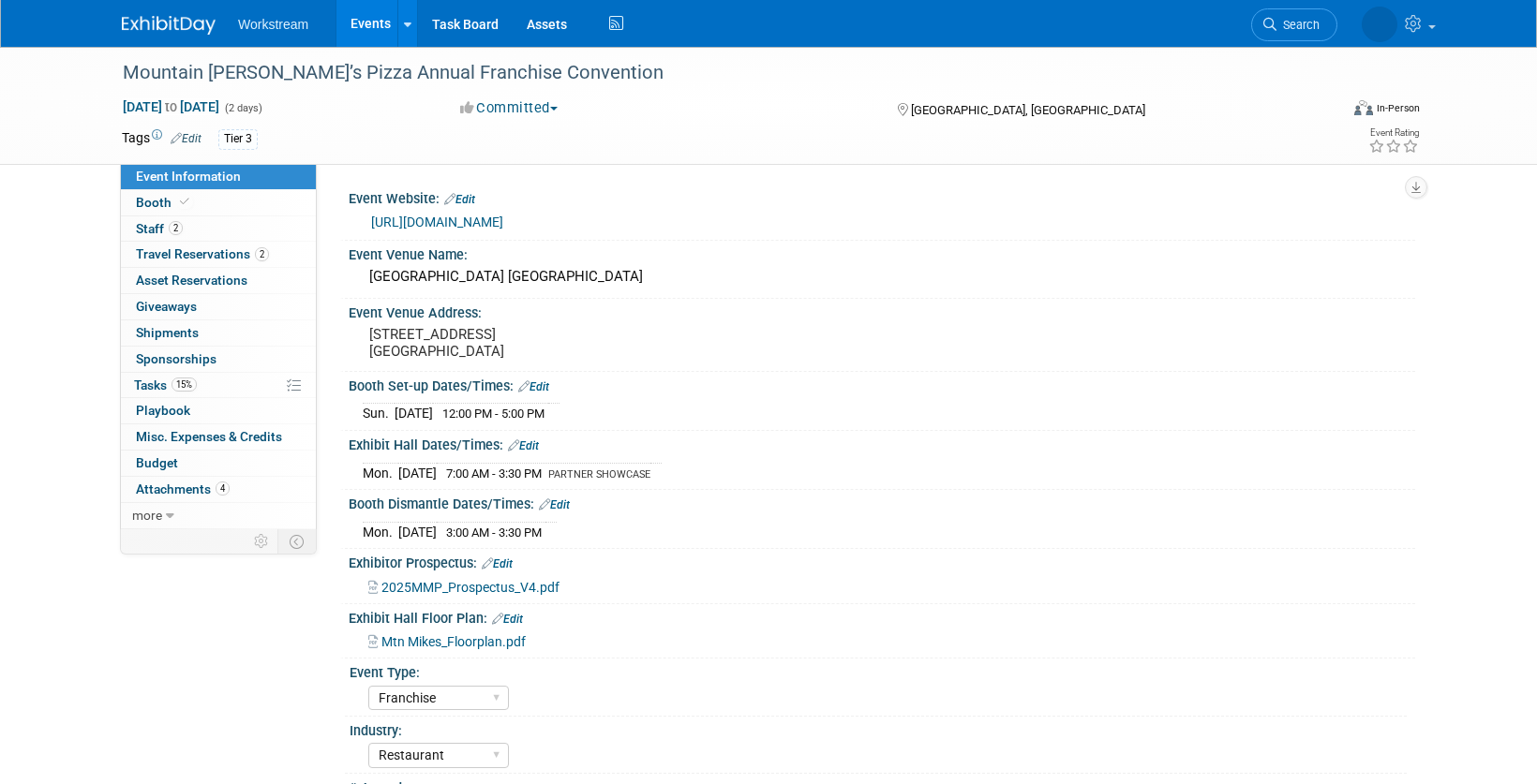
select select "Franchise"
select select "Restaurant"
select select "No"
select select "Tatia Meghdadi"
click at [165, 384] on span "Tasks 15%" at bounding box center [165, 385] width 63 height 15
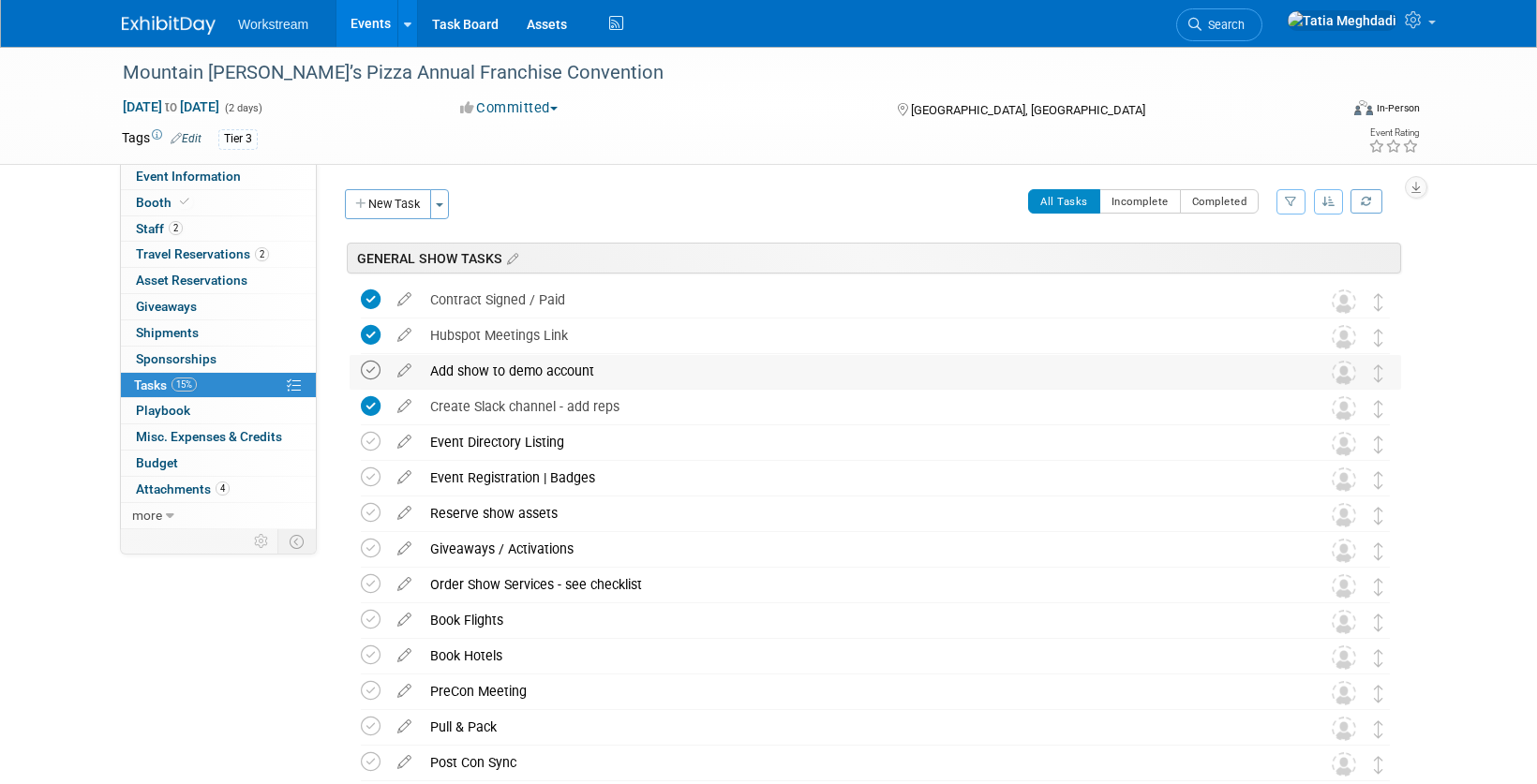
click at [368, 375] on icon at bounding box center [370, 370] width 20 height 20
click at [466, 545] on div "Giveaways / Activations" at bounding box center [857, 549] width 874 height 32
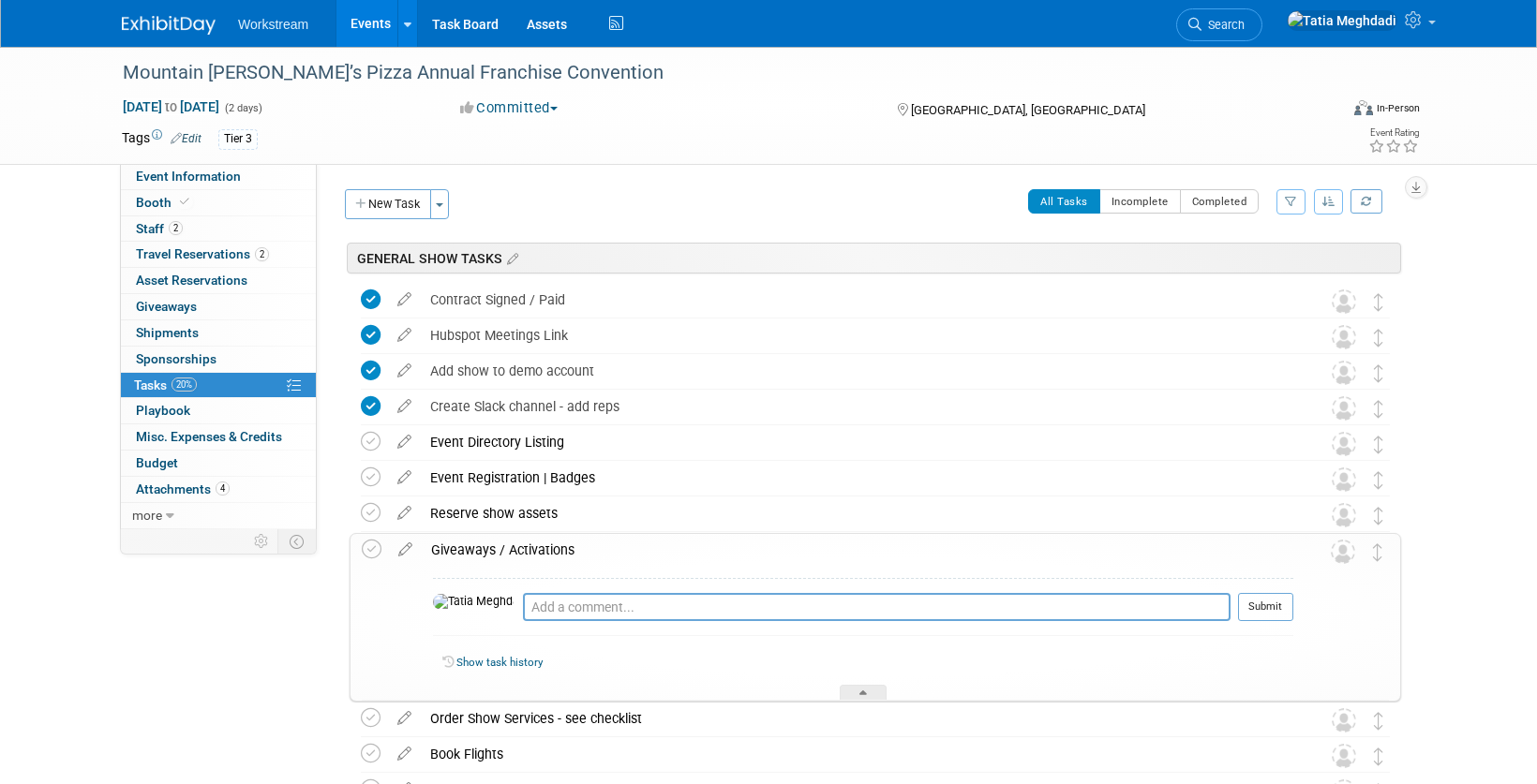
click at [466, 545] on div "Giveaways / Activations" at bounding box center [857, 550] width 872 height 32
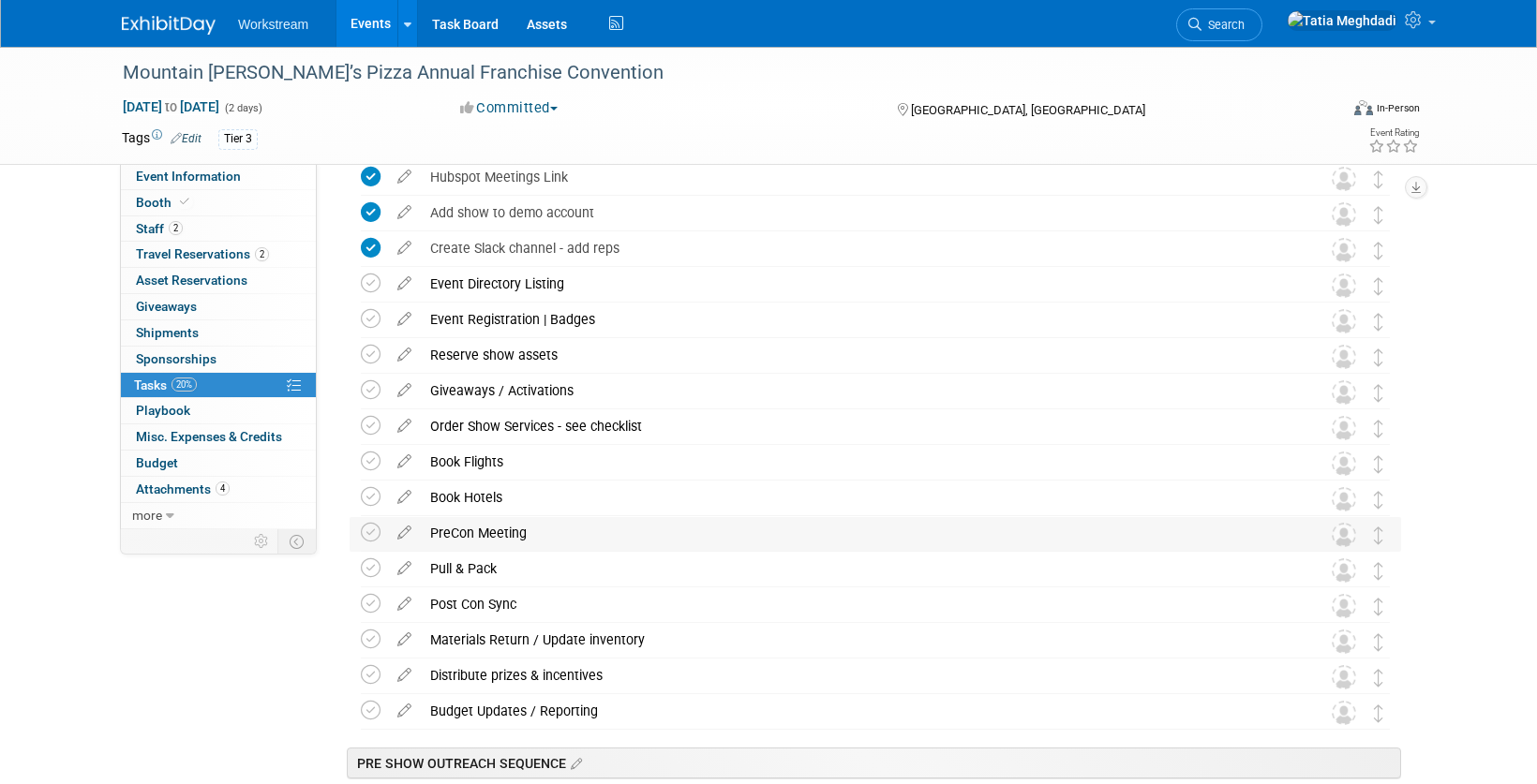
scroll to position [166, 0]
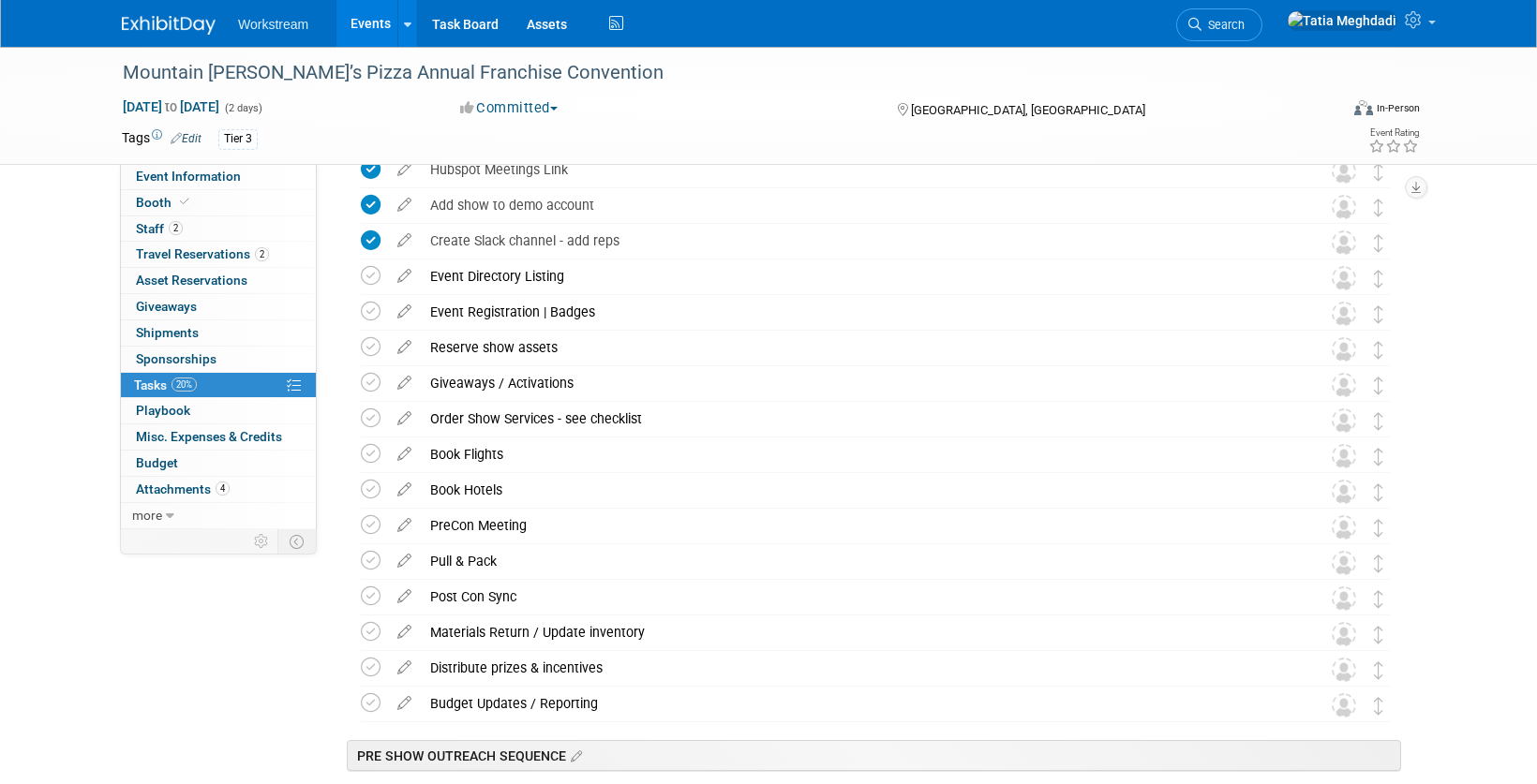
click at [401, 455] on icon at bounding box center [404, 449] width 33 height 24
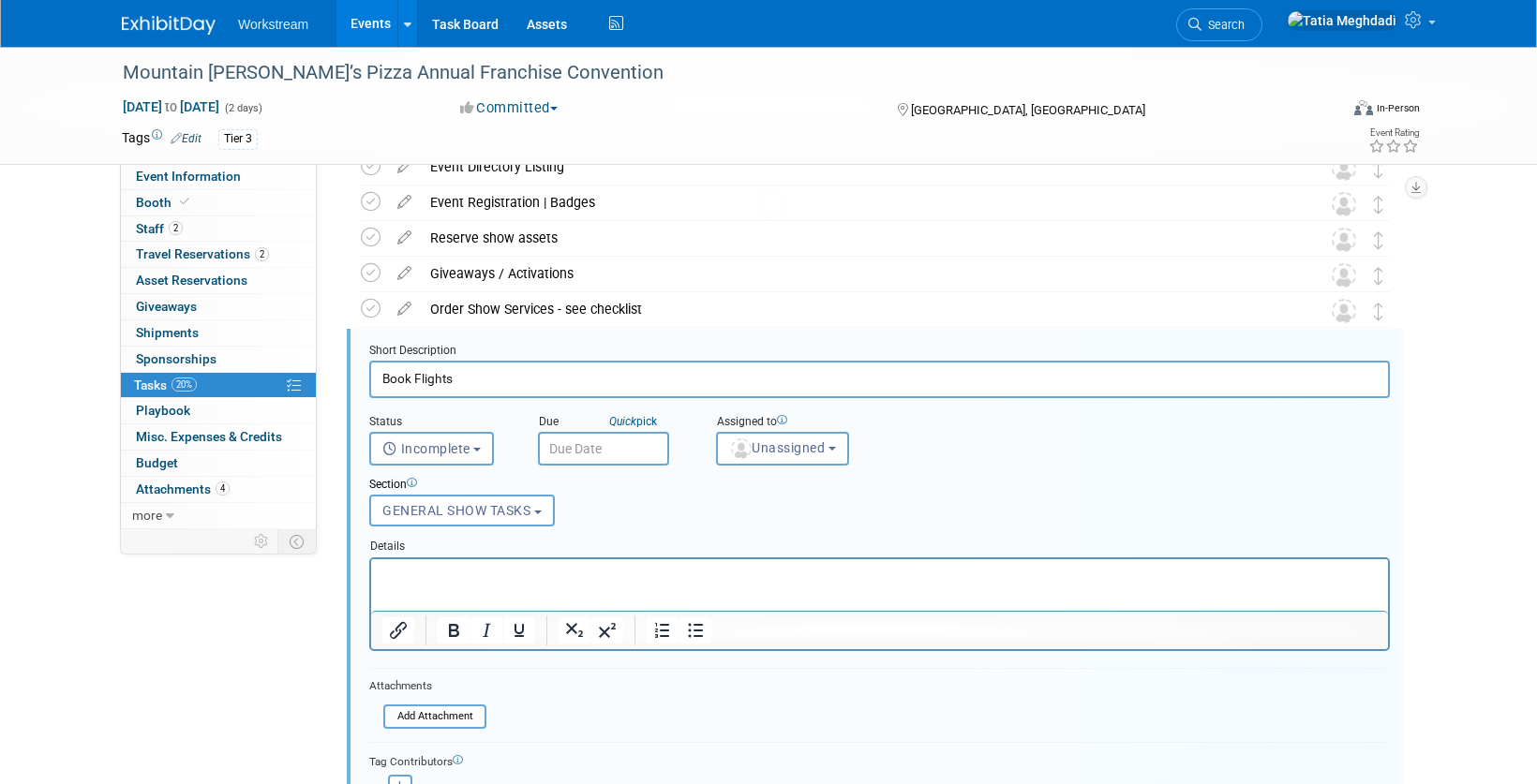
scroll to position [330, 0]
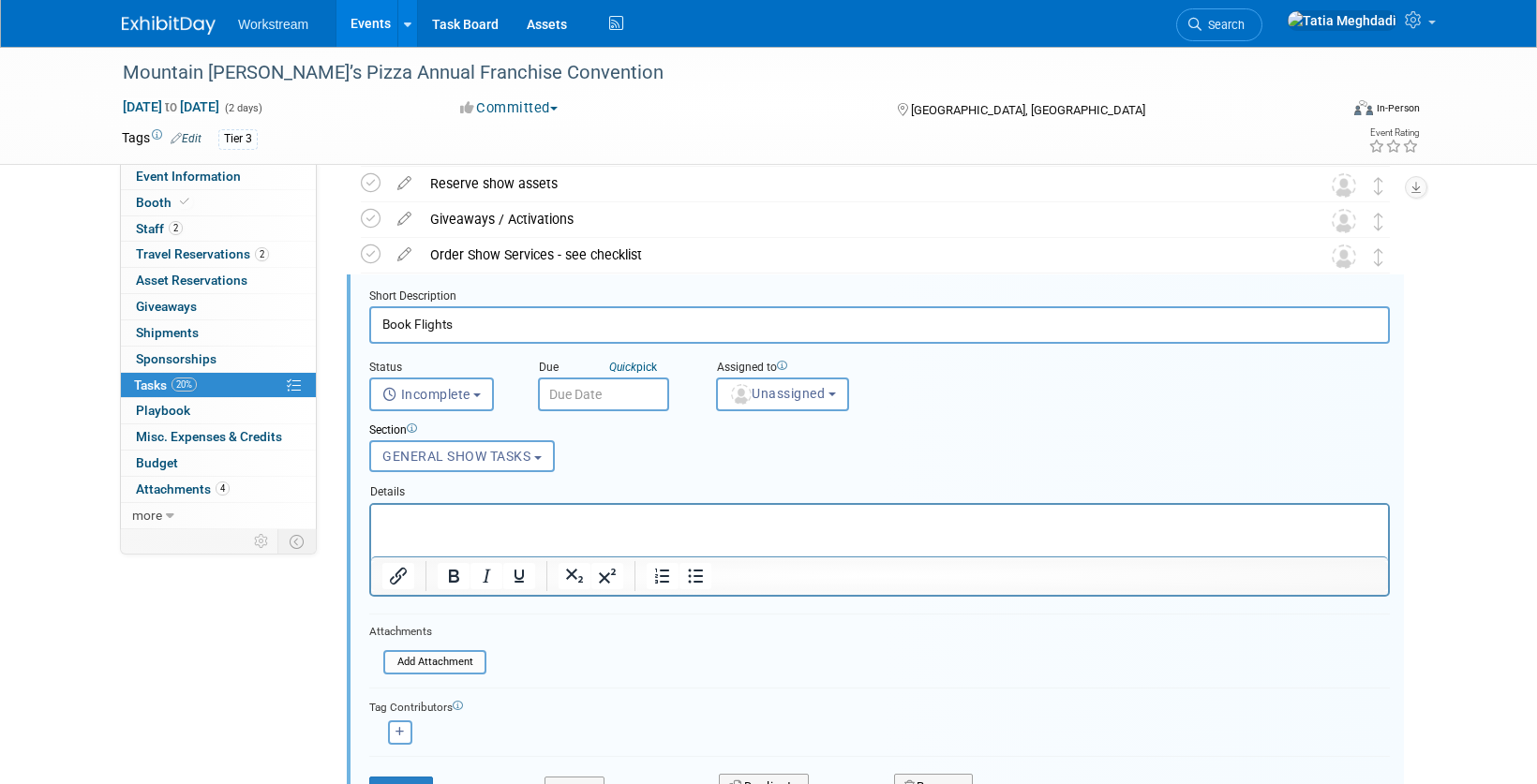
click at [474, 322] on input "Book Flights" at bounding box center [879, 324] width 1021 height 37
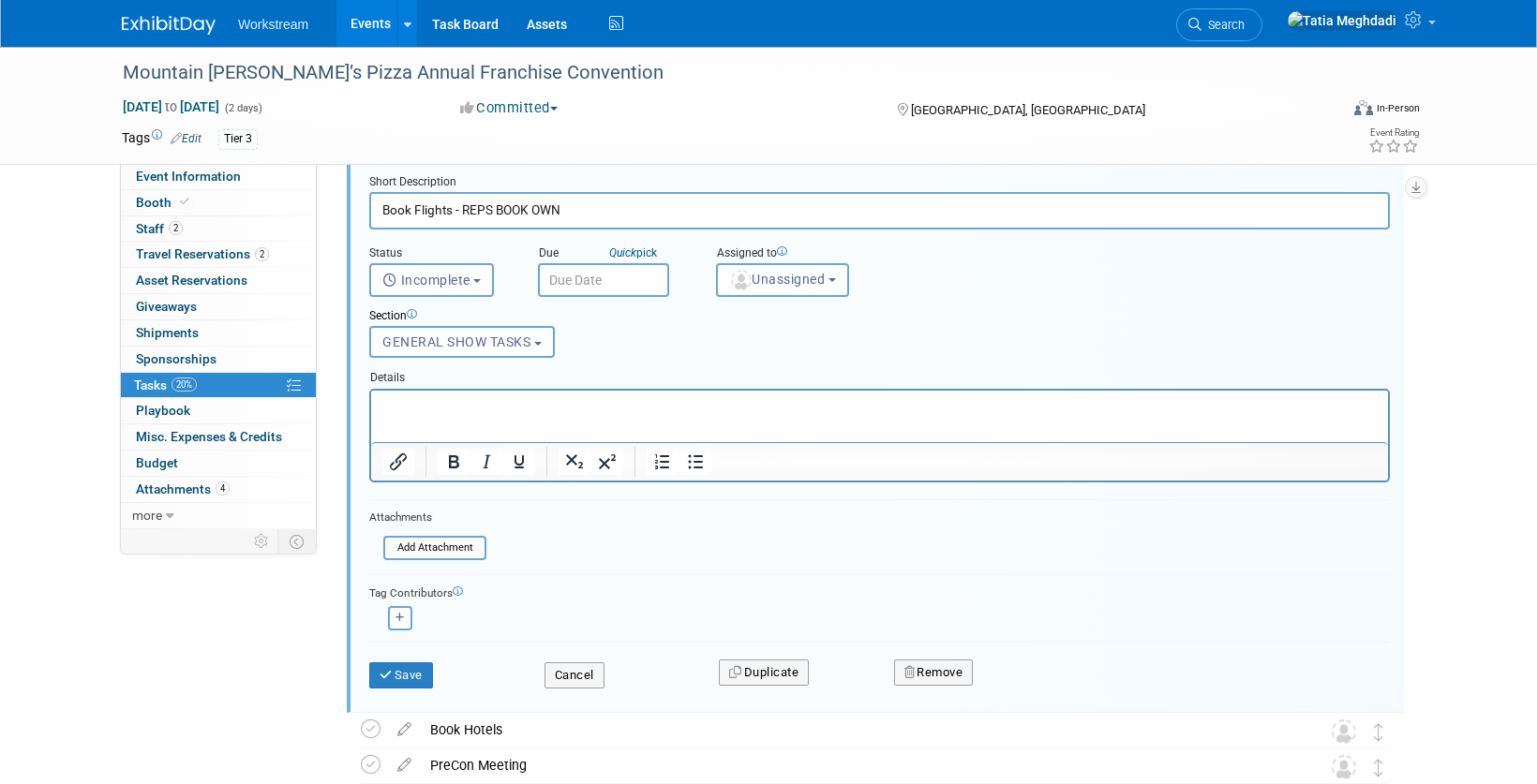
scroll to position [472, 0]
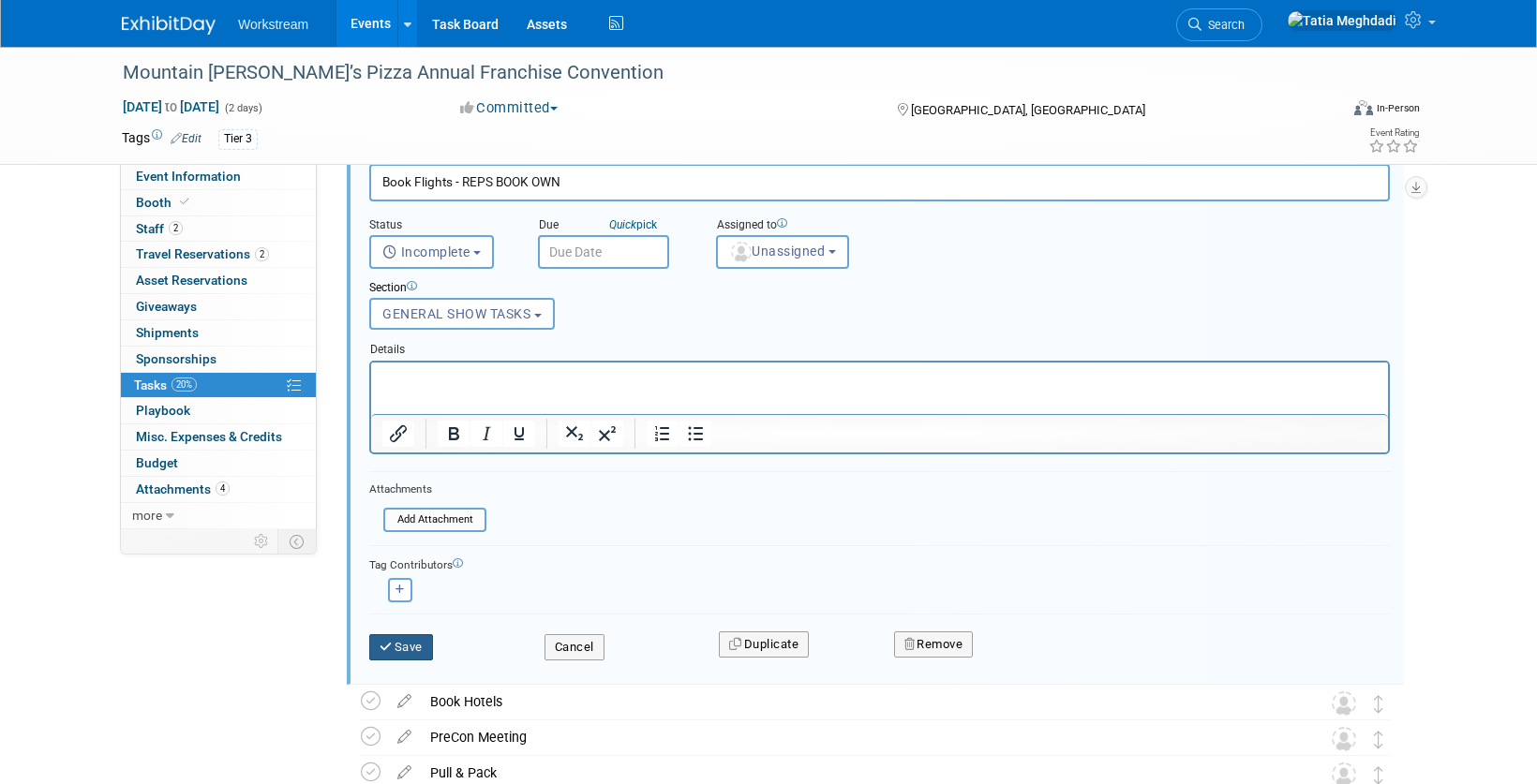
type input "Book Flights - REPS BOOK OWN"
drag, startPoint x: 417, startPoint y: 648, endPoint x: 422, endPoint y: 613, distance: 35.4
click at [417, 648] on button "Save" at bounding box center [401, 647] width 64 height 26
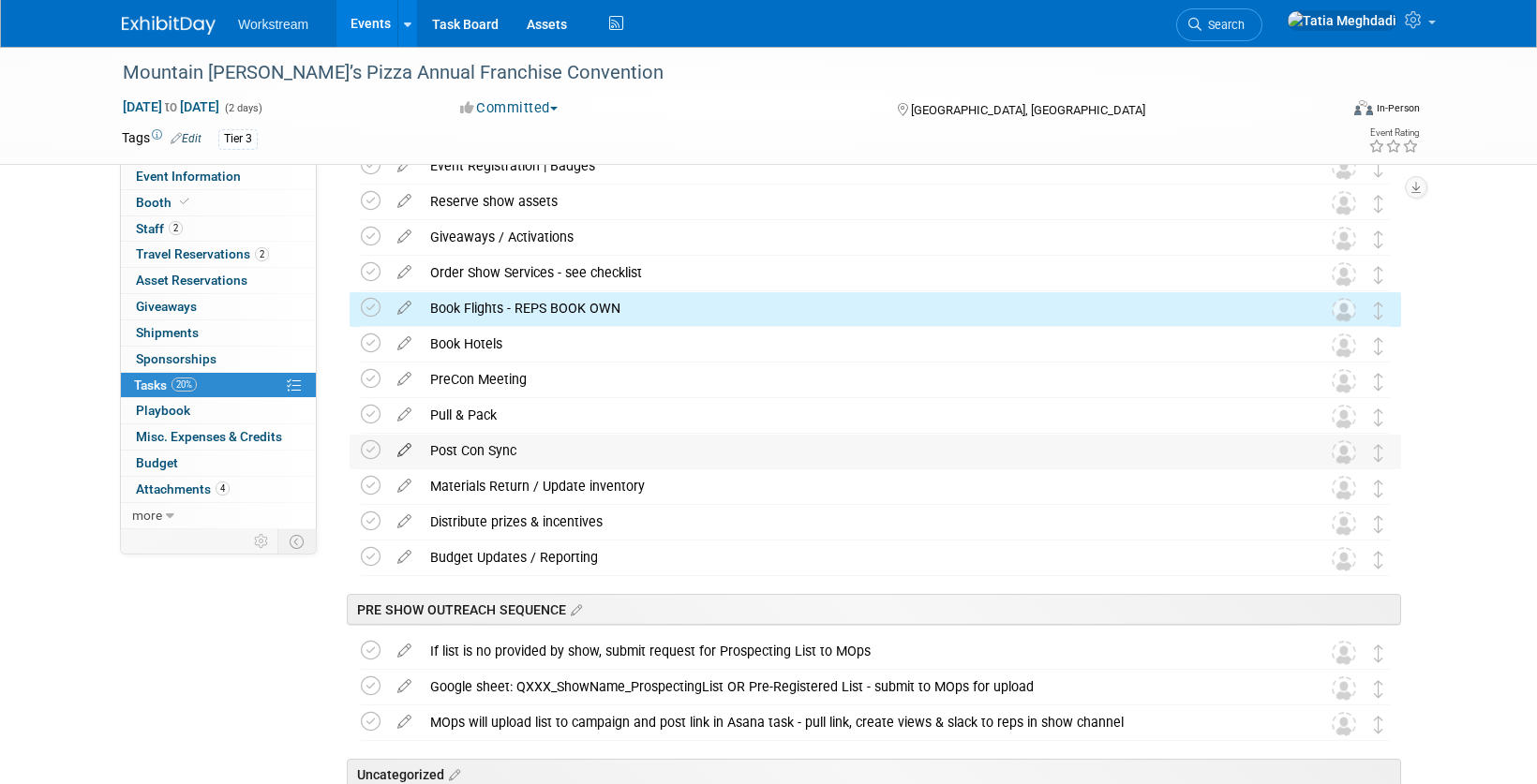
scroll to position [0, 0]
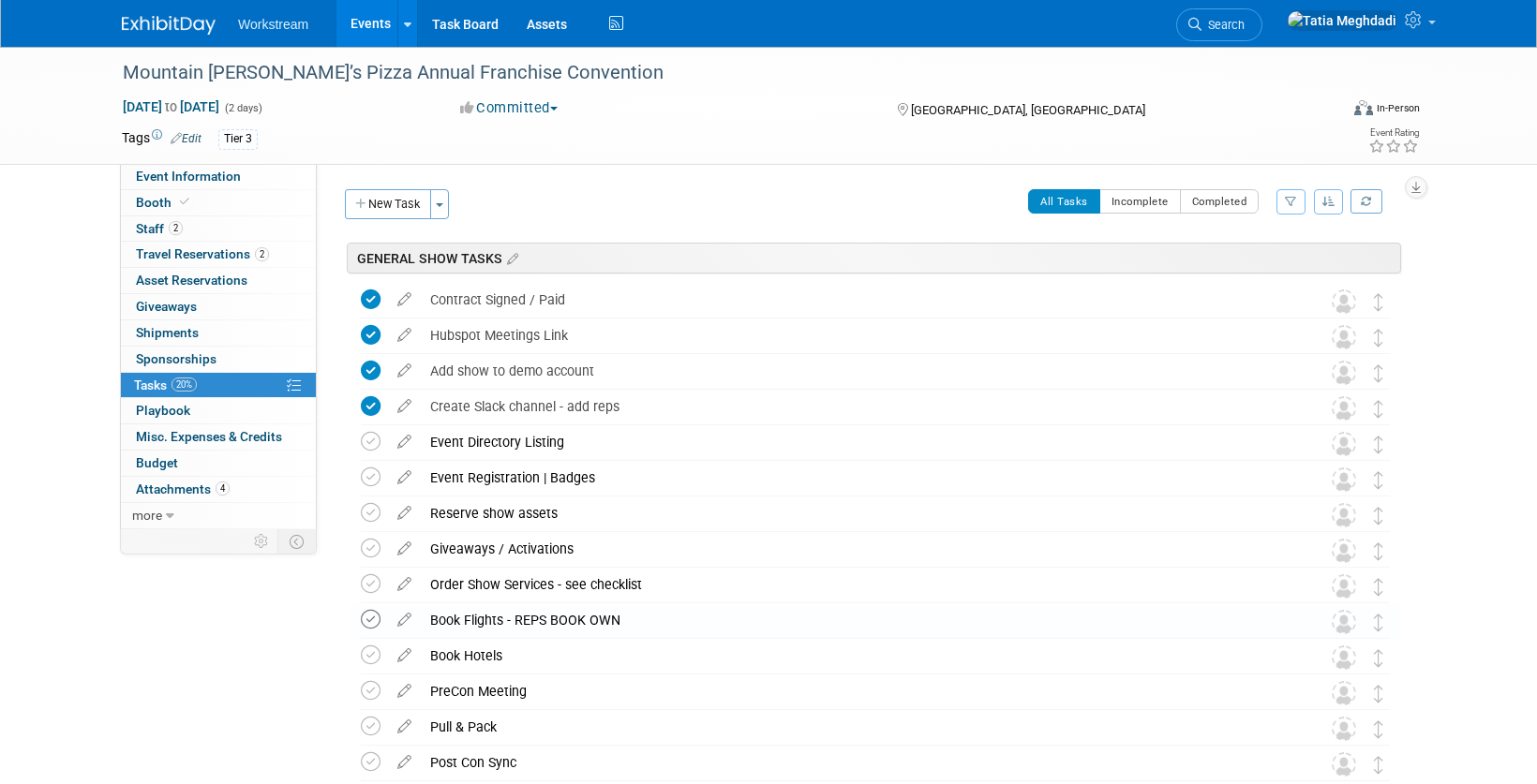
click at [368, 620] on icon at bounding box center [370, 619] width 20 height 20
click at [204, 176] on span "Event Information" at bounding box center [188, 176] width 105 height 15
select select "Franchise"
select select "Restaurant"
select select "No"
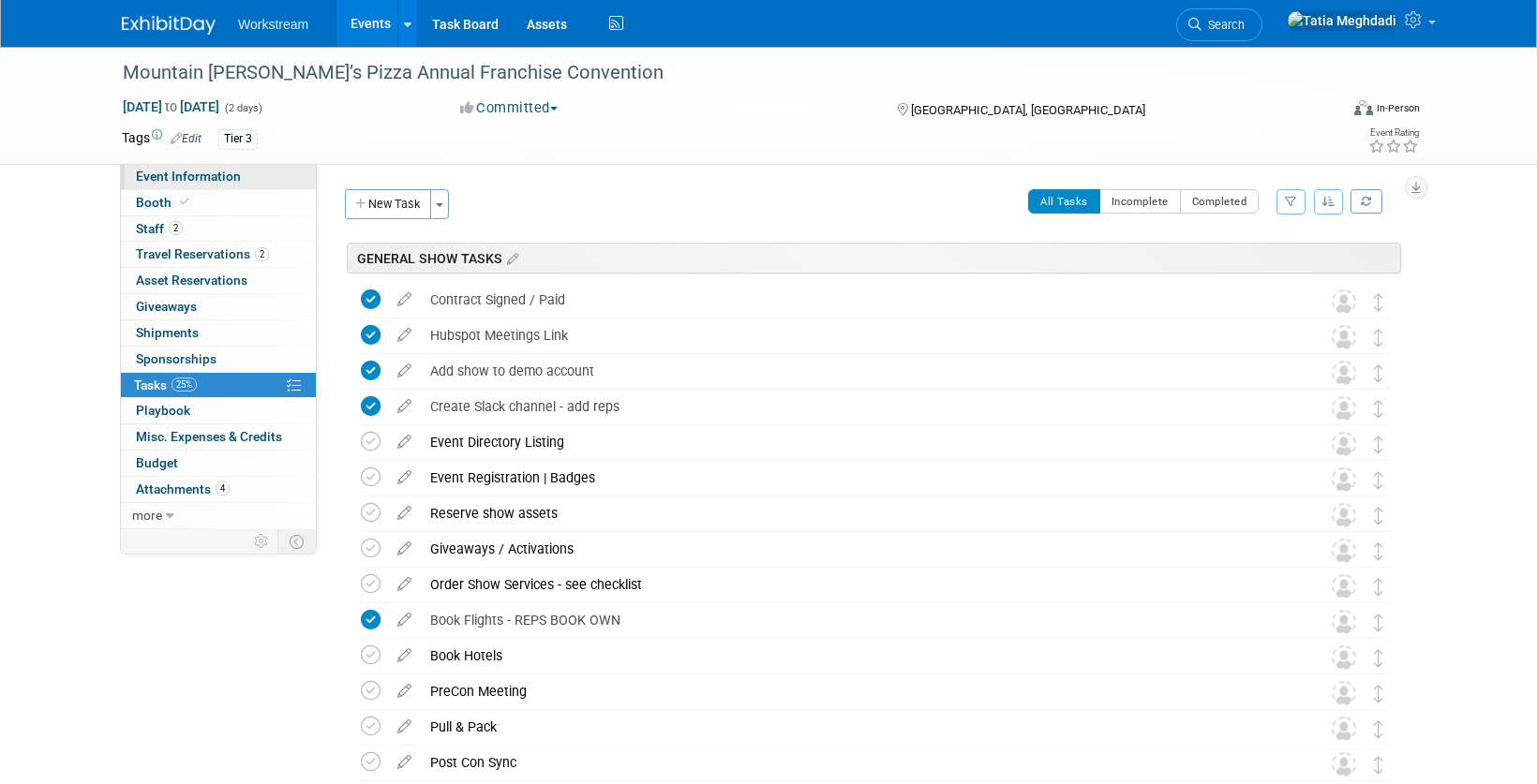
select select "Tatia Meghdadi"
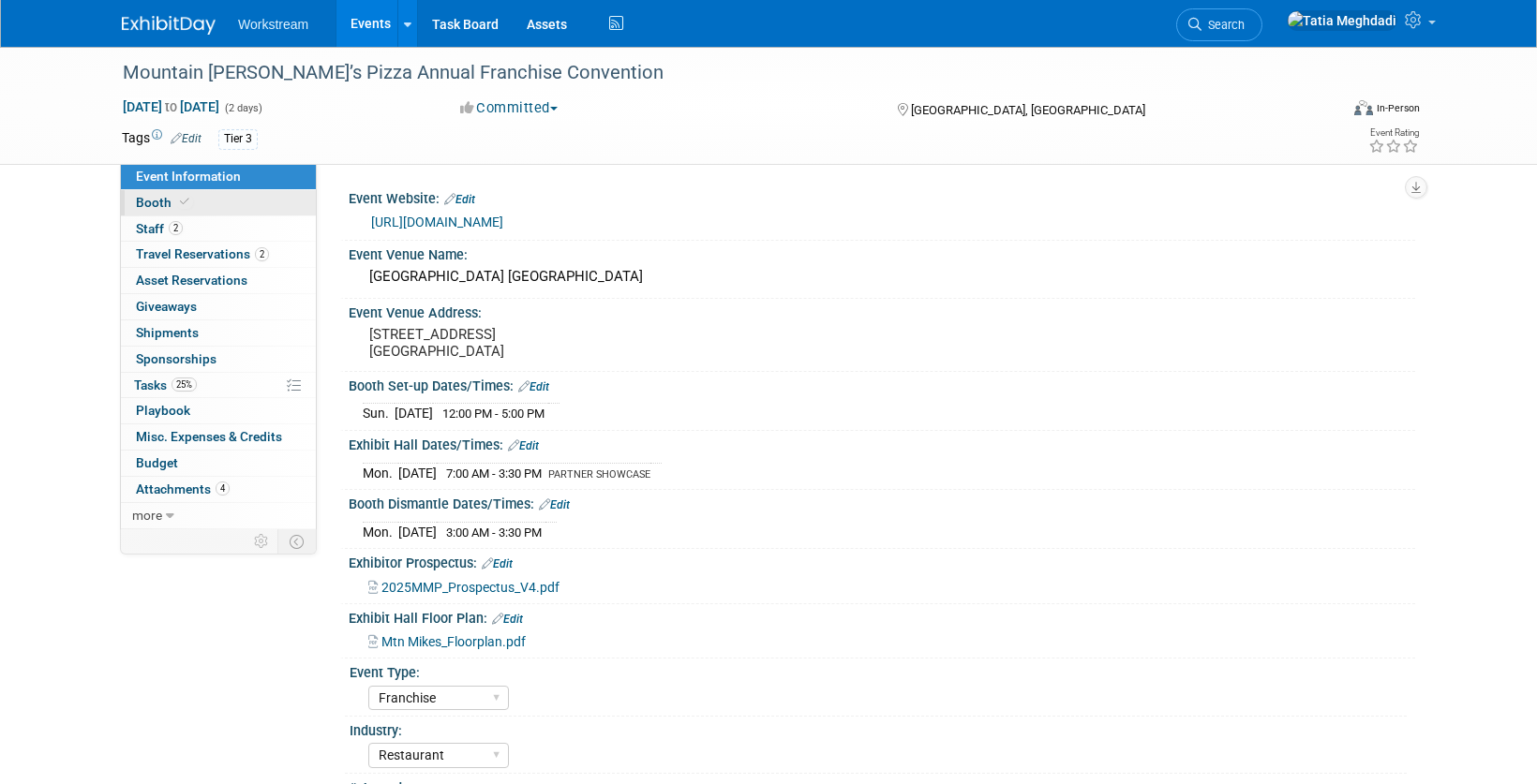
click at [153, 198] on span "Booth" at bounding box center [164, 203] width 57 height 15
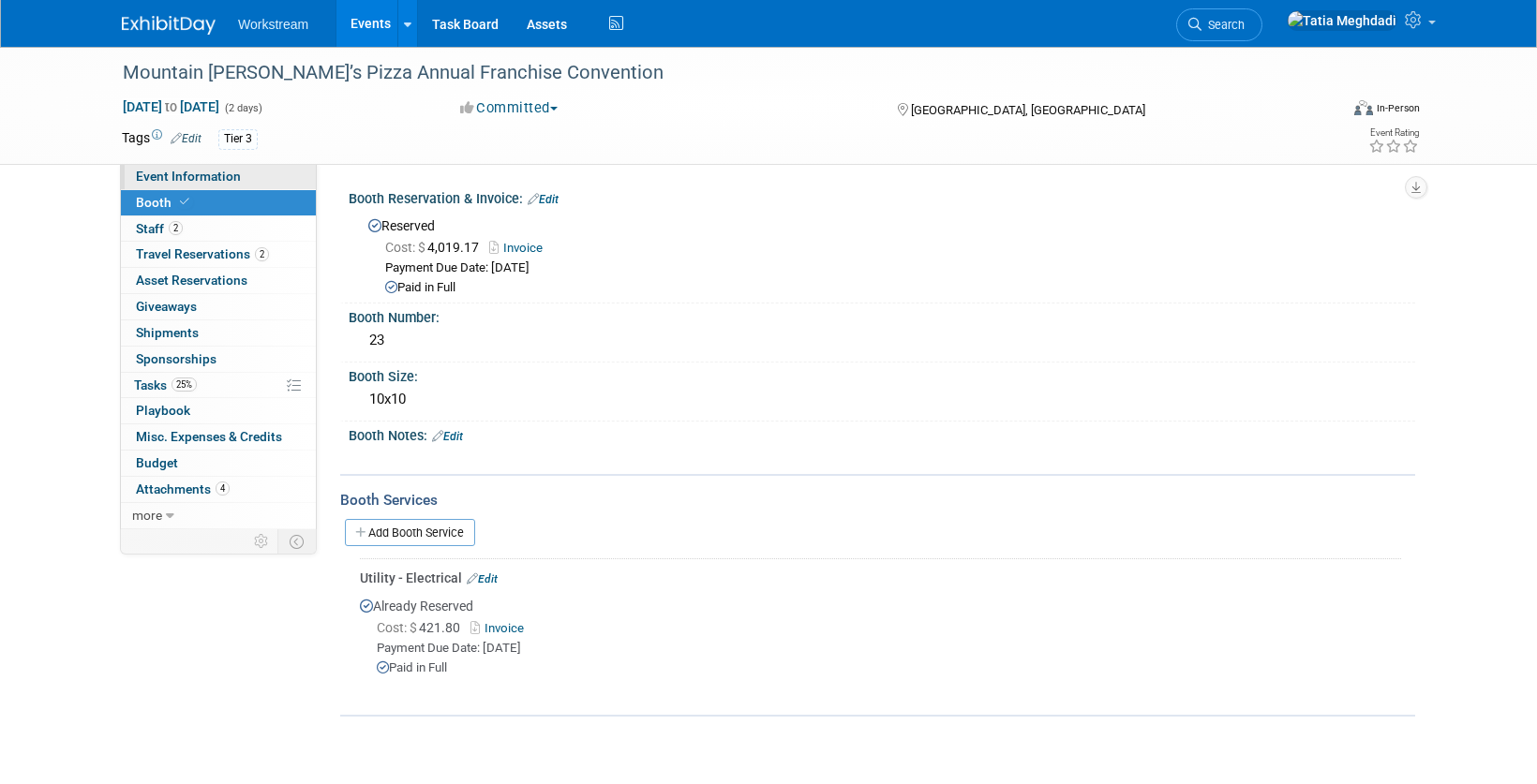
click at [172, 172] on span "Event Information" at bounding box center [188, 176] width 105 height 15
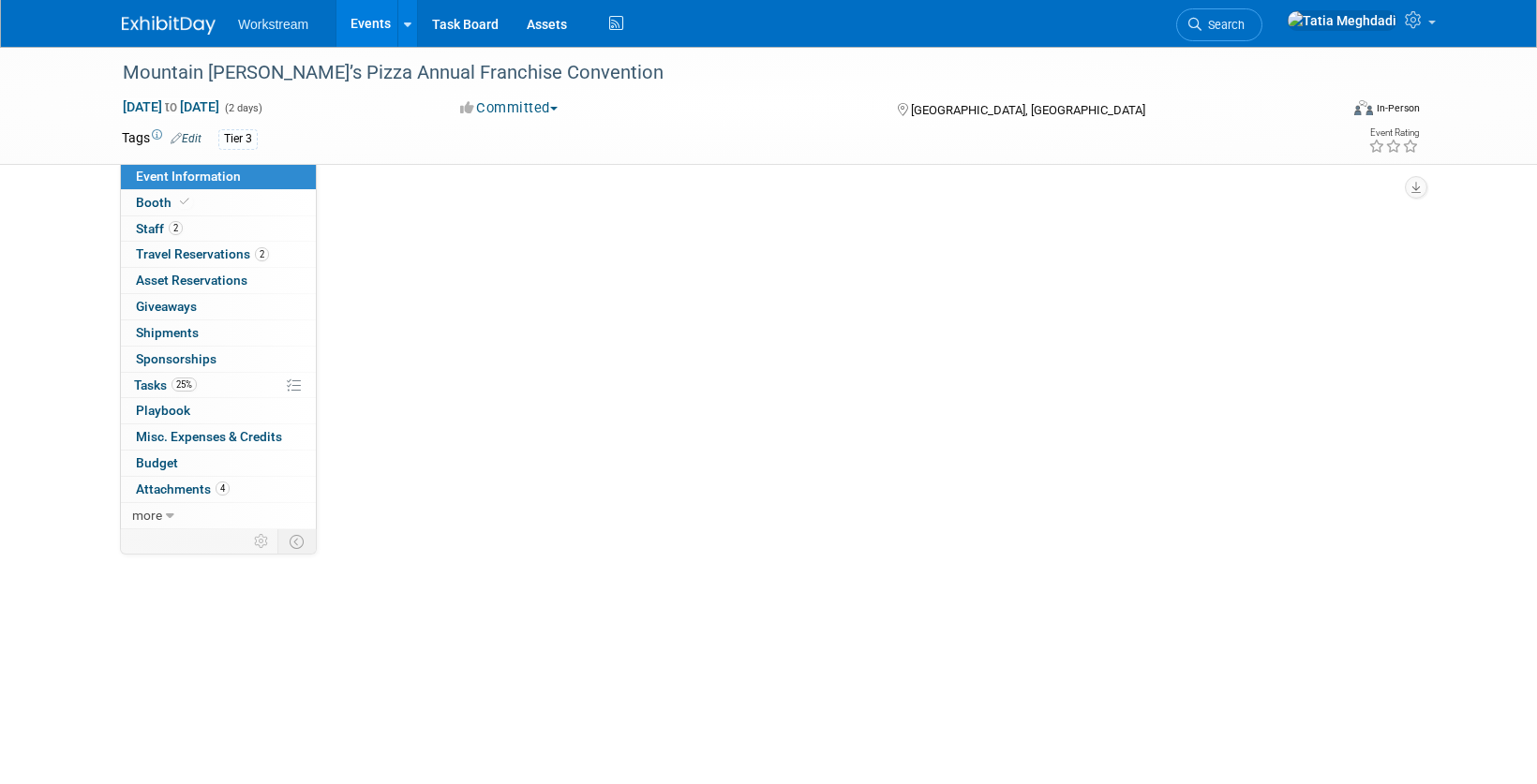
select select "Franchise"
select select "Restaurant"
select select "No"
select select "Tatia Meghdadi"
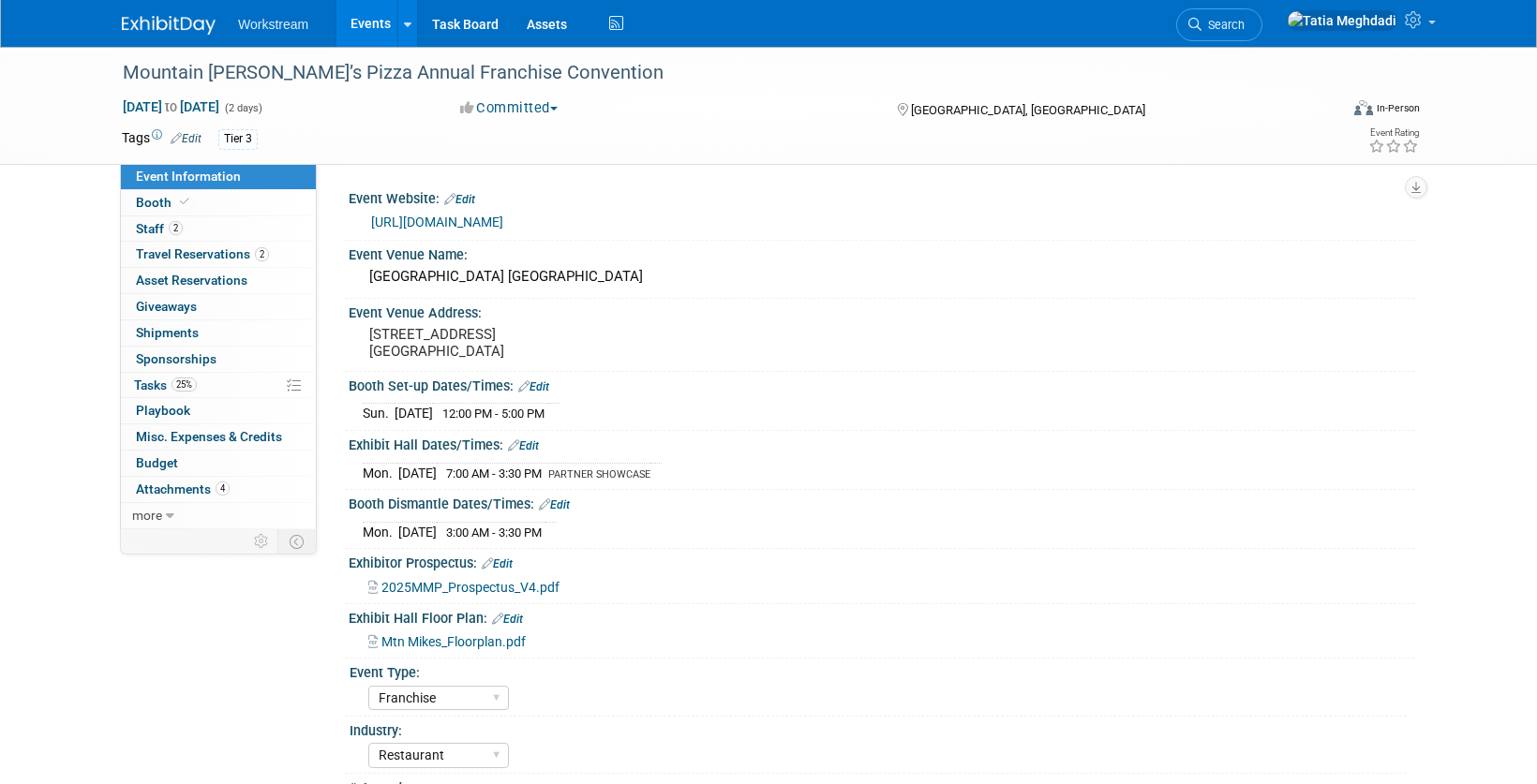
click at [532, 444] on link "Edit" at bounding box center [523, 446] width 31 height 13
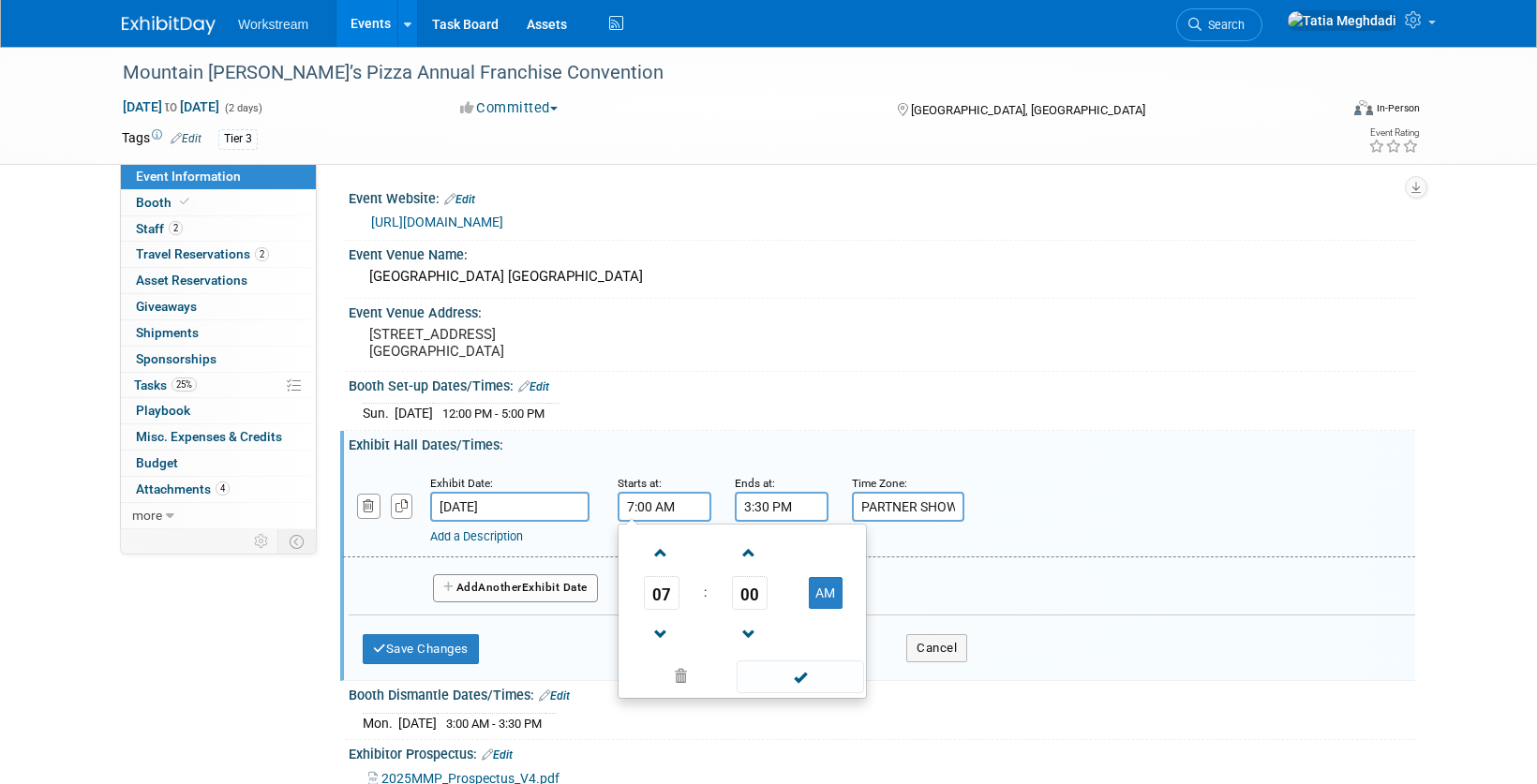
drag, startPoint x: 682, startPoint y: 509, endPoint x: 610, endPoint y: 506, distance: 72.1
click at [610, 506] on div "Starts at: 7:00 AM 07 : 00 AM 12 01 02 03 04 05 06 07 08 09 10 11 00 05 10 15 2…" at bounding box center [662, 498] width 117 height 49
type input "1:30 PM"
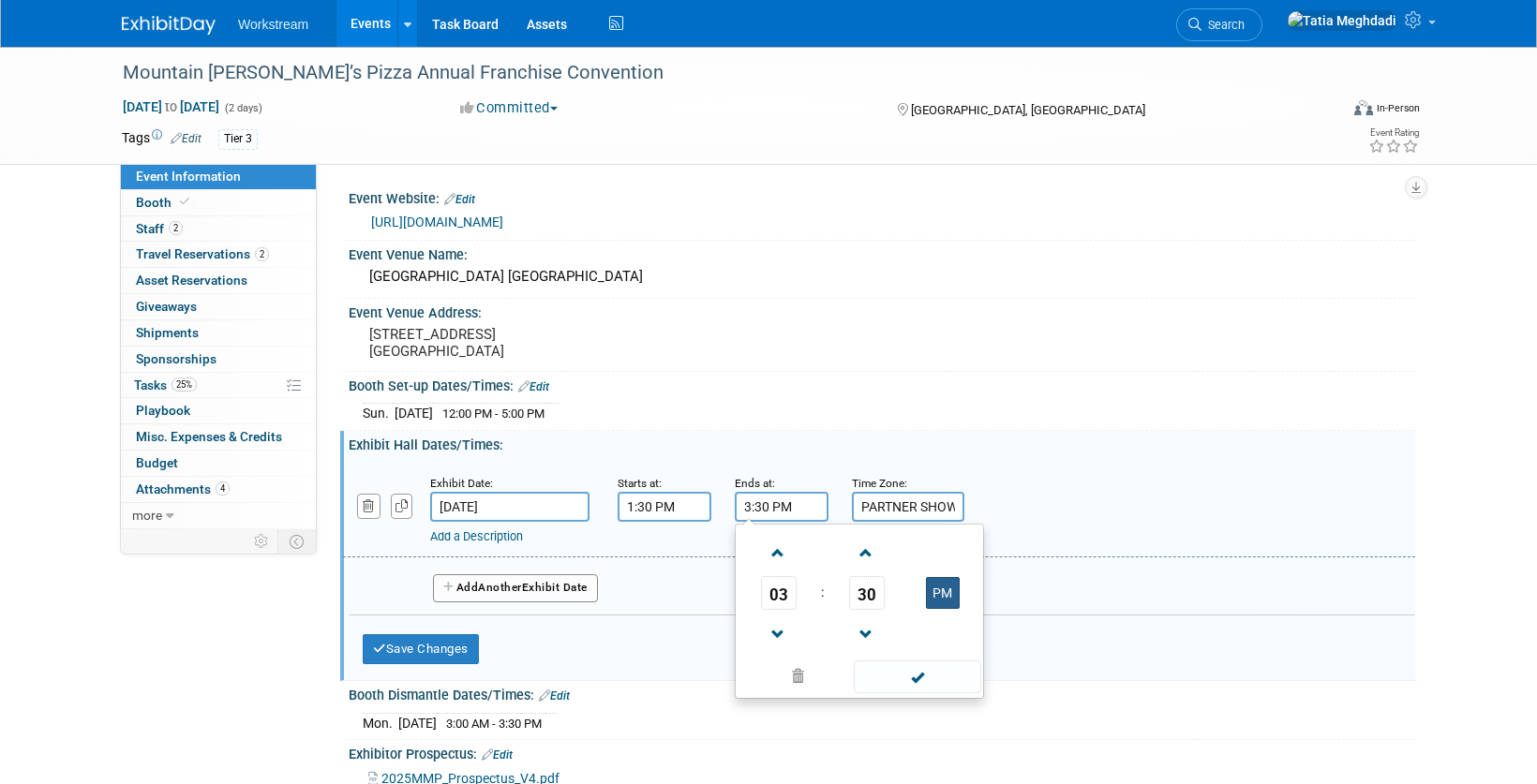
click at [945, 590] on button "PM" at bounding box center [942, 593] width 34 height 32
click at [945, 596] on button "AM" at bounding box center [942, 593] width 34 height 32
type input "3:30 PM"
click at [920, 676] on span at bounding box center [917, 677] width 126 height 33
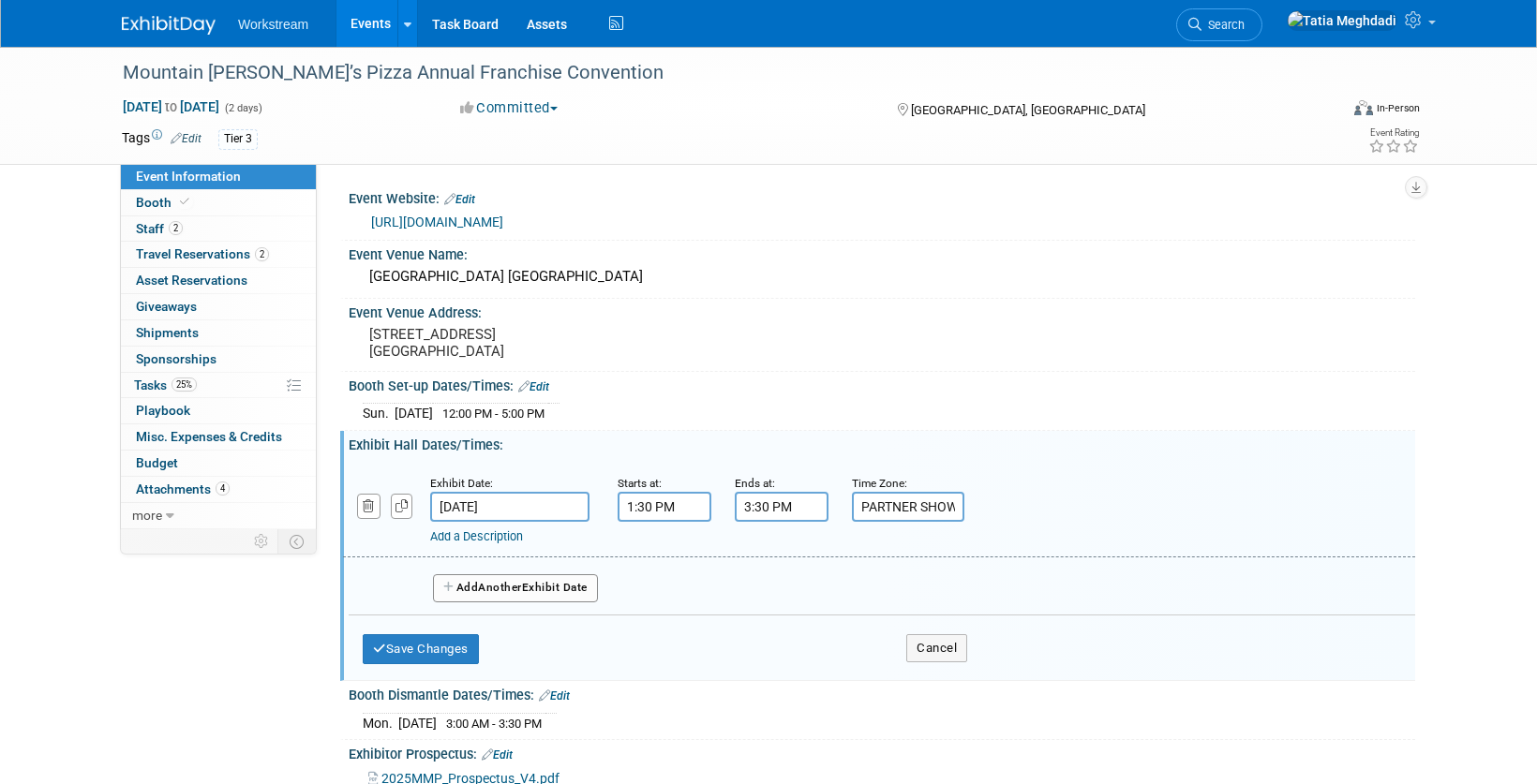
click at [679, 508] on input "1:30 PM" at bounding box center [663, 507] width 93 height 30
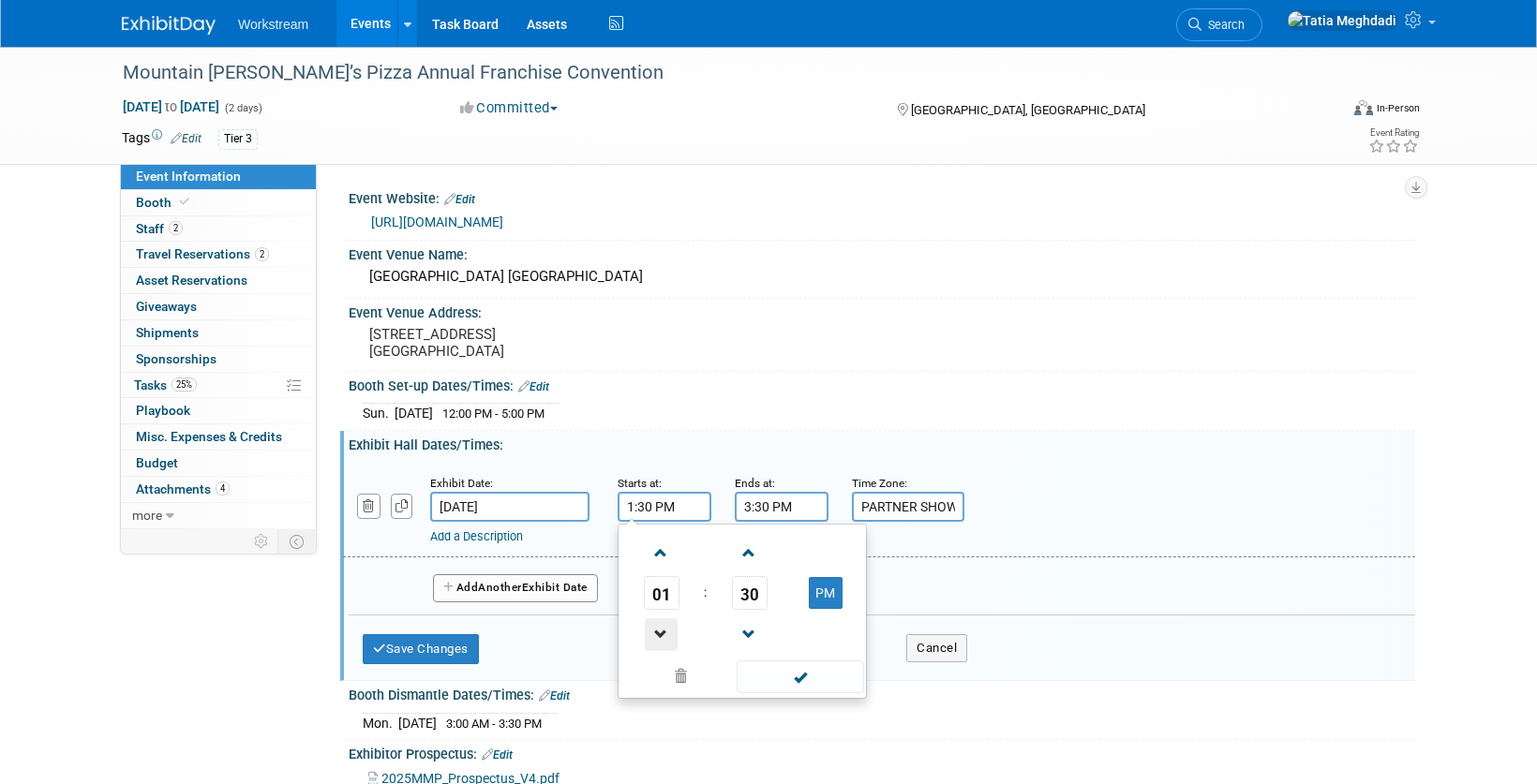
click at [654, 640] on span at bounding box center [661, 634] width 33 height 33
type input "12:30 PM"
click at [813, 672] on span at bounding box center [800, 677] width 126 height 33
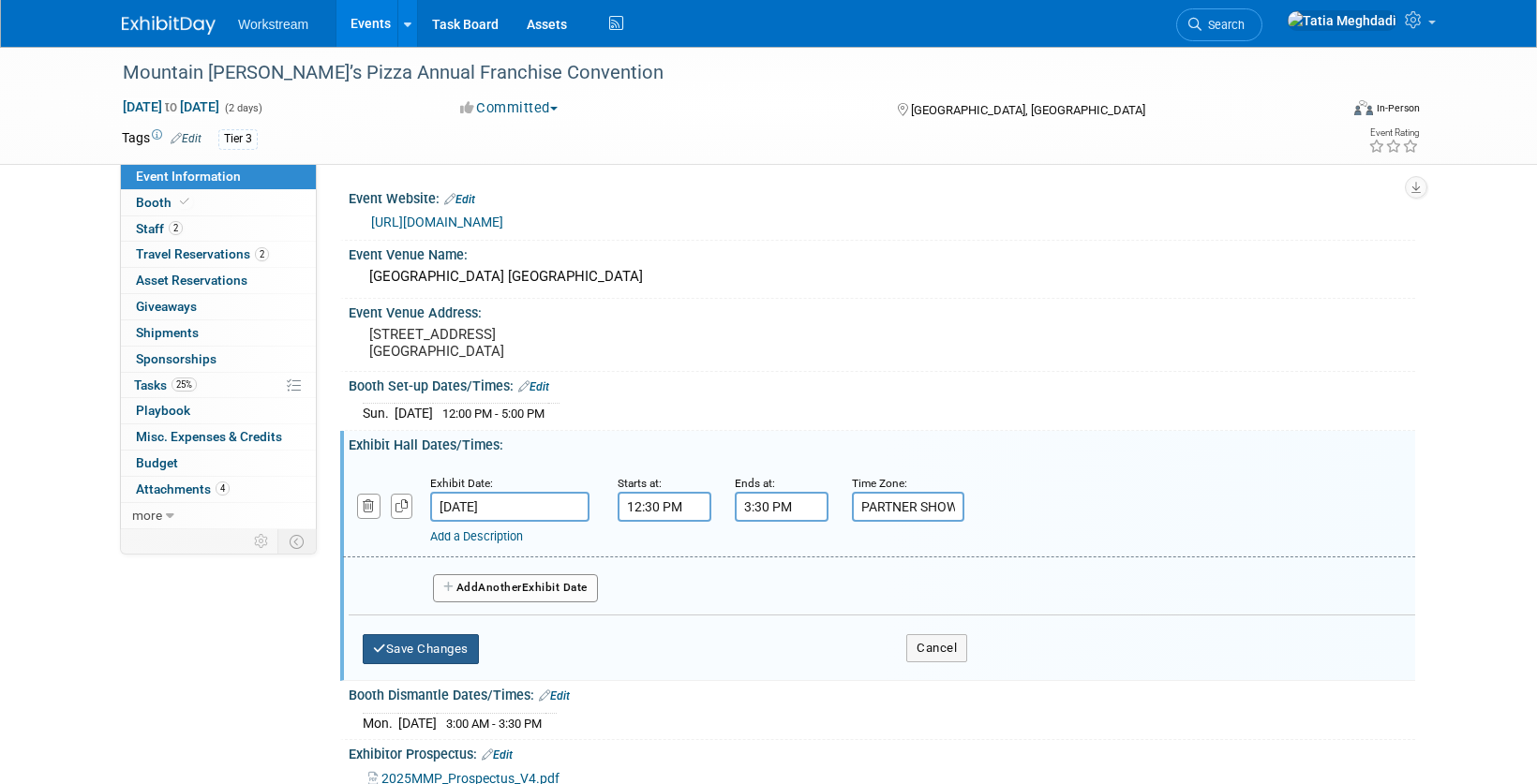
click at [450, 650] on button "Save Changes" at bounding box center [420, 649] width 116 height 30
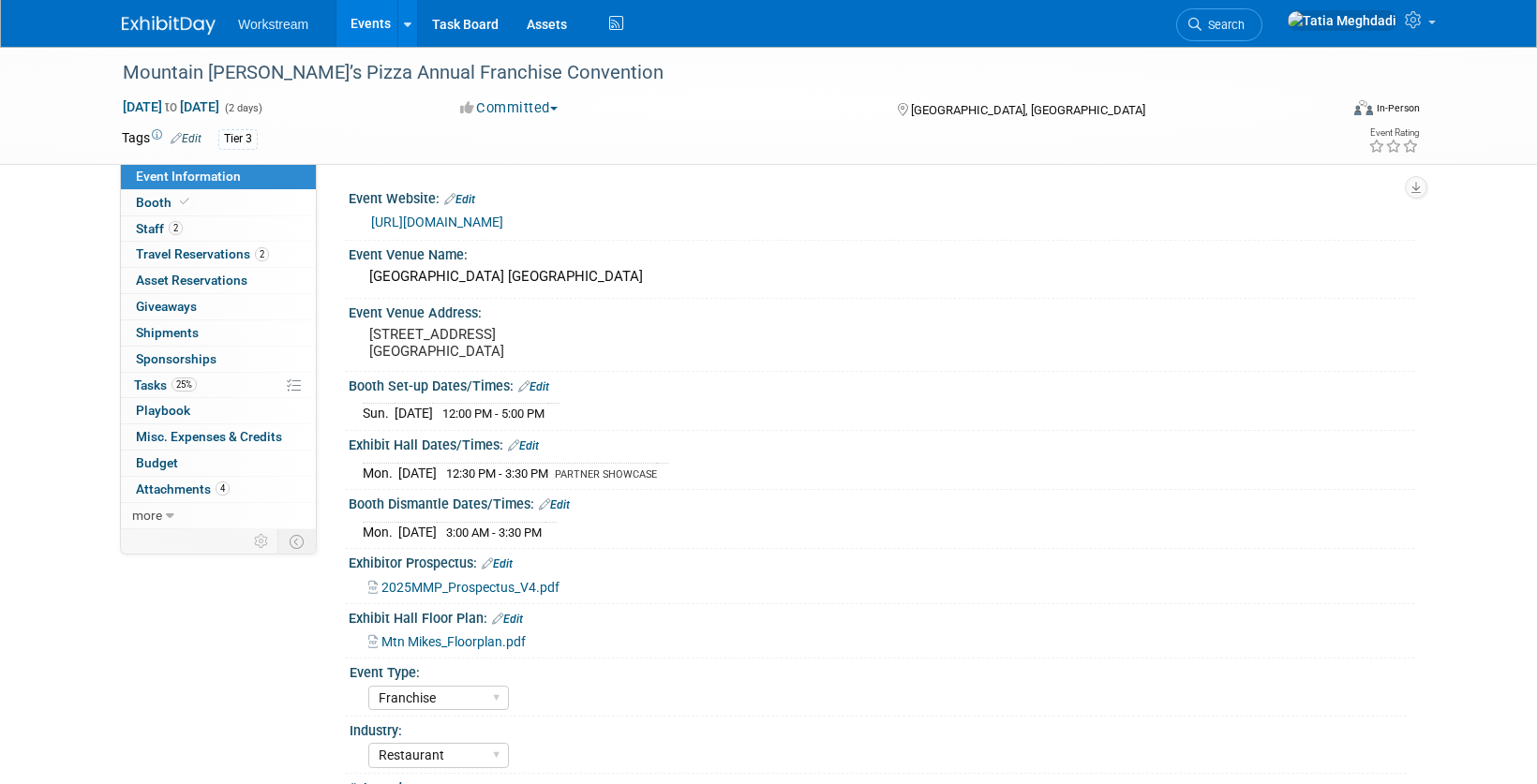
click at [563, 502] on link "Edit" at bounding box center [554, 505] width 31 height 13
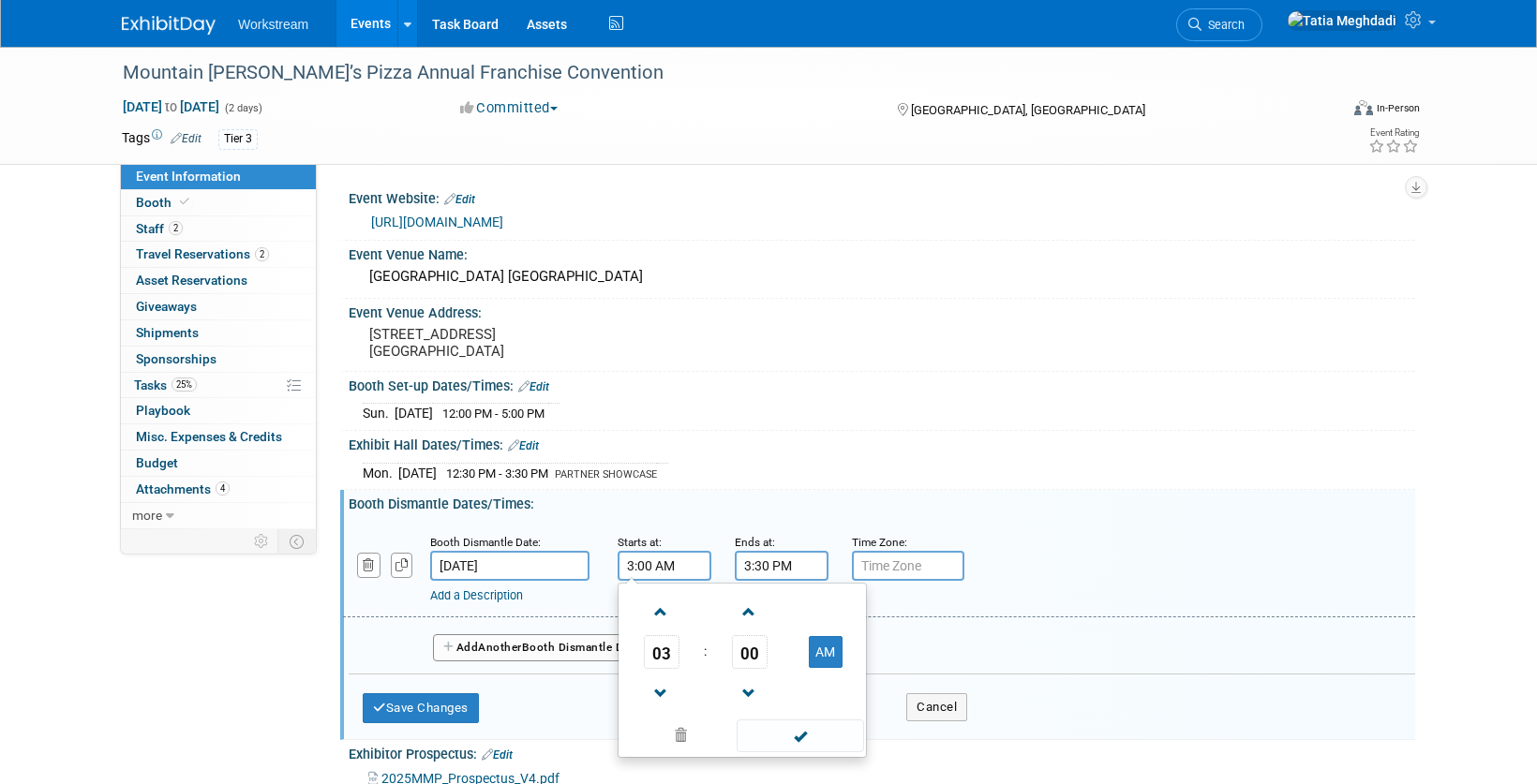
click at [649, 573] on input "3:00 AM" at bounding box center [663, 566] width 93 height 30
click at [756, 654] on span "00" at bounding box center [750, 652] width 36 height 34
click at [777, 660] on td "30" at bounding box center [772, 663] width 60 height 51
click at [833, 649] on button "AM" at bounding box center [826, 652] width 34 height 32
type input "3:30 PM"
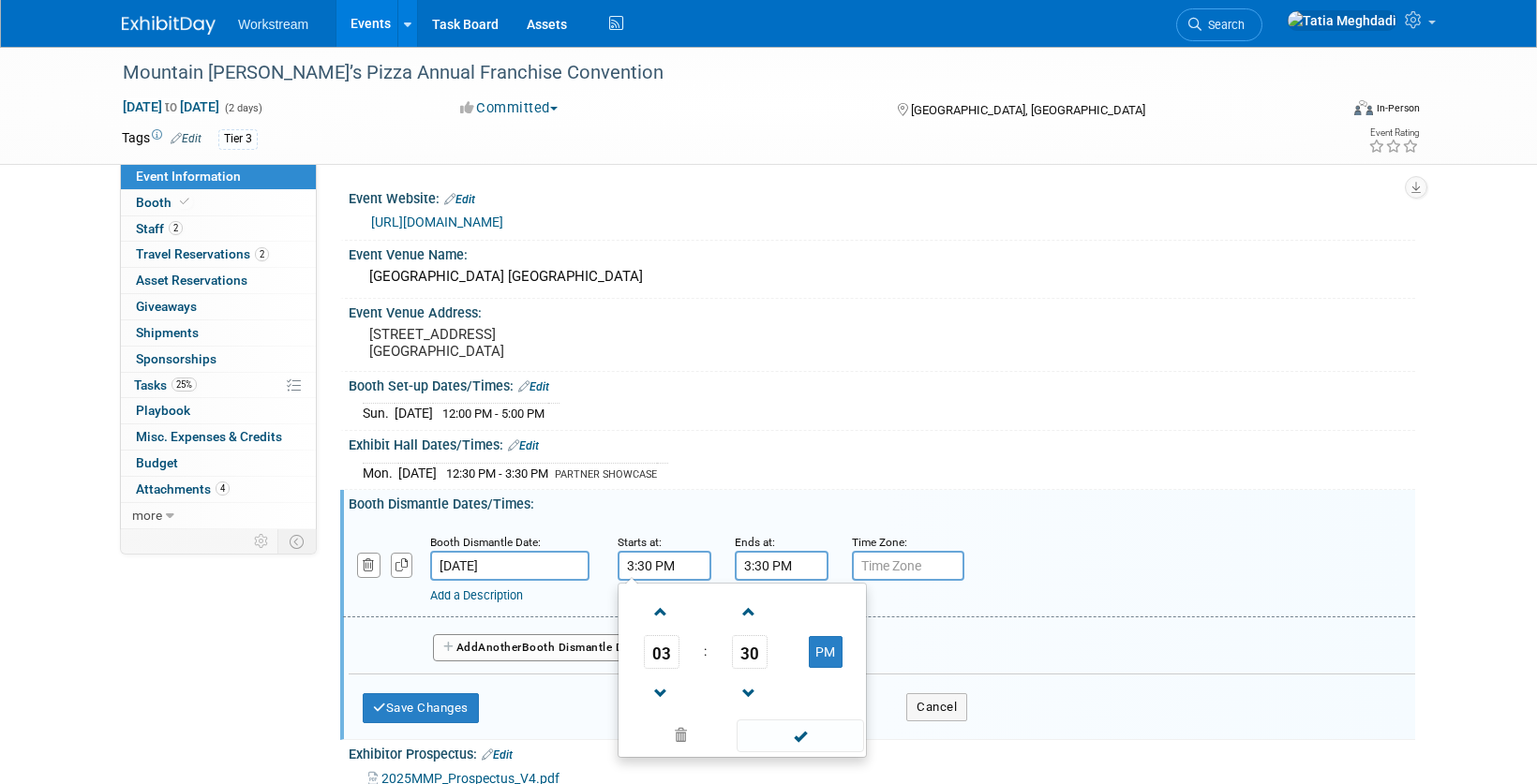
click at [819, 727] on span at bounding box center [800, 736] width 126 height 33
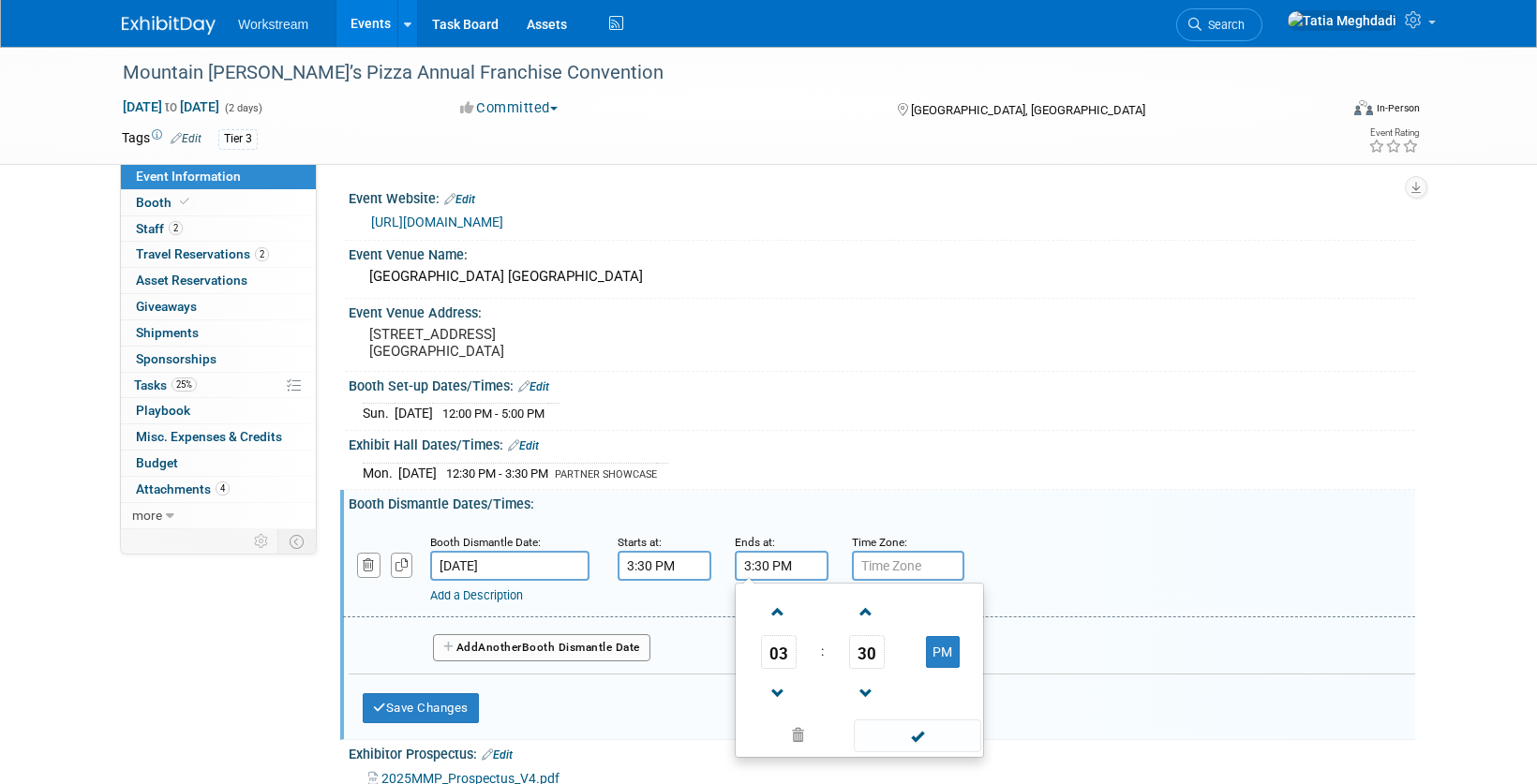
click at [806, 563] on input "3:30 PM" at bounding box center [781, 566] width 93 height 30
click at [776, 614] on span at bounding box center [777, 612] width 33 height 33
click at [864, 691] on span at bounding box center [866, 694] width 33 height 33
click at [866, 639] on span "29" at bounding box center [867, 652] width 36 height 34
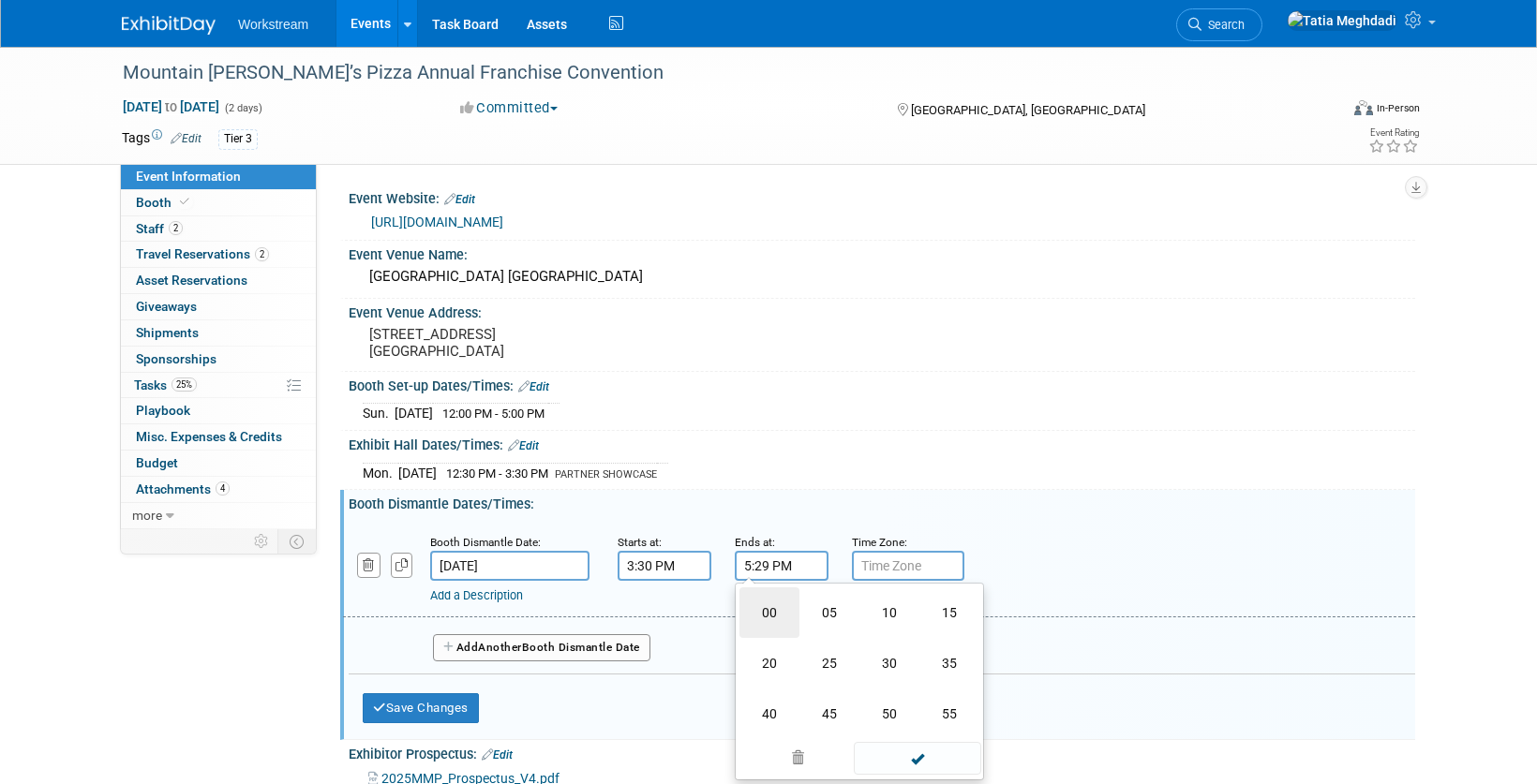
click at [772, 606] on td "00" at bounding box center [770, 612] width 60 height 51
type input "5:00 PM"
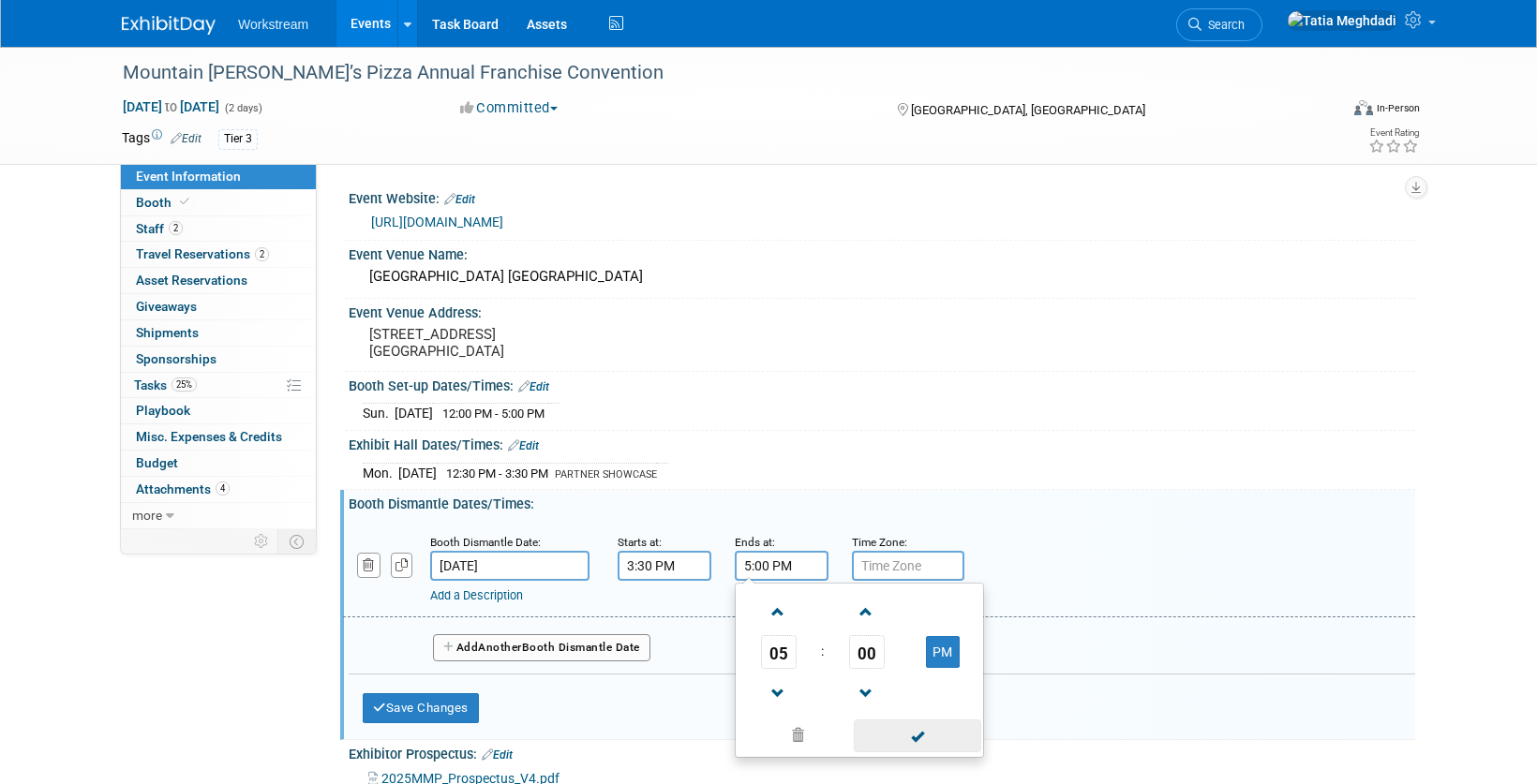
click at [915, 732] on span at bounding box center [917, 736] width 126 height 33
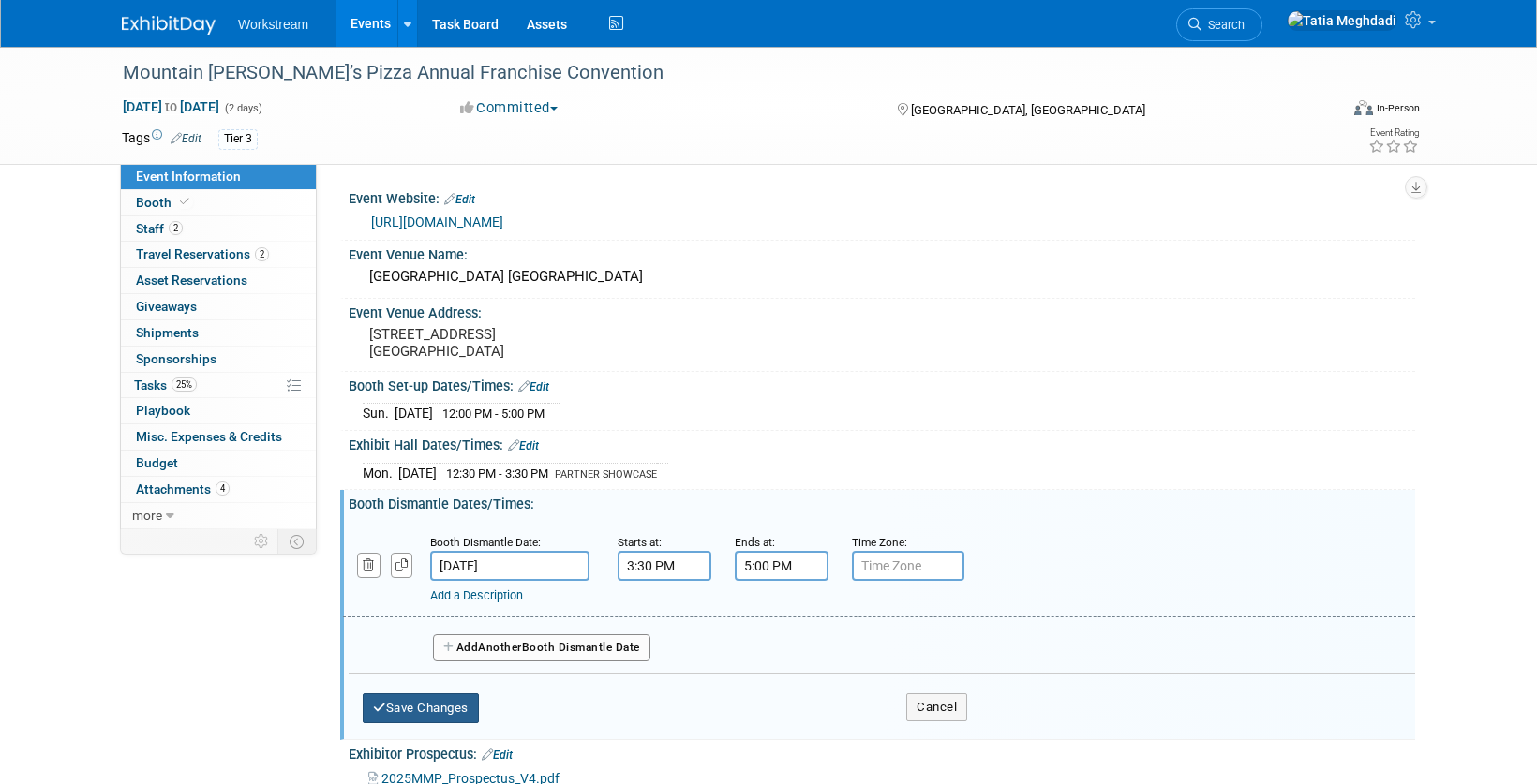
click at [443, 707] on button "Save Changes" at bounding box center [420, 709] width 116 height 30
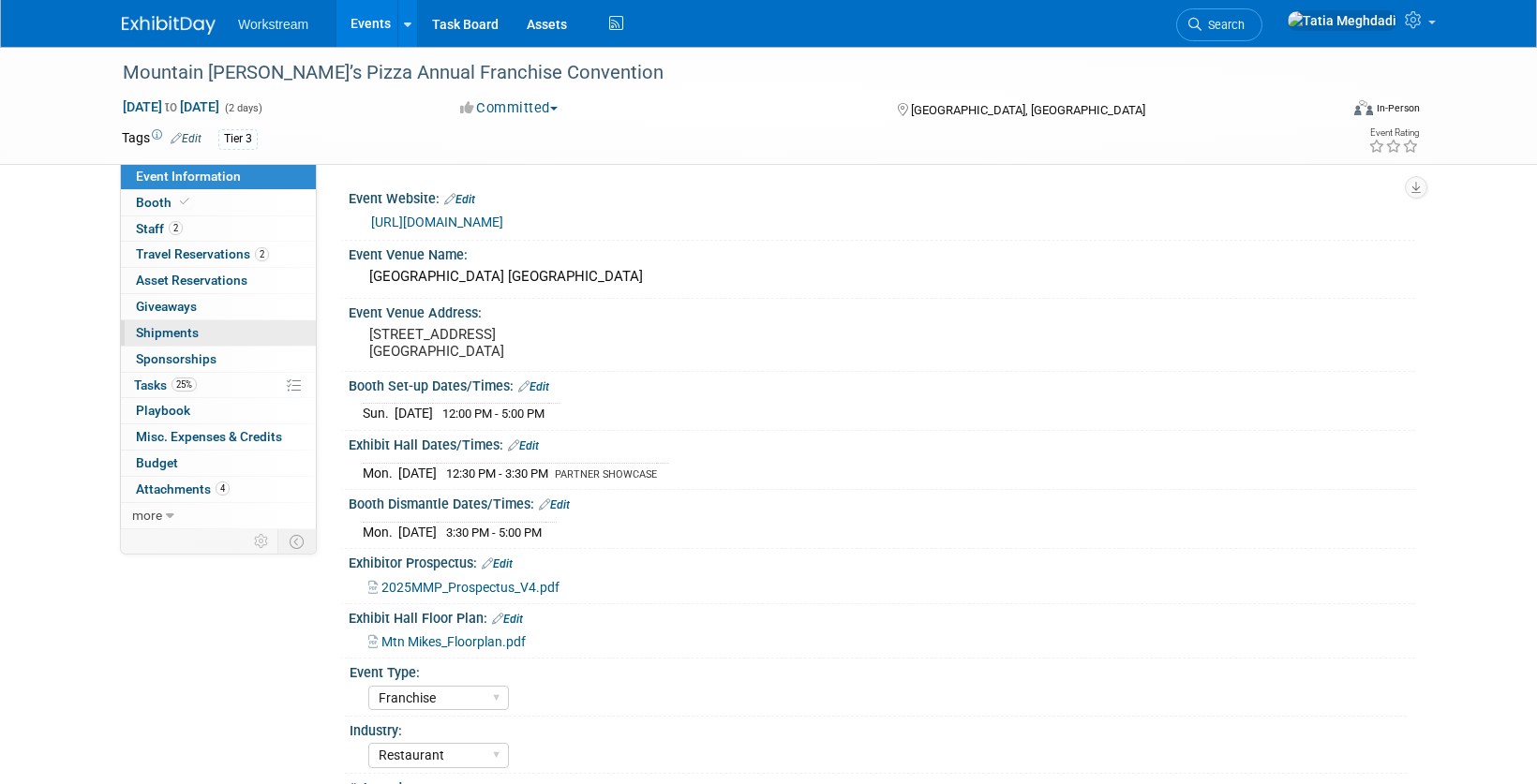
click at [204, 333] on link "0 Shipments 0" at bounding box center [218, 333] width 195 height 25
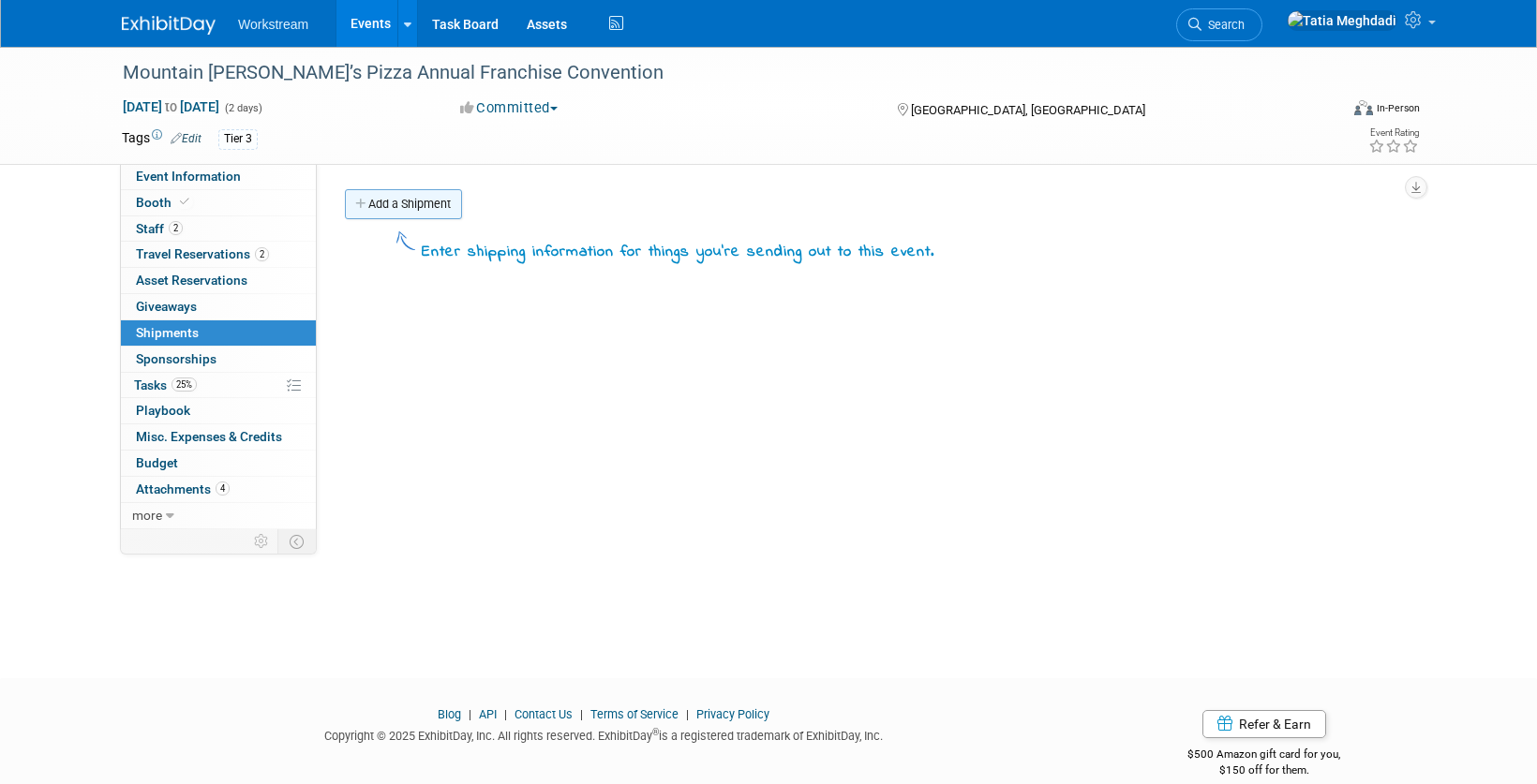
click at [389, 201] on link "Add a Shipment" at bounding box center [403, 204] width 117 height 30
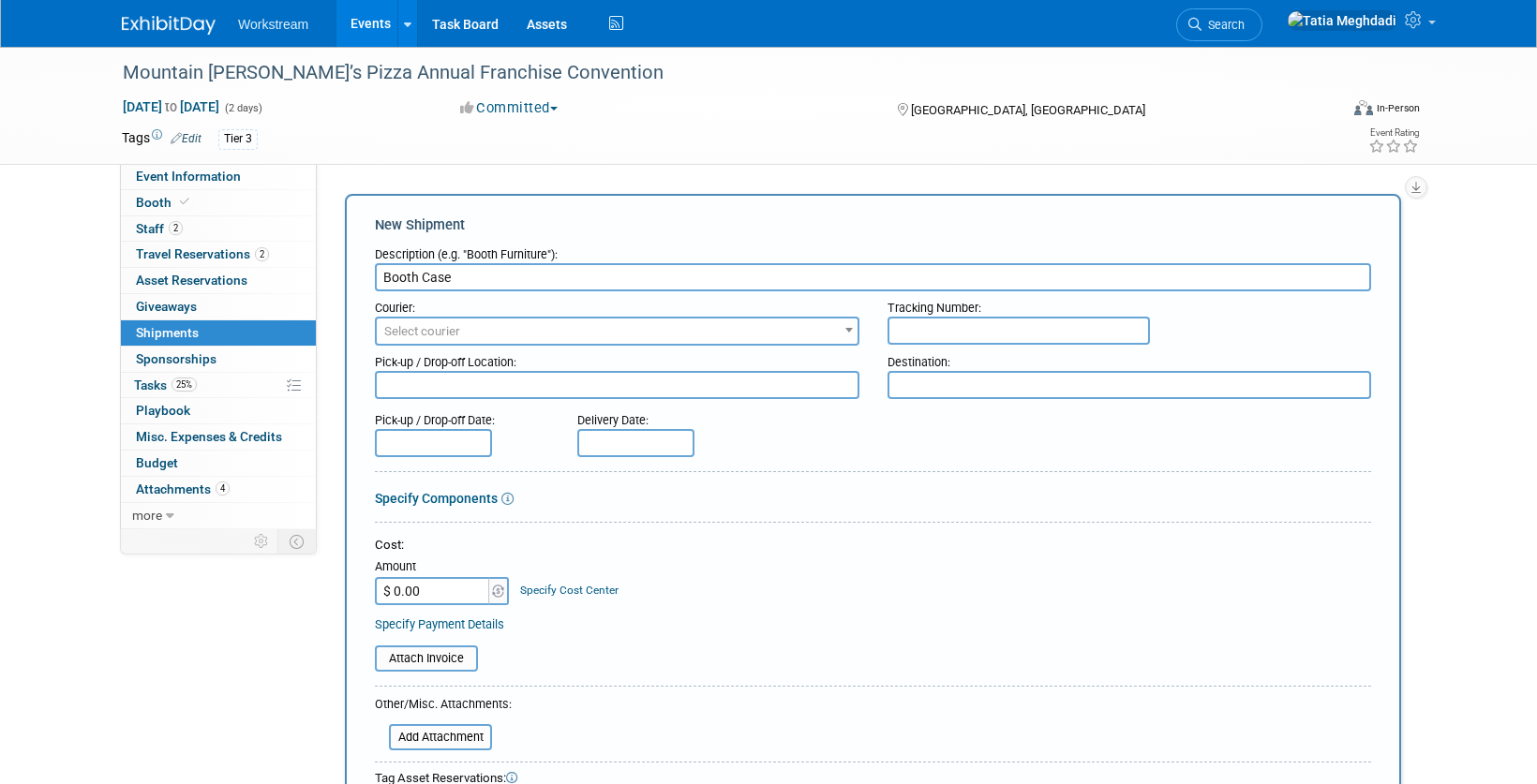
drag, startPoint x: 459, startPoint y: 273, endPoint x: 477, endPoint y: 273, distance: 18.0
click at [402, 275] on input "Booth Case" at bounding box center [873, 277] width 996 height 28
click at [478, 273] on input "Booth Case" at bounding box center [873, 277] width 996 height 28
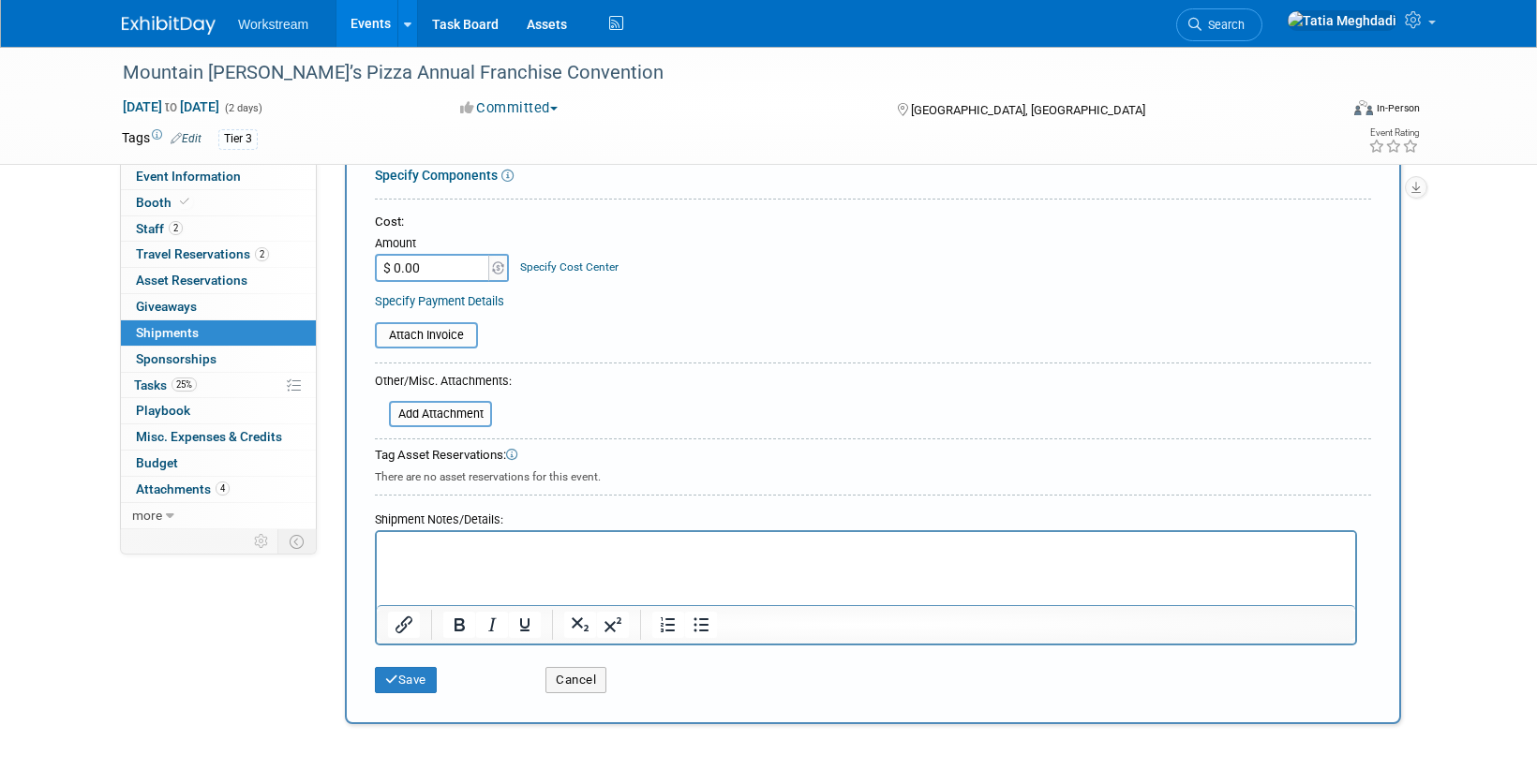
scroll to position [472, 0]
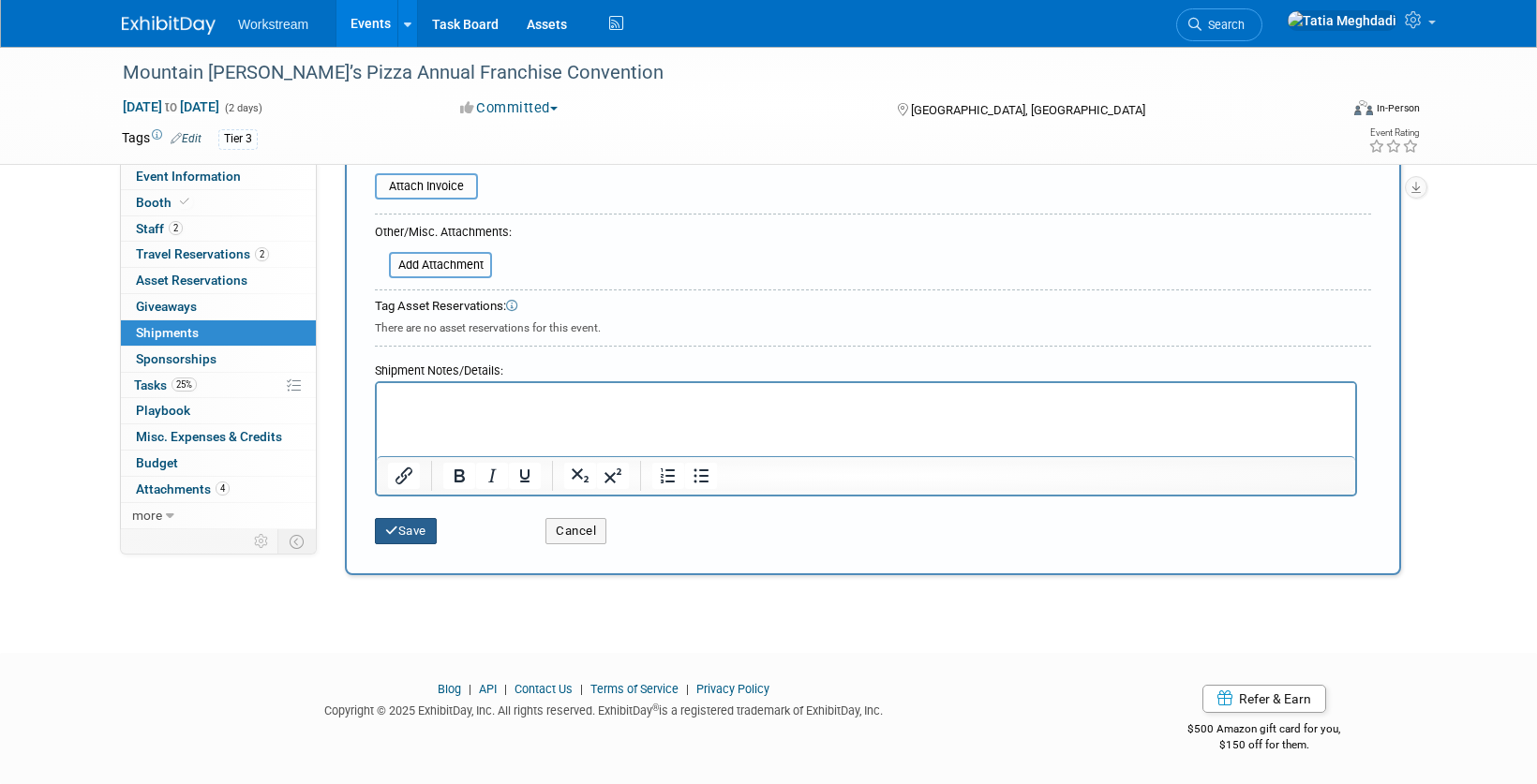
type input "Booth Cases"
click at [402, 528] on button "Save" at bounding box center [406, 531] width 62 height 26
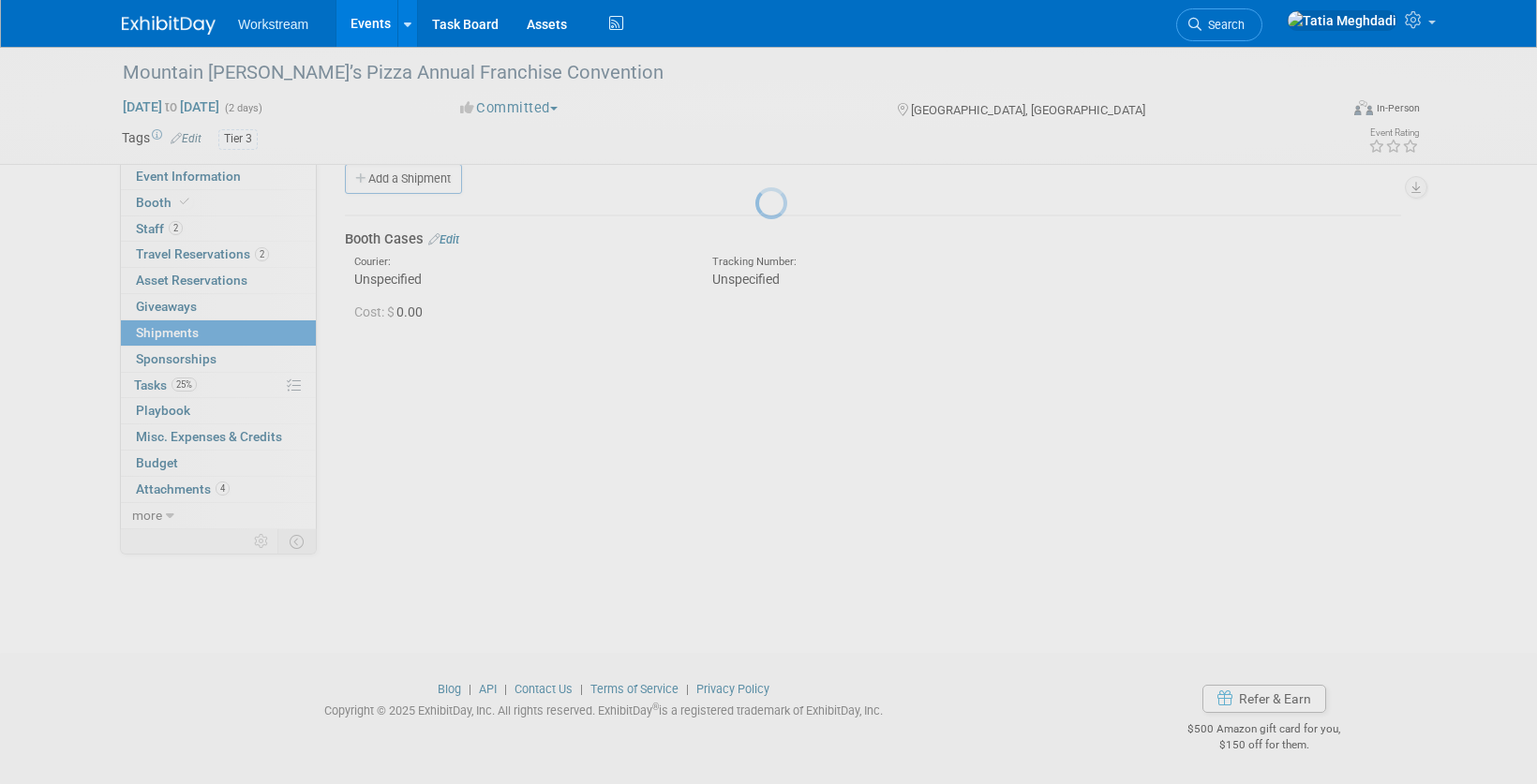
scroll to position [25, 0]
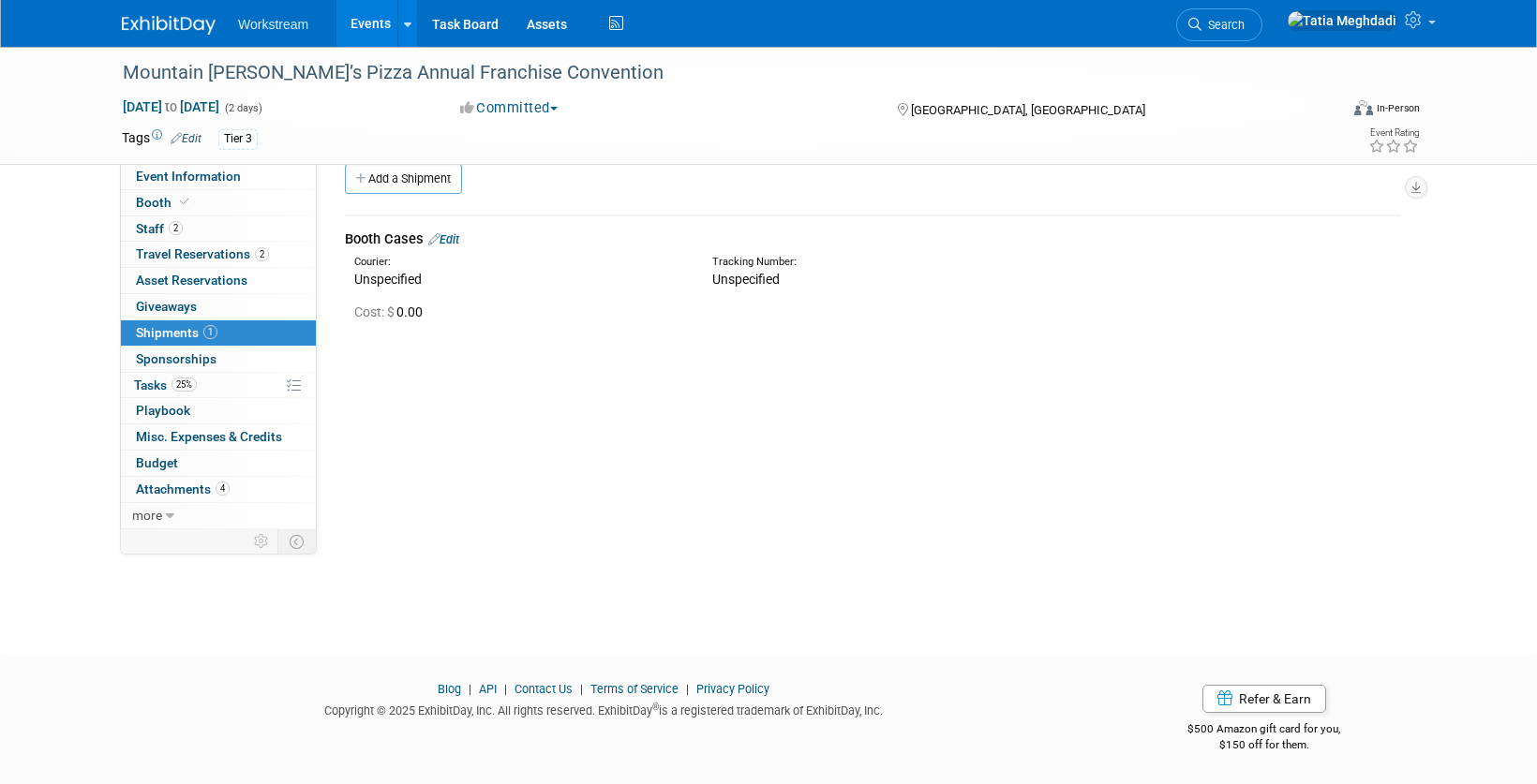
click at [455, 239] on link "Edit" at bounding box center [443, 239] width 31 height 14
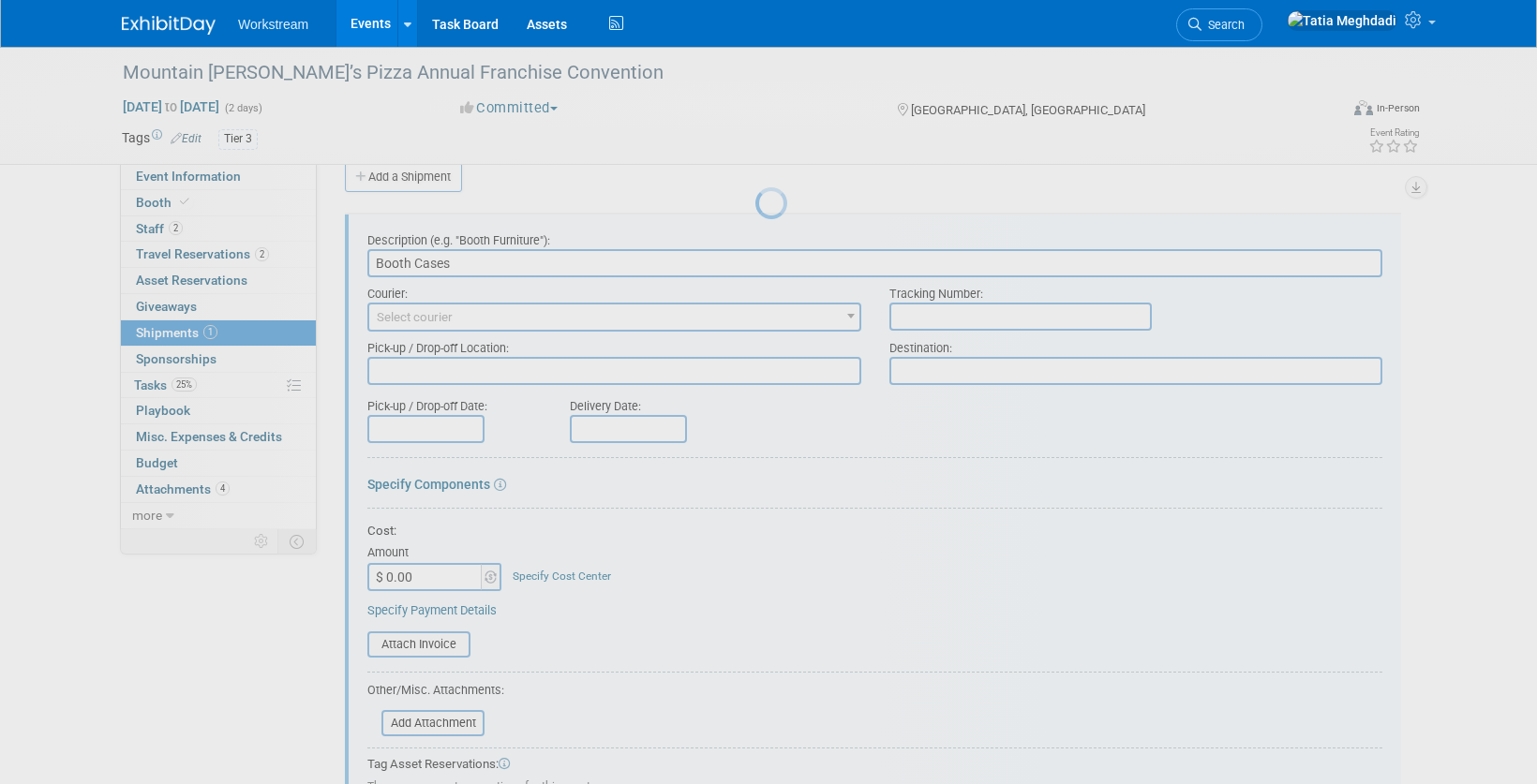
scroll to position [28, 0]
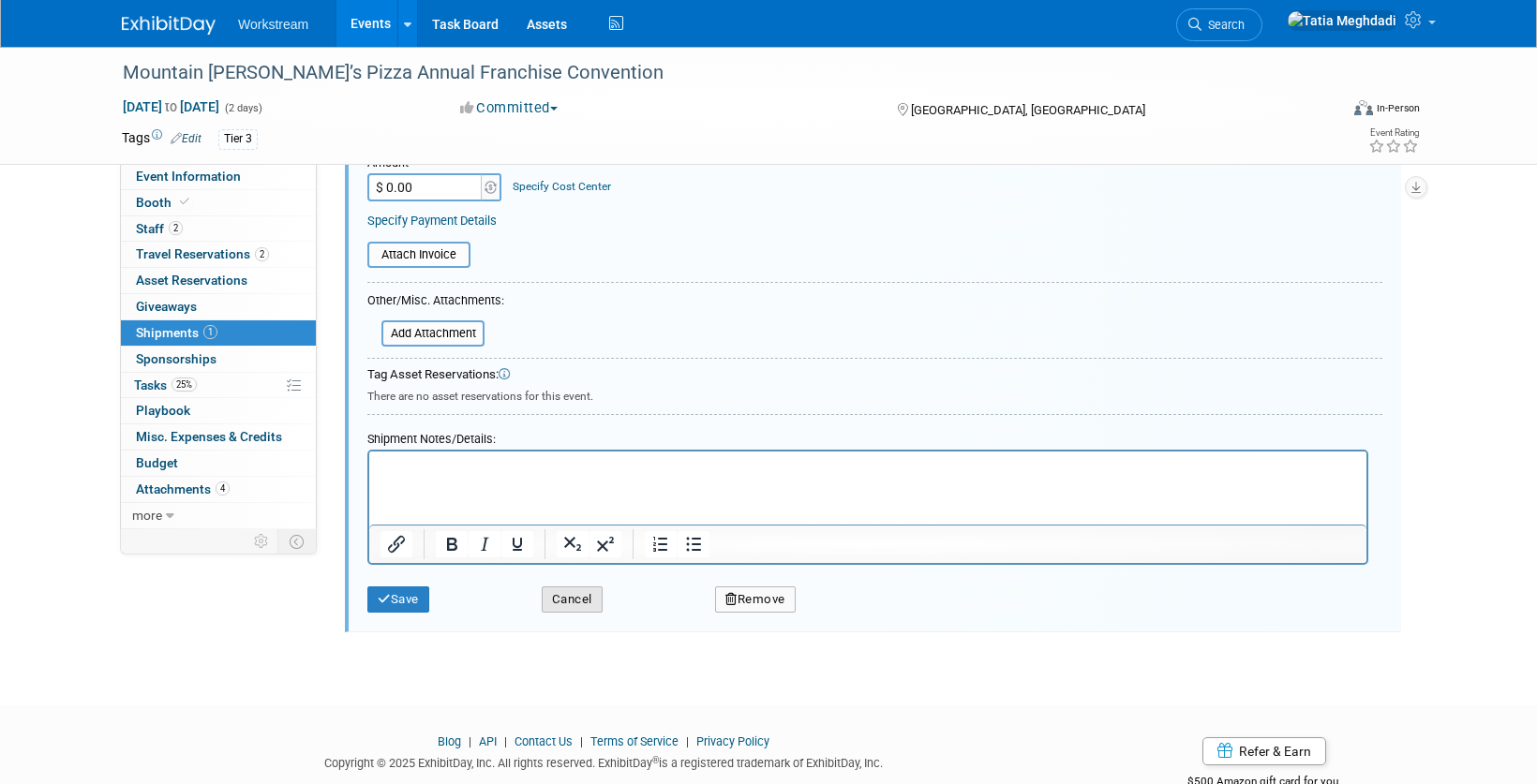
click at [579, 598] on button "Cancel" at bounding box center [572, 599] width 61 height 26
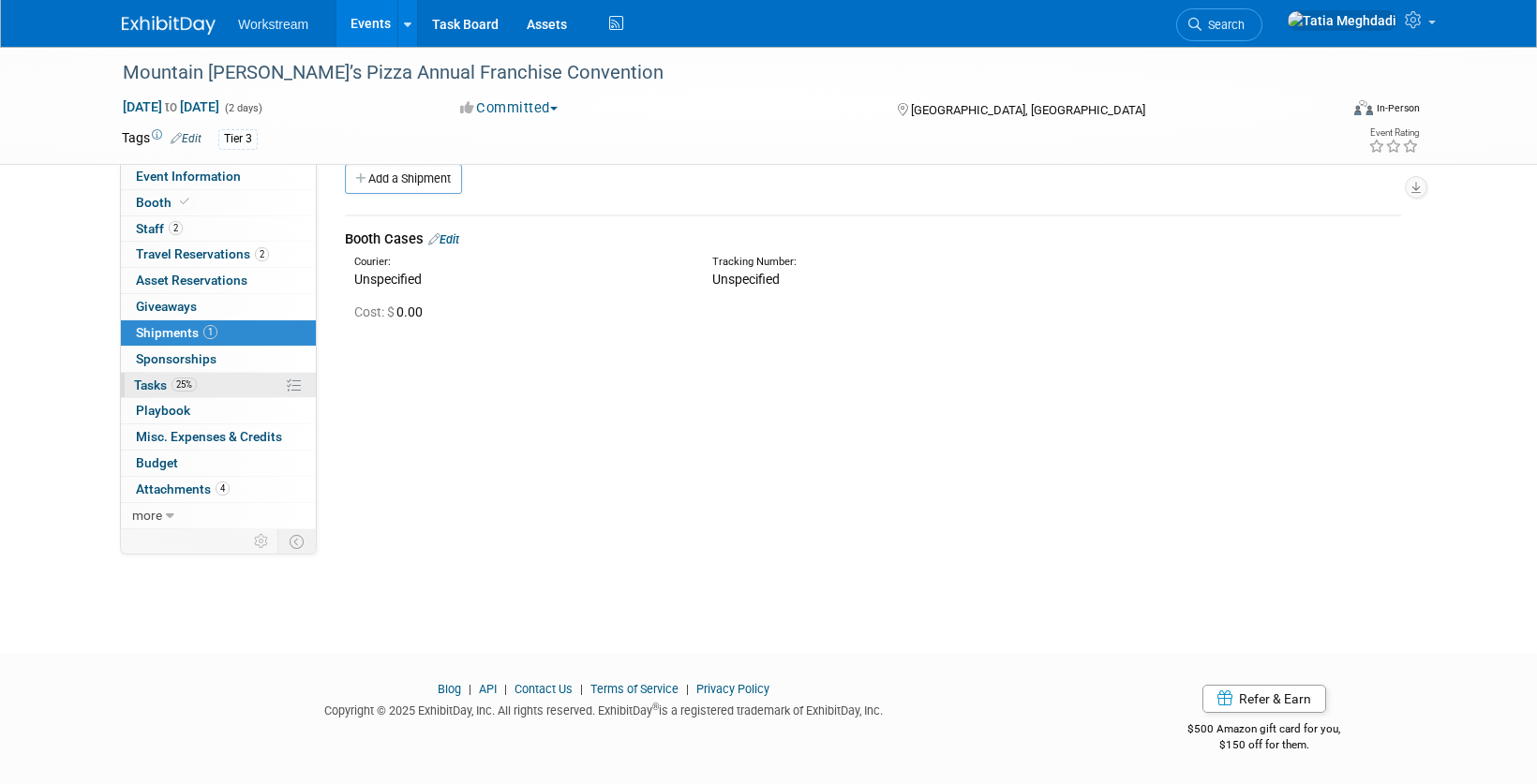
scroll to position [0, 0]
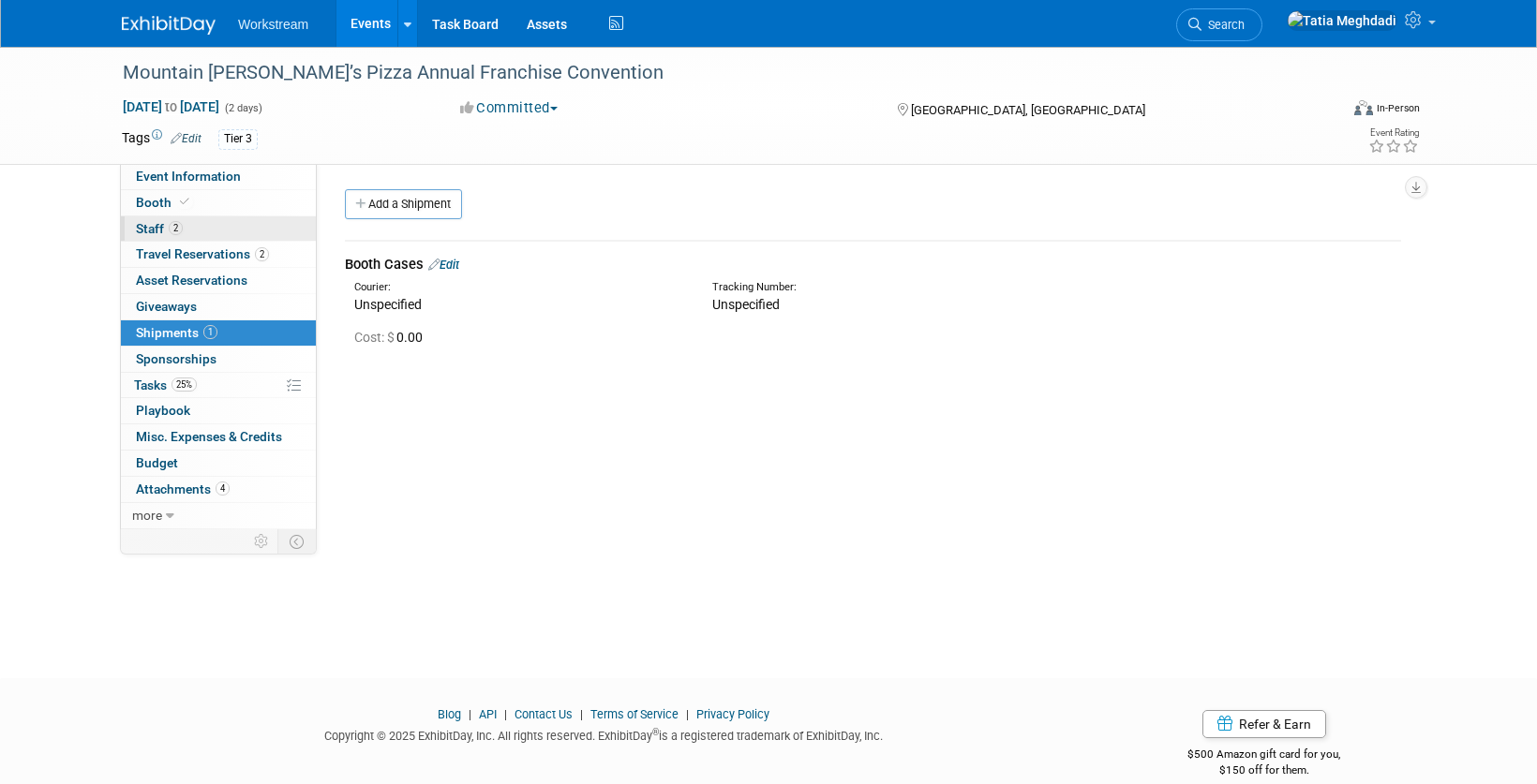
click at [150, 222] on span "Staff 2" at bounding box center [159, 229] width 47 height 15
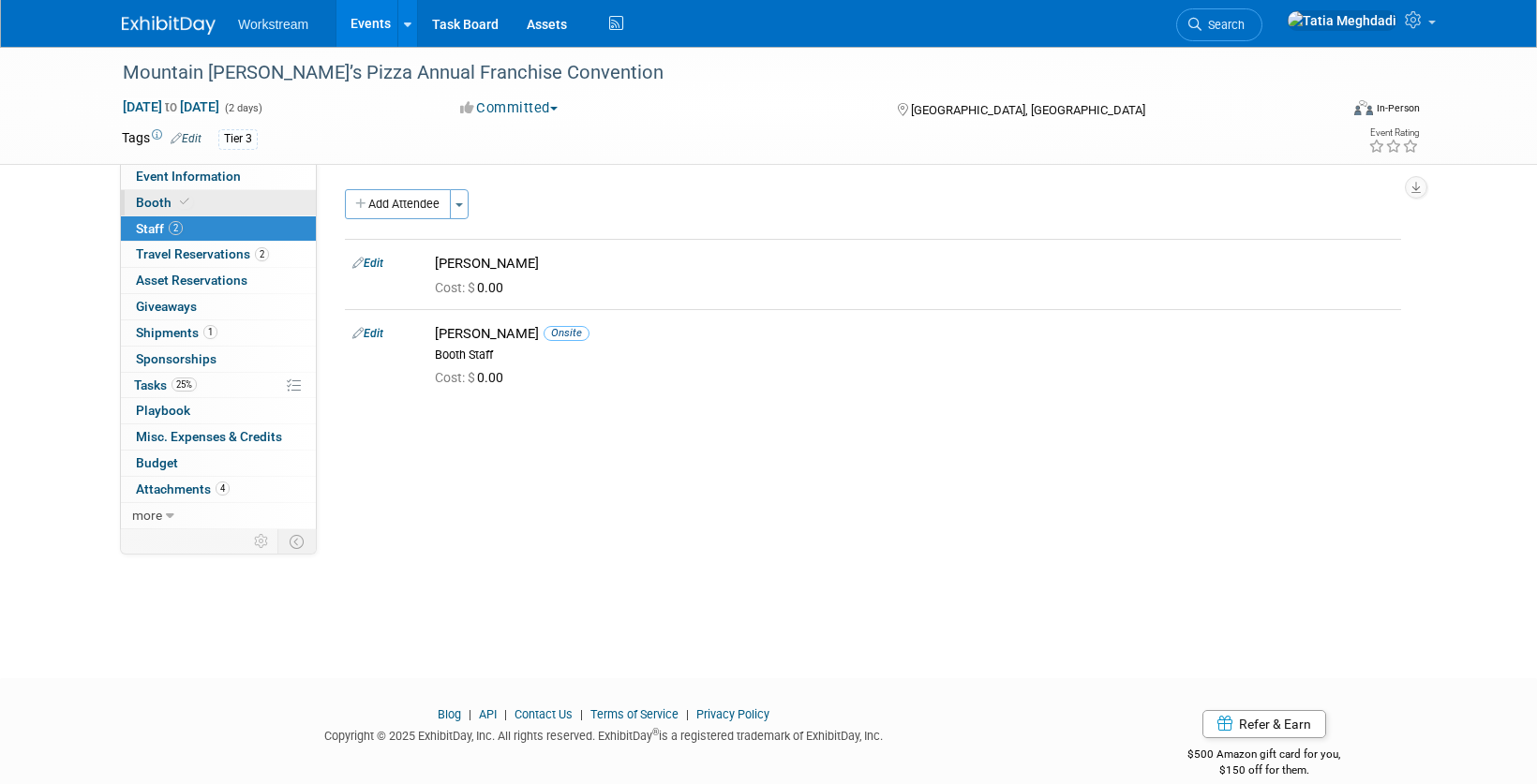
click at [150, 204] on span "Booth" at bounding box center [164, 203] width 57 height 15
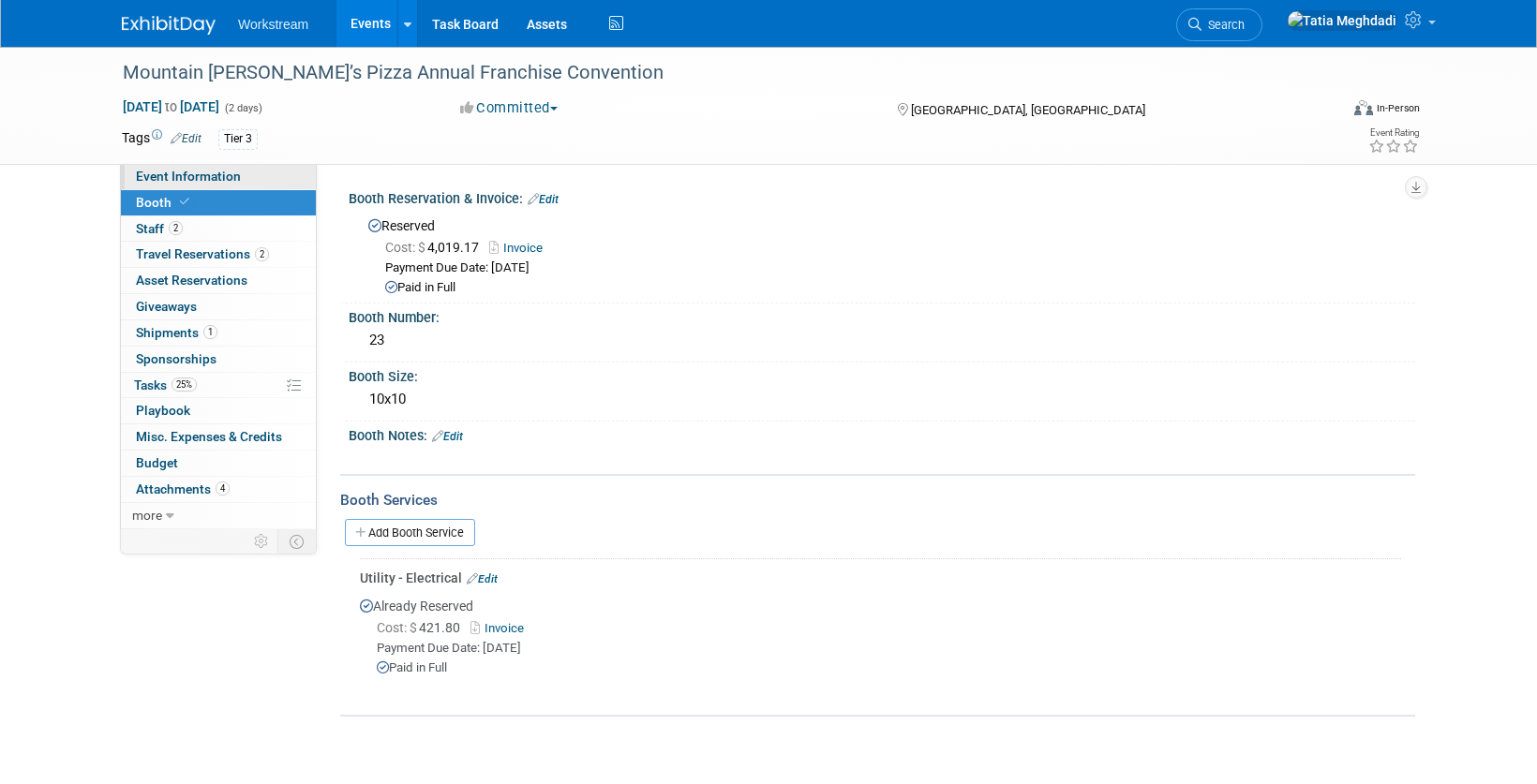
click at [153, 176] on span "Event Information" at bounding box center [188, 176] width 105 height 15
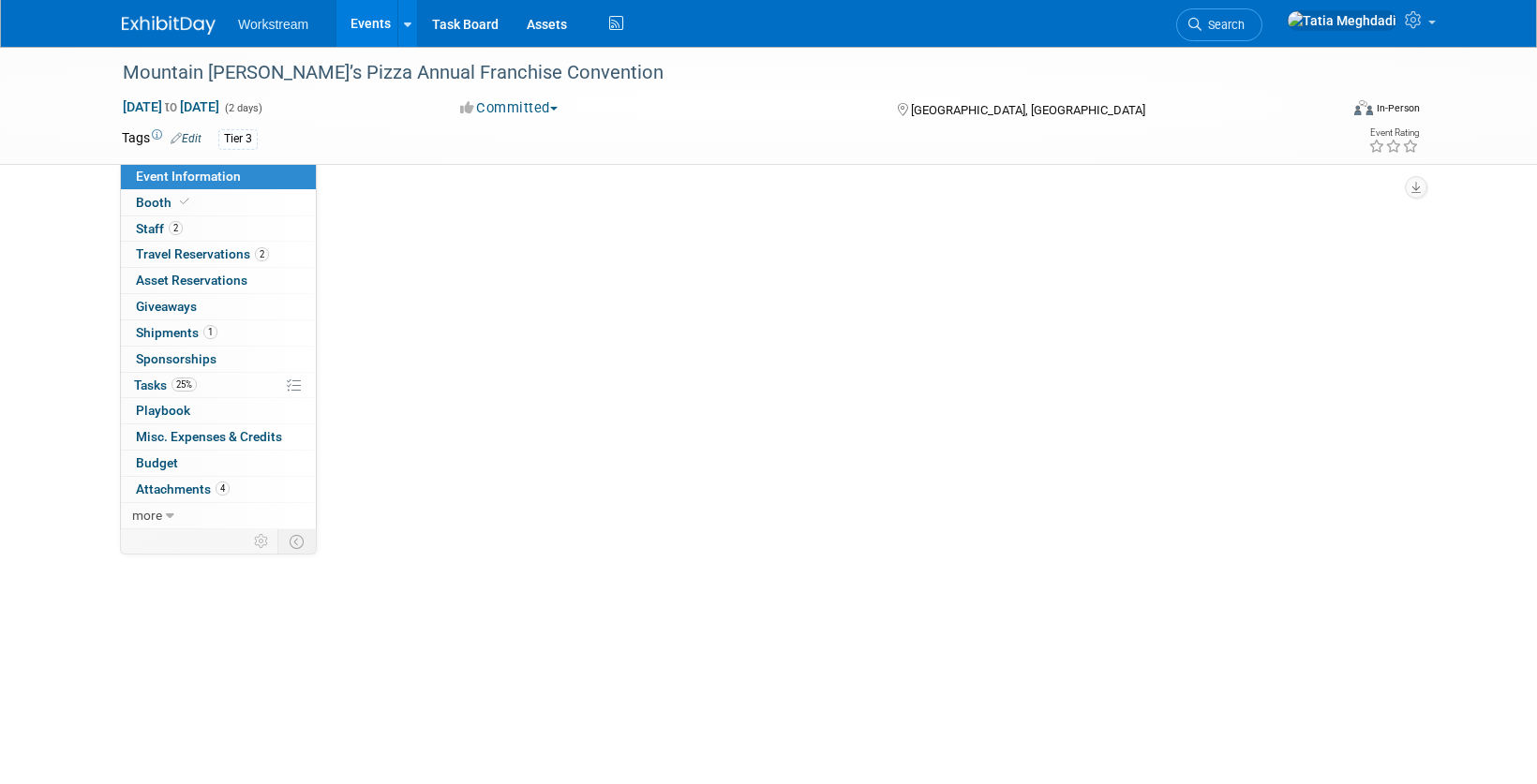
select select "Franchise"
select select "Restaurant"
select select "No"
select select "Tatia Meghdadi"
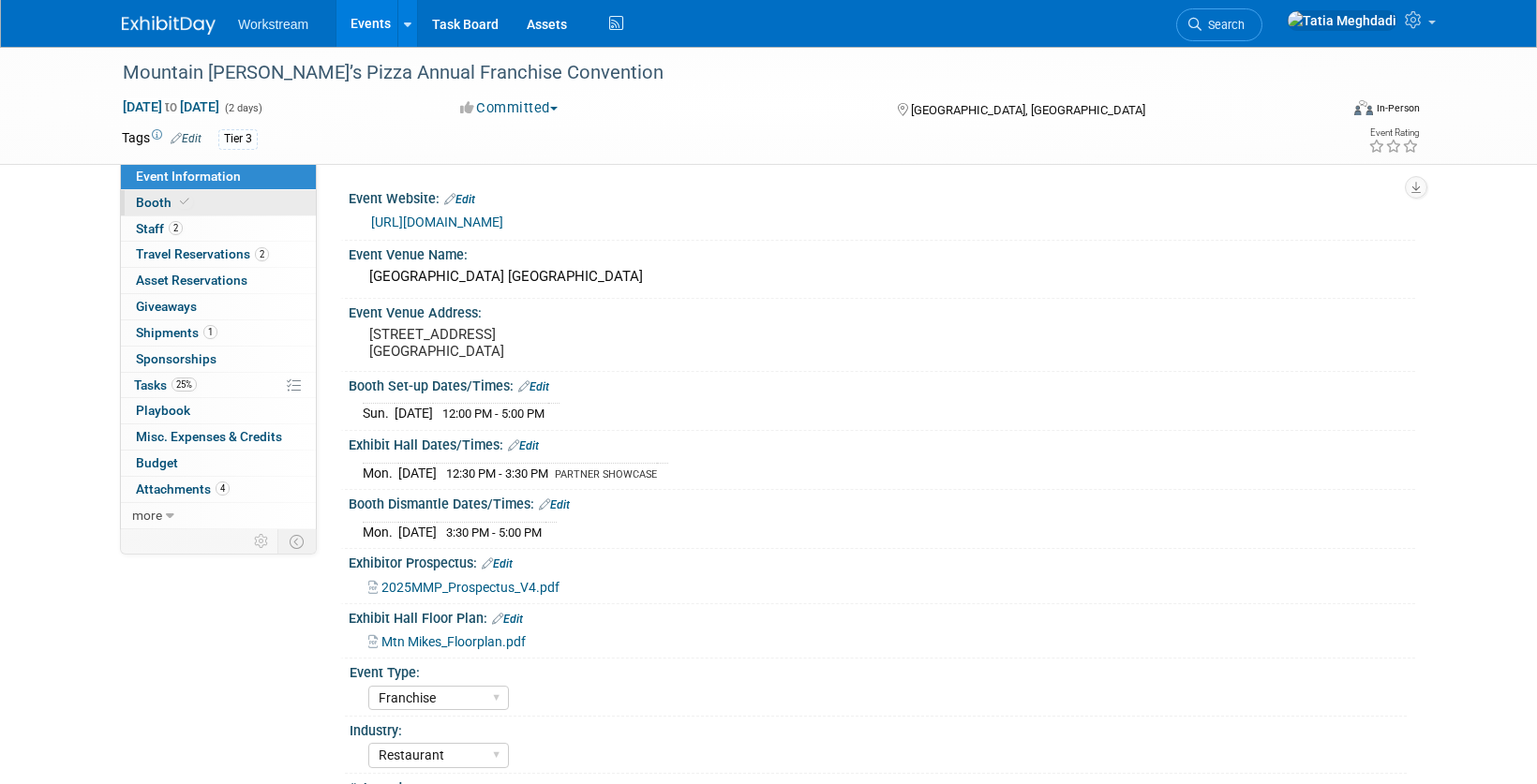
click at [150, 195] on span "Booth" at bounding box center [164, 203] width 57 height 15
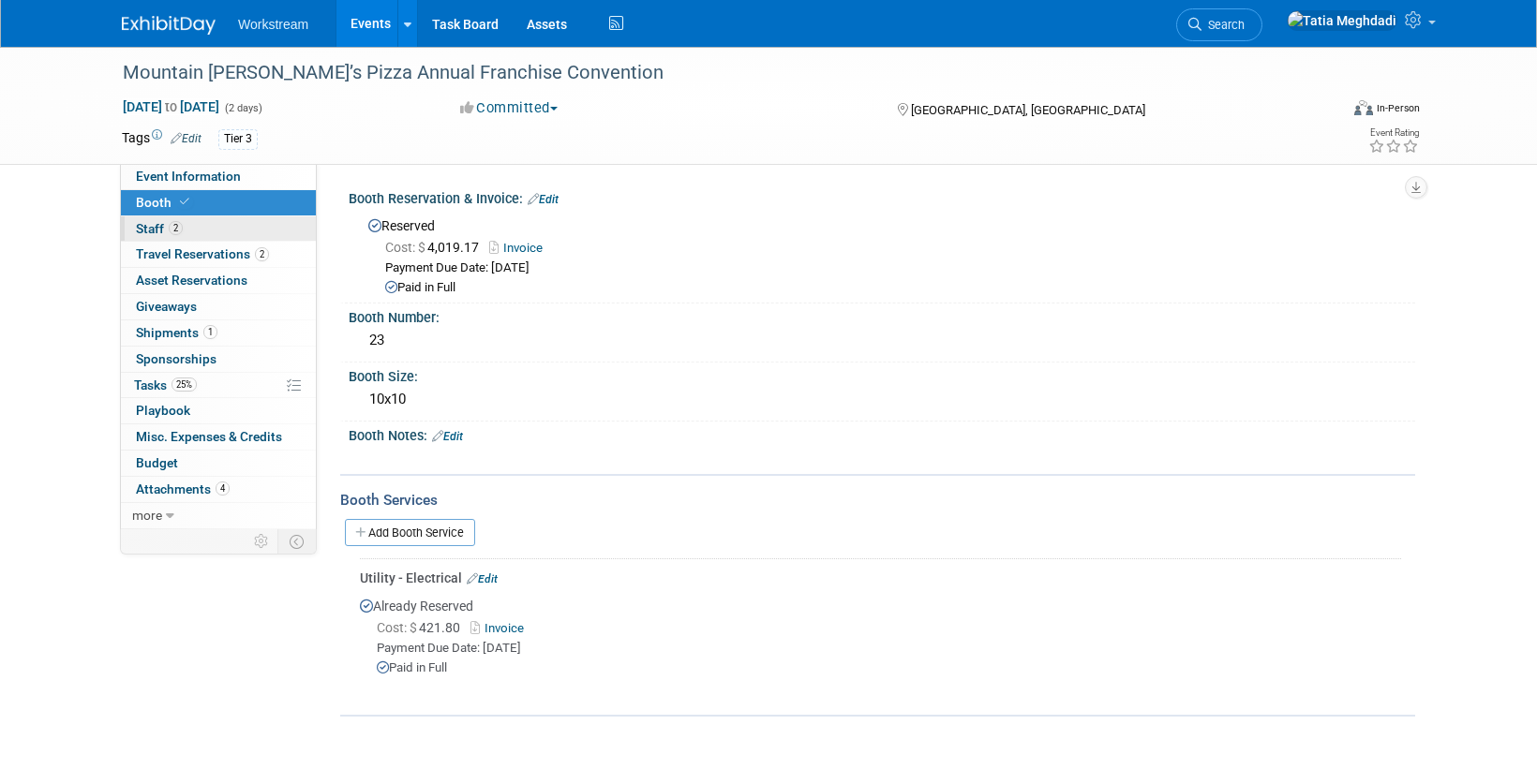
click at [150, 228] on span "Staff 2" at bounding box center [159, 229] width 47 height 15
